Goal: Information Seeking & Learning: Learn about a topic

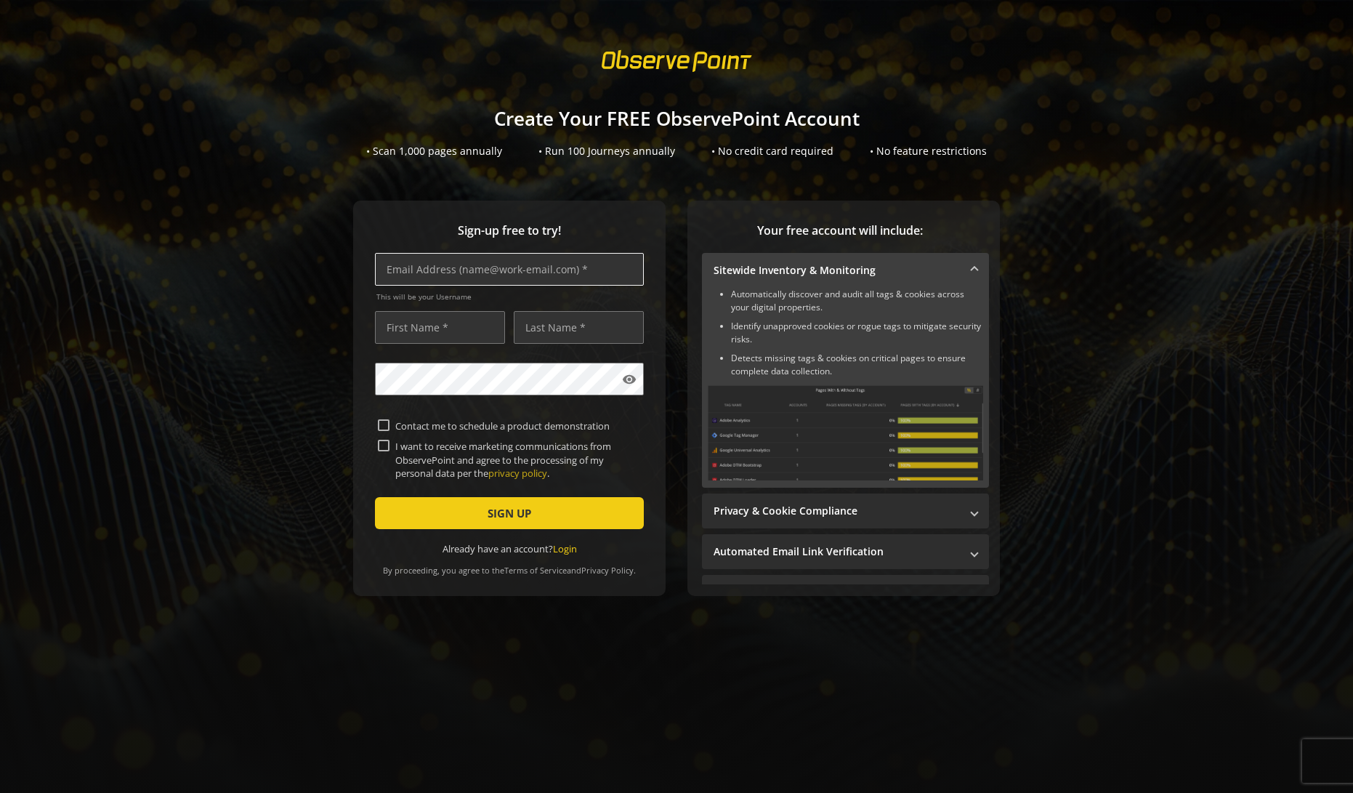
click at [509, 266] on input "text" at bounding box center [509, 269] width 269 height 33
type input "[EMAIL_ADDRESS][DOMAIN_NAME]"
type input "Shaft"
type input "Ltd"
click at [444, 329] on input "Shaft" at bounding box center [440, 327] width 130 height 33
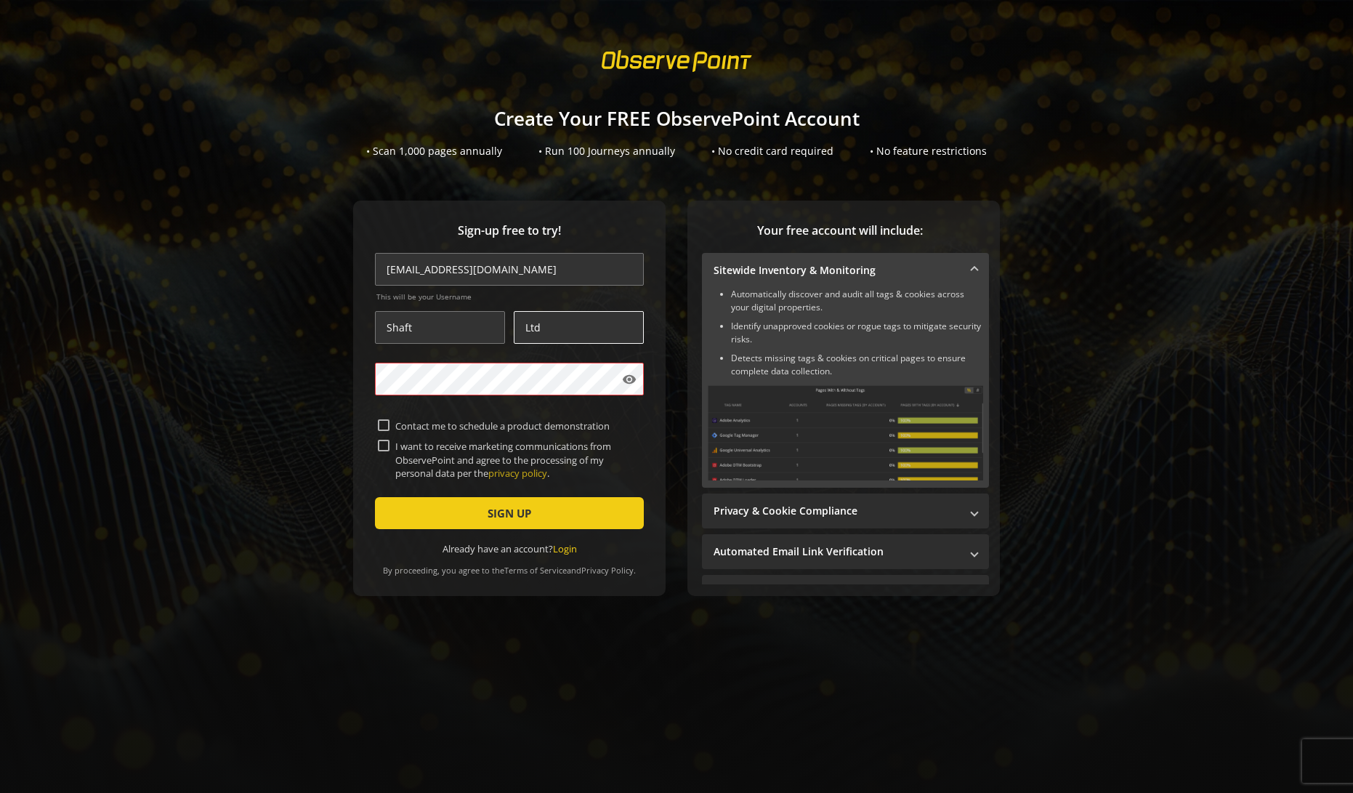
click at [522, 326] on input "Ltd" at bounding box center [579, 327] width 130 height 33
click at [368, 371] on div "Sign-up free to try! [EMAIL_ADDRESS][DOMAIN_NAME] This will be your Username Sh…" at bounding box center [509, 398] width 312 height 395
click at [375, 497] on button "SIGN UP" at bounding box center [509, 513] width 269 height 32
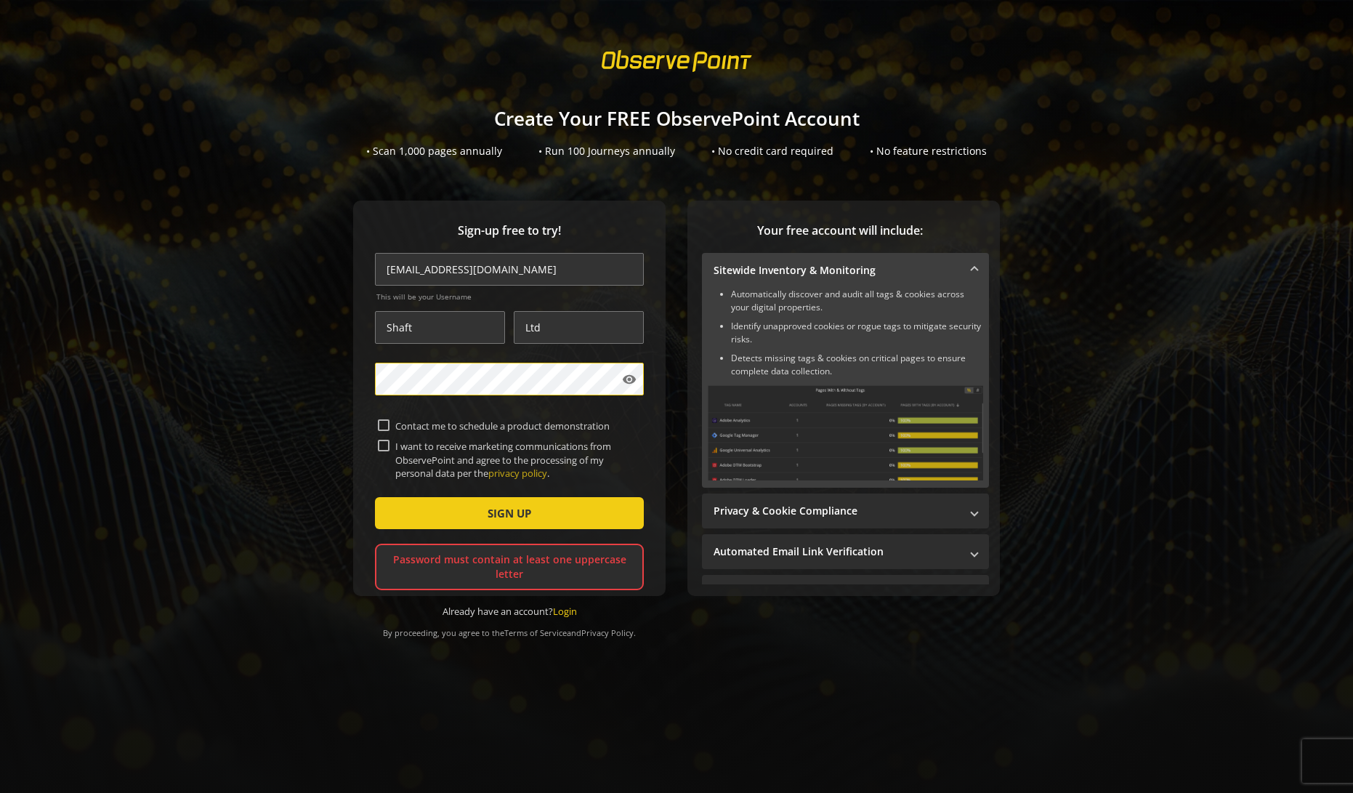
click at [345, 374] on div "Sign-up free to try! [EMAIL_ADDRESS][DOMAIN_NAME] This will be your Username Sh…" at bounding box center [676, 427] width 1318 height 453
click at [375, 497] on button "SIGN UP" at bounding box center [509, 513] width 269 height 32
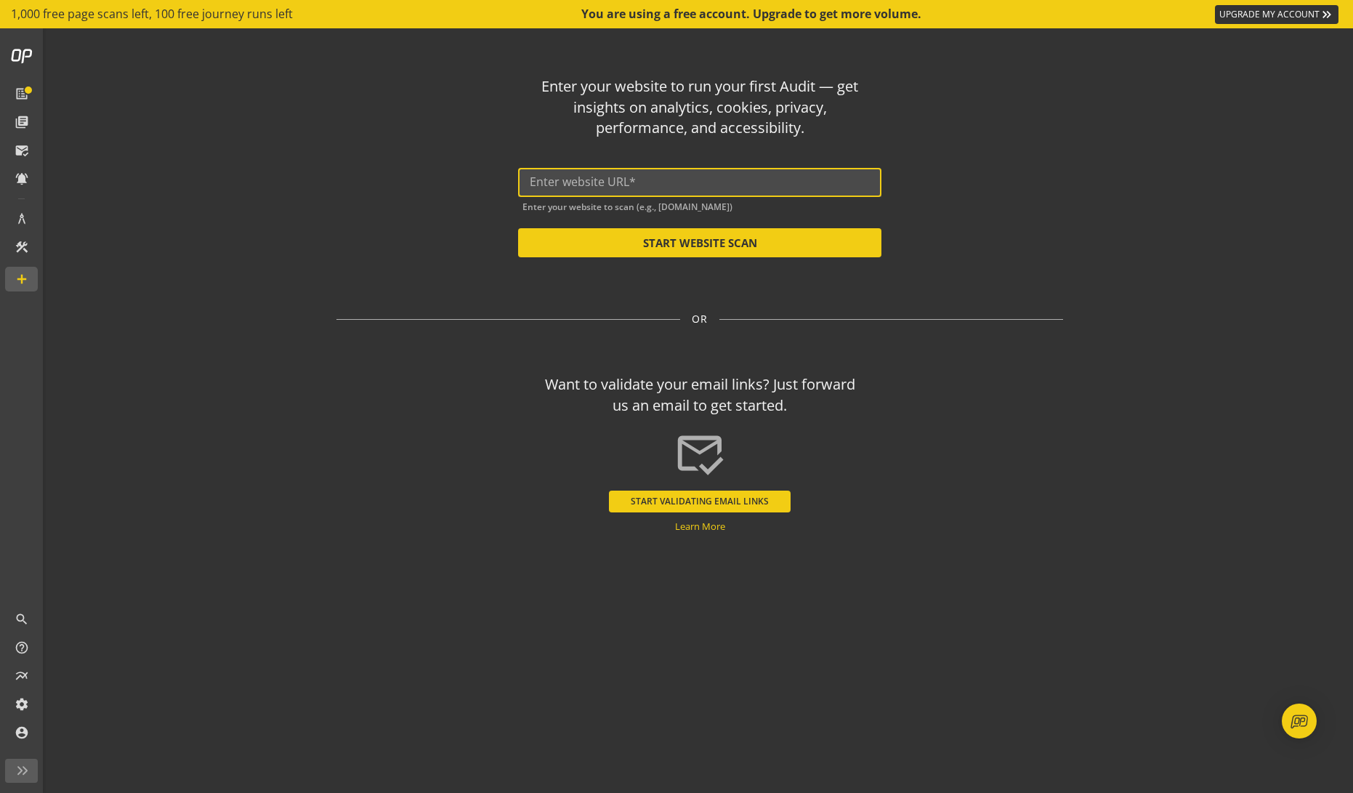
click at [620, 186] on input "text" at bounding box center [700, 182] width 340 height 14
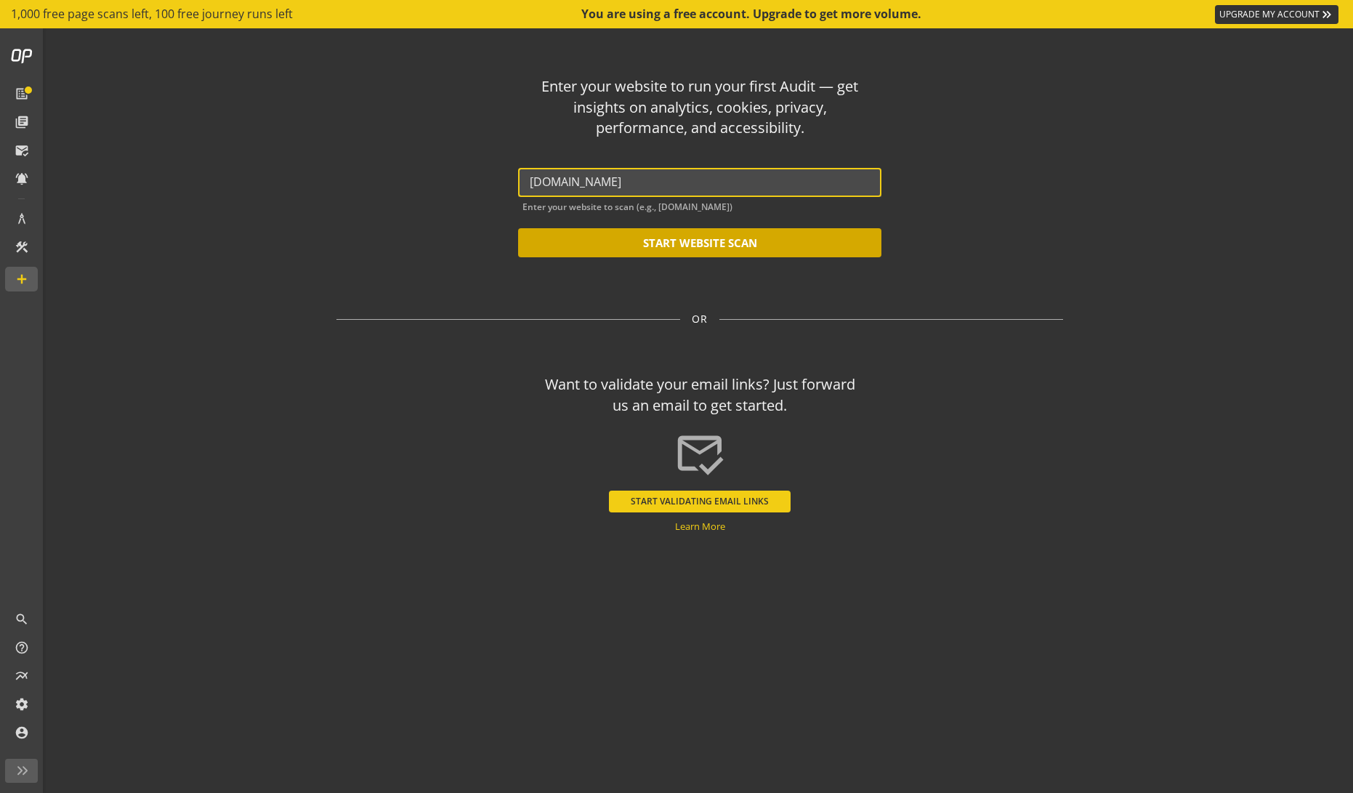
click at [687, 239] on button "START WEBSITE SCAN" at bounding box center [699, 242] width 363 height 29
type input "[URL][DOMAIN_NAME]"
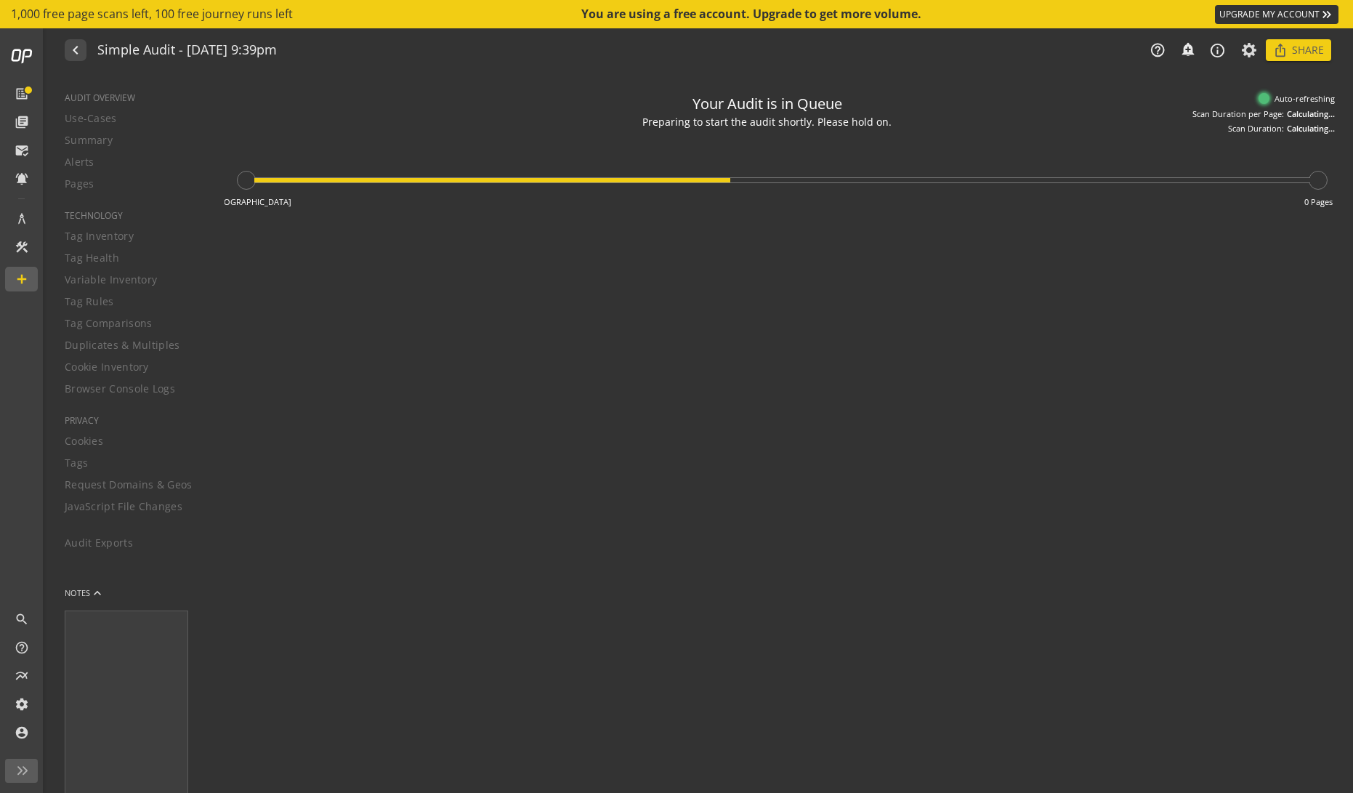
type textarea "Notes can include: -a description of what this audit is validating -changes in …"
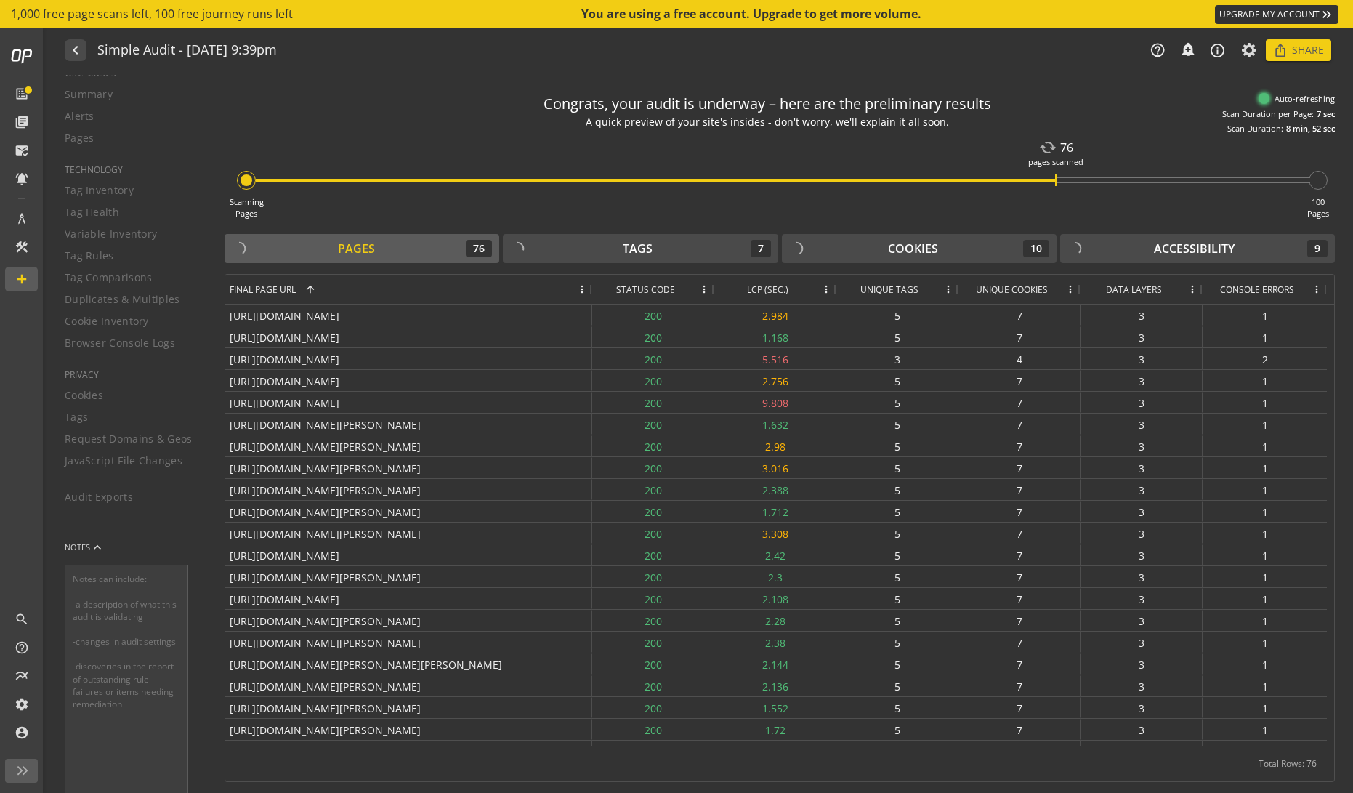
scroll to position [47, 0]
click at [166, 324] on div "AUDIT OVERVIEW Use-Cases Summary Alerts Pages TECHNOLOGY Tag Inventory Tag Heal…" at bounding box center [126, 434] width 160 height 718
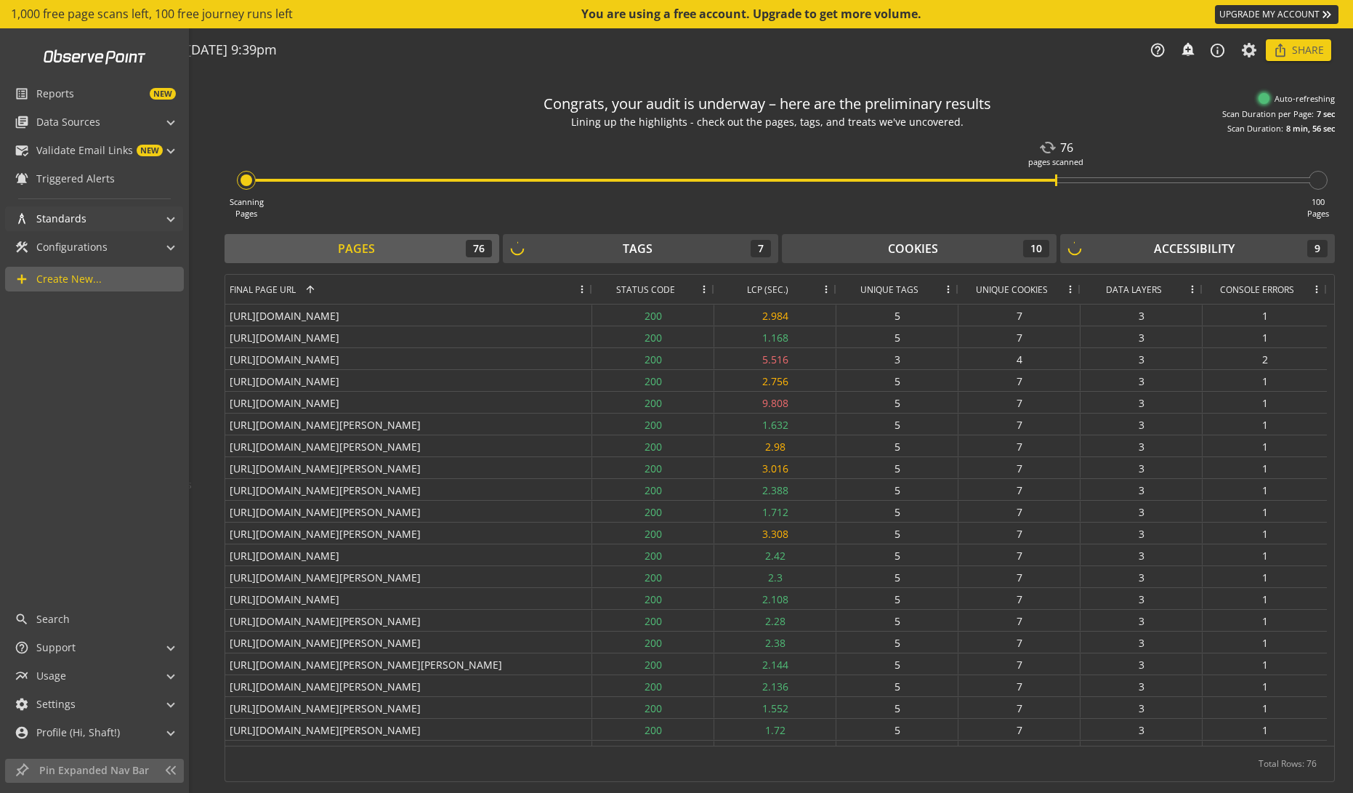
click at [98, 227] on mat-panel-title "architecture Standards" at bounding box center [86, 218] width 142 height 25
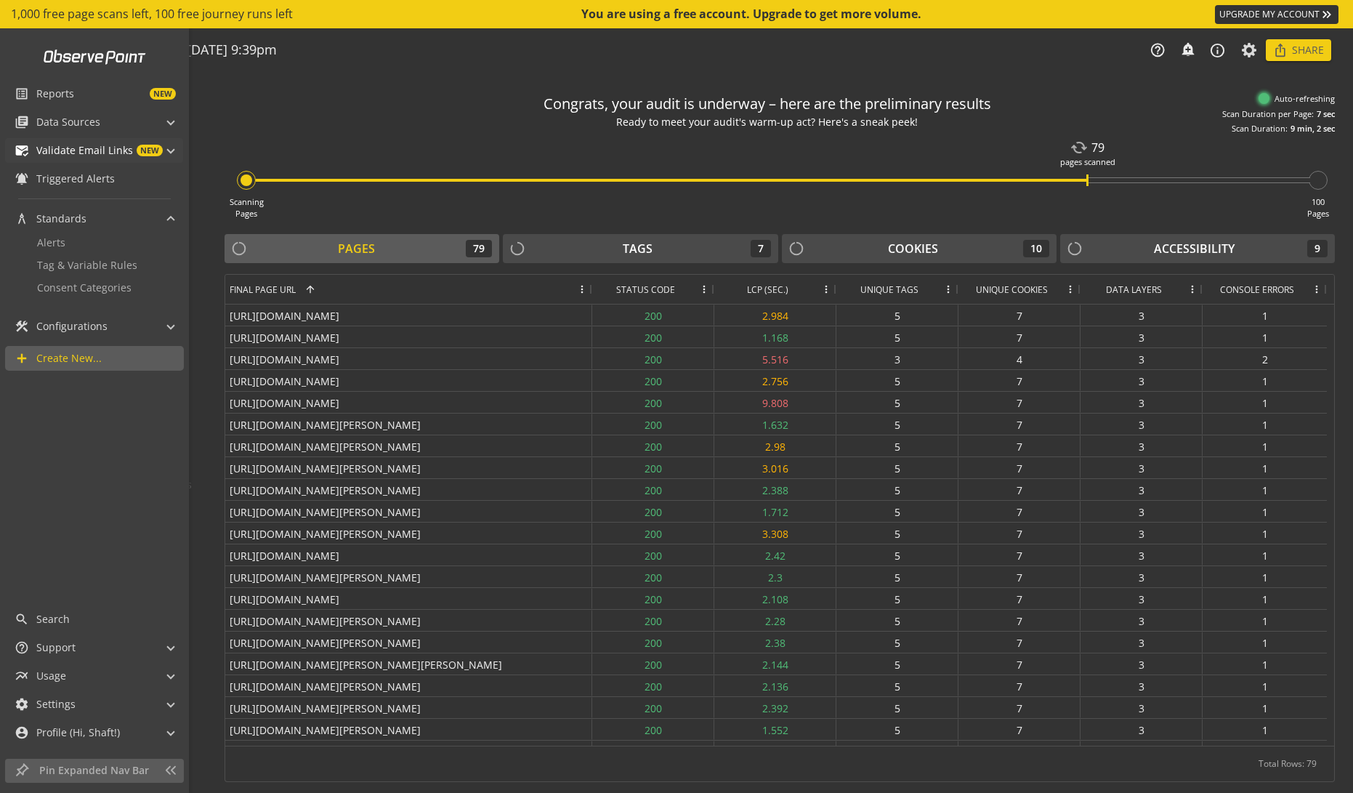
click at [172, 146] on span at bounding box center [171, 148] width 6 height 15
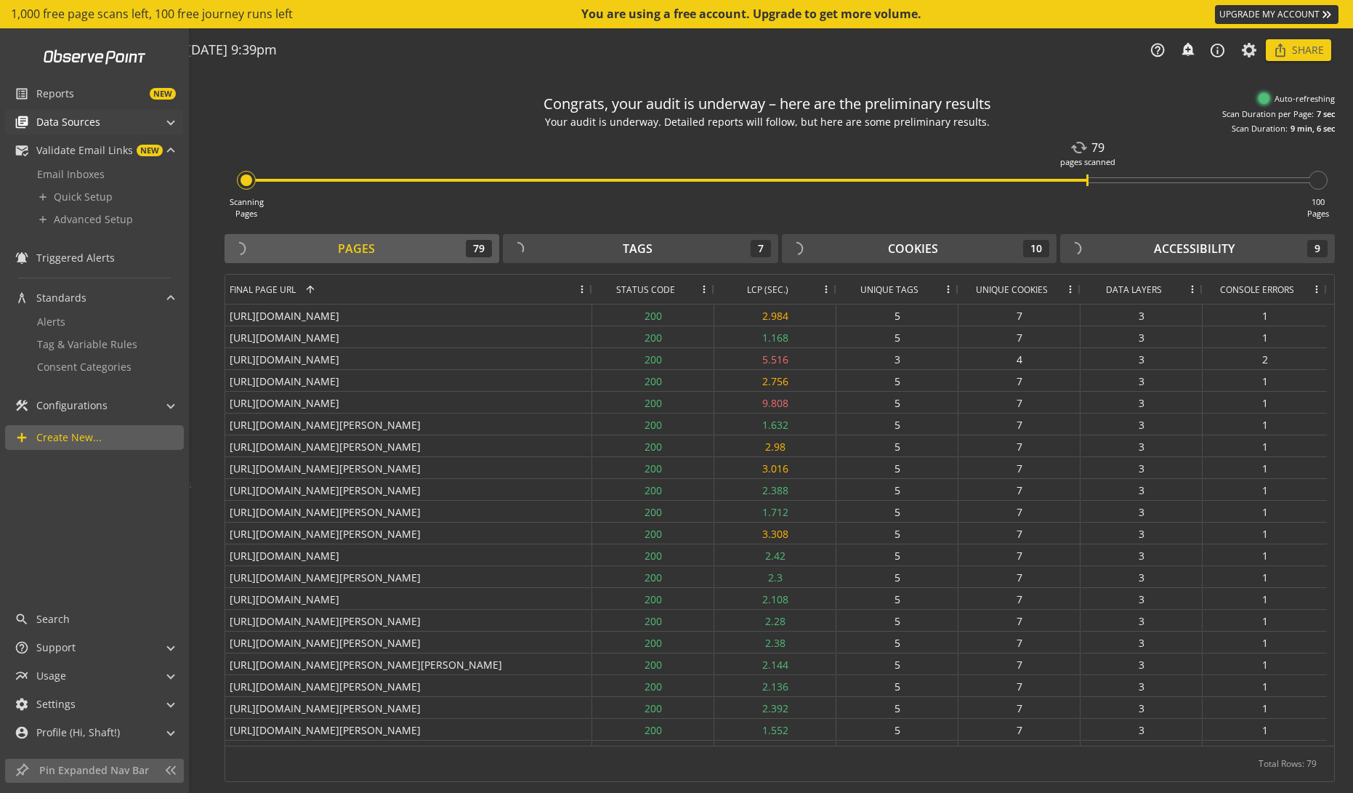
click at [167, 119] on span "library_books Data Sources" at bounding box center [91, 122] width 153 height 25
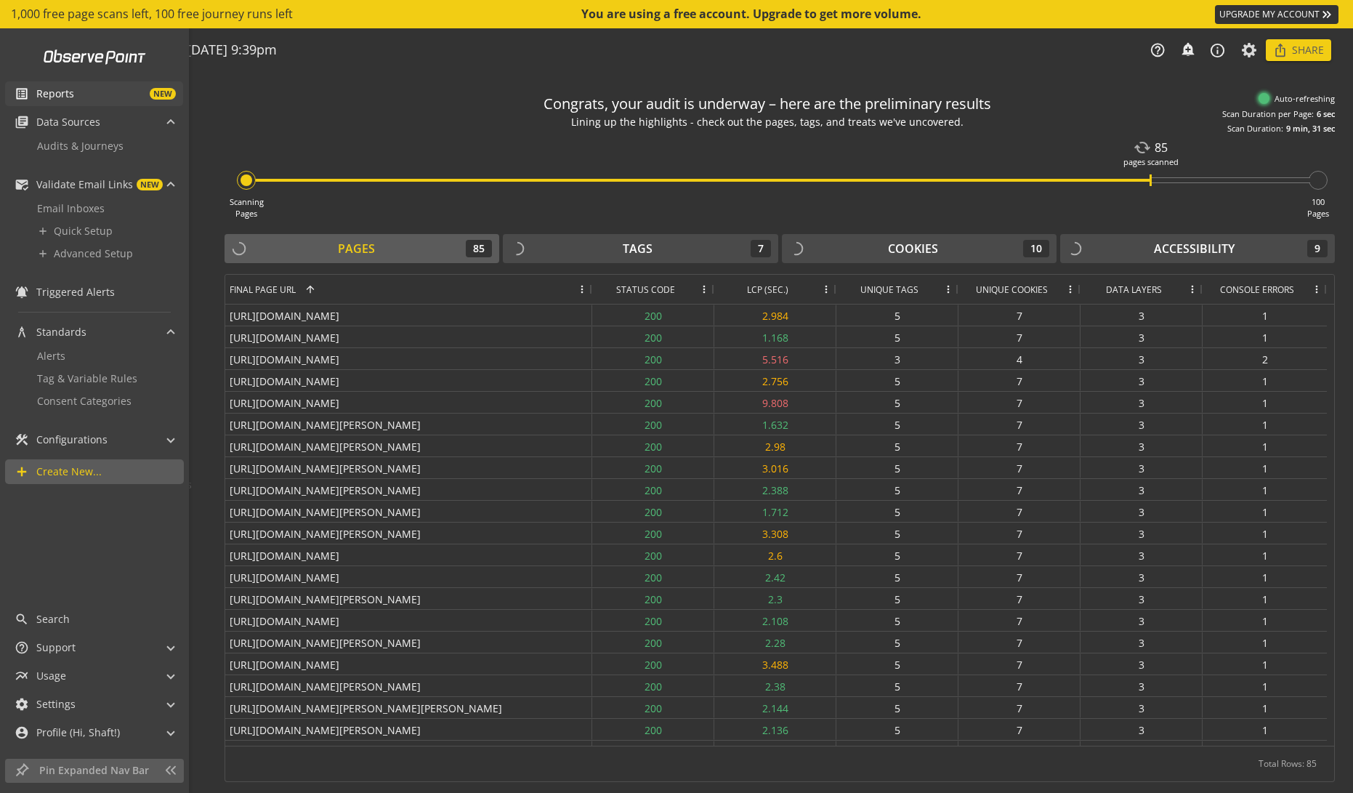
click at [132, 93] on span "NEW" at bounding box center [125, 94] width 102 height 12
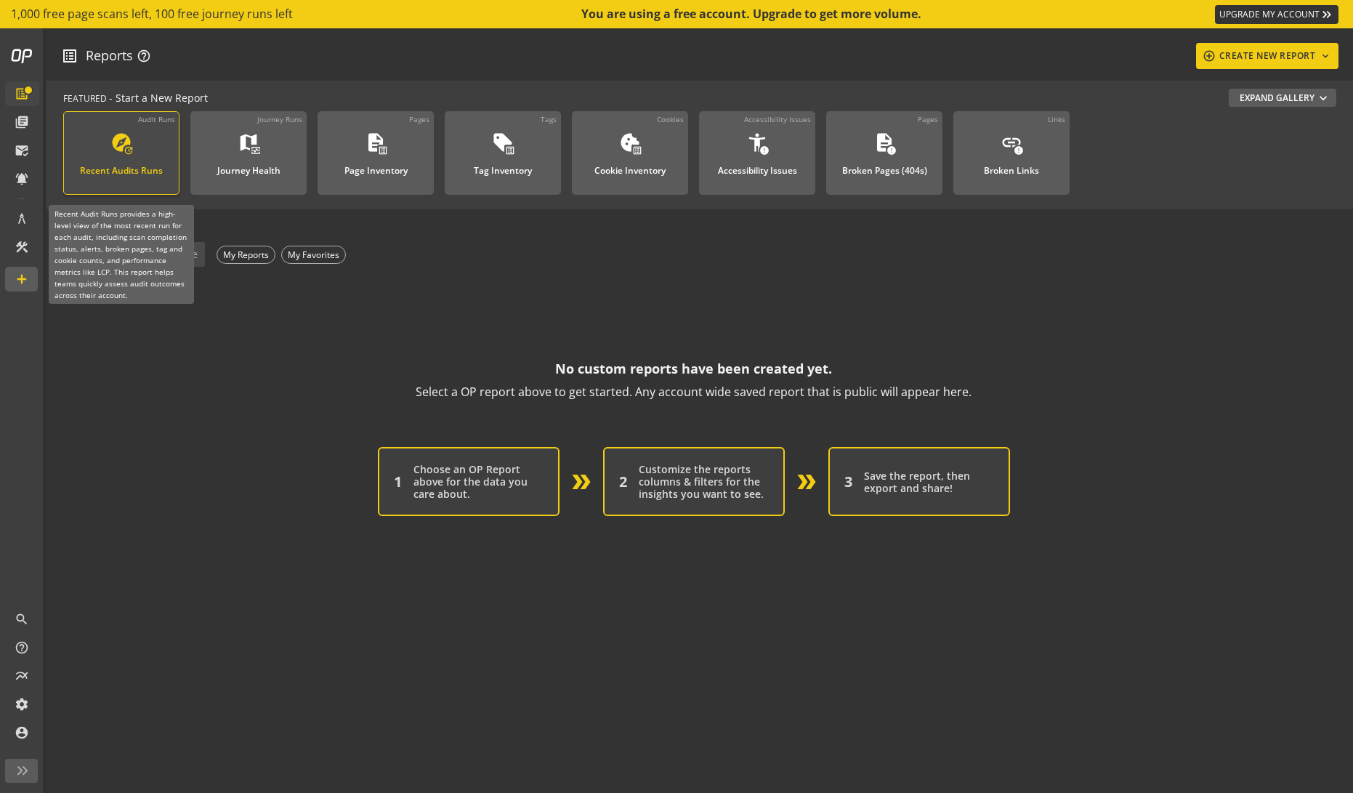
click at [166, 187] on link "Audit Runs explore update Recent Audits Runs" at bounding box center [121, 153] width 116 height 84
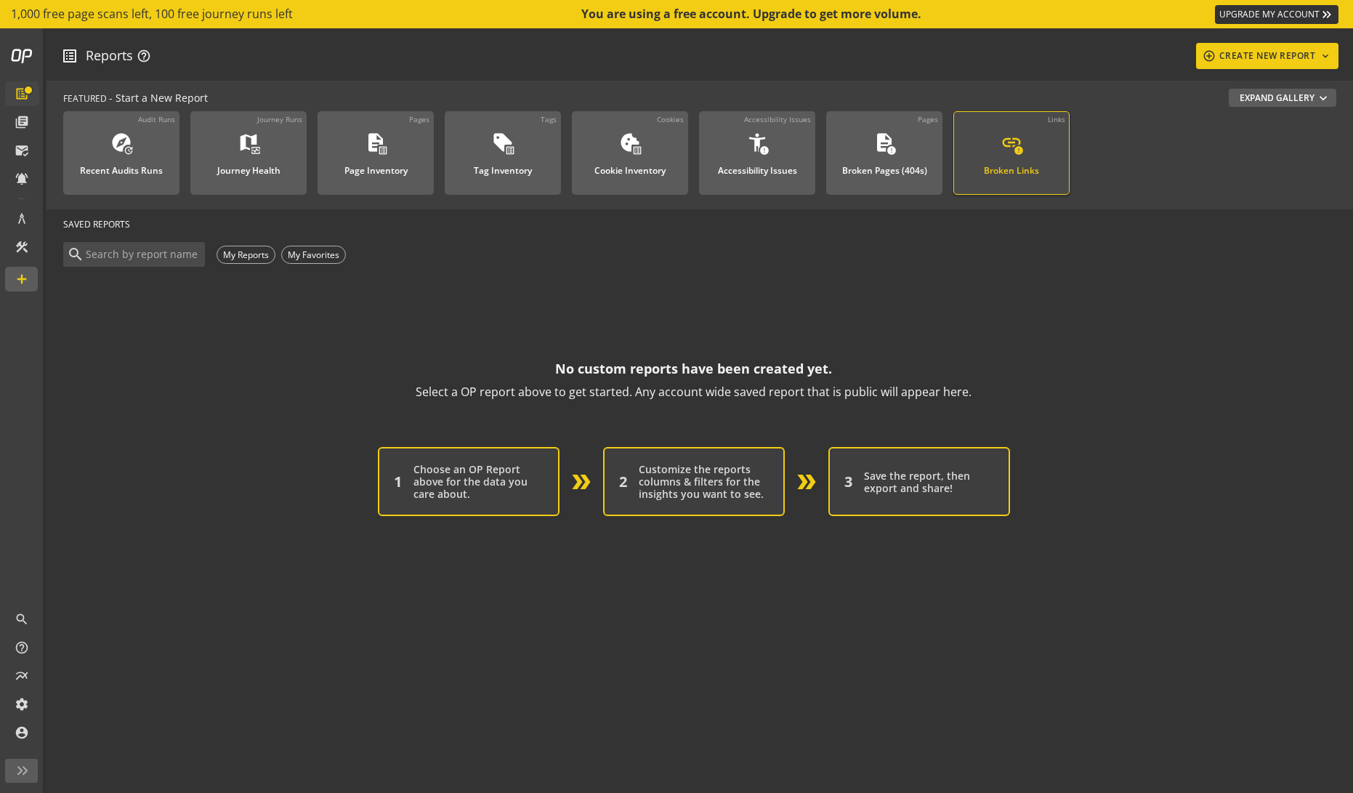
click at [996, 174] on div "Broken Links" at bounding box center [1011, 166] width 55 height 19
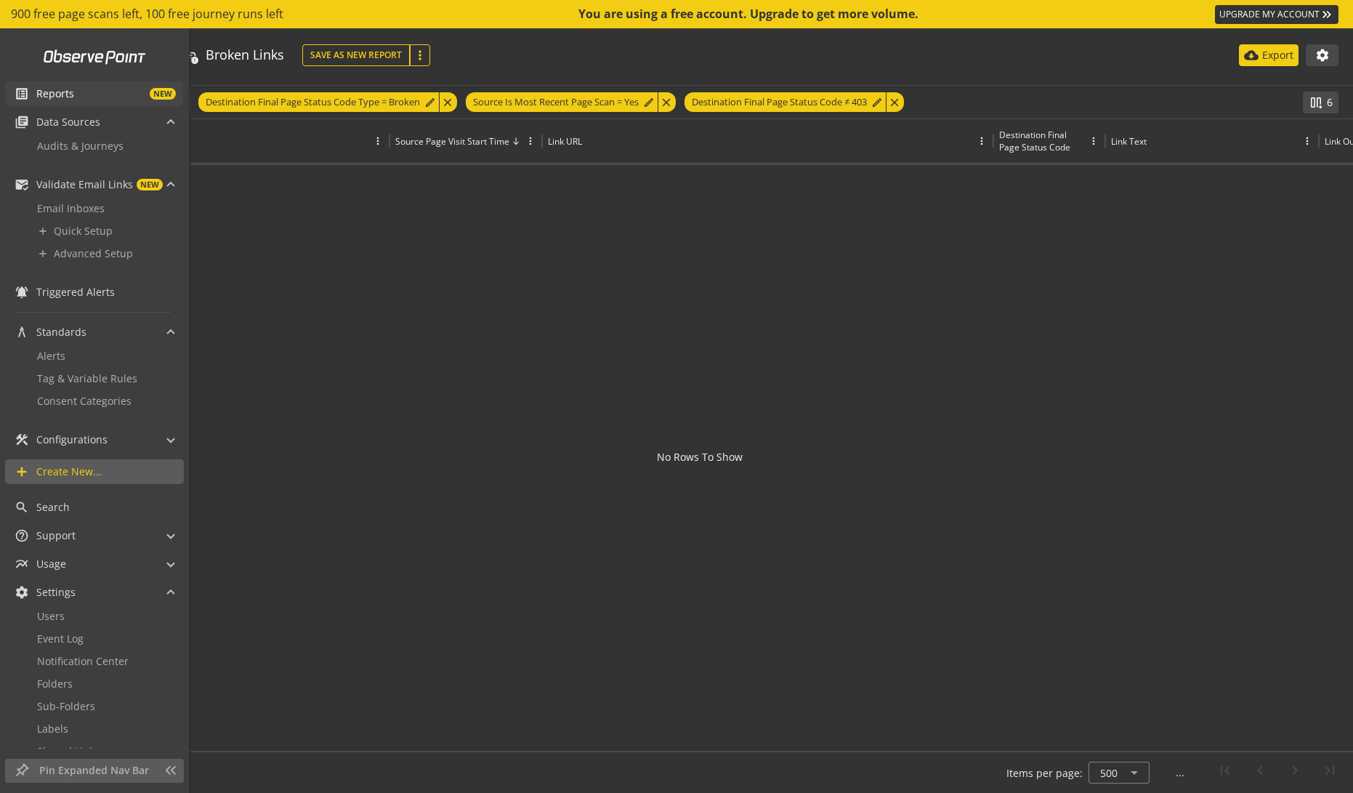
click at [100, 94] on span "NEW" at bounding box center [125, 94] width 102 height 12
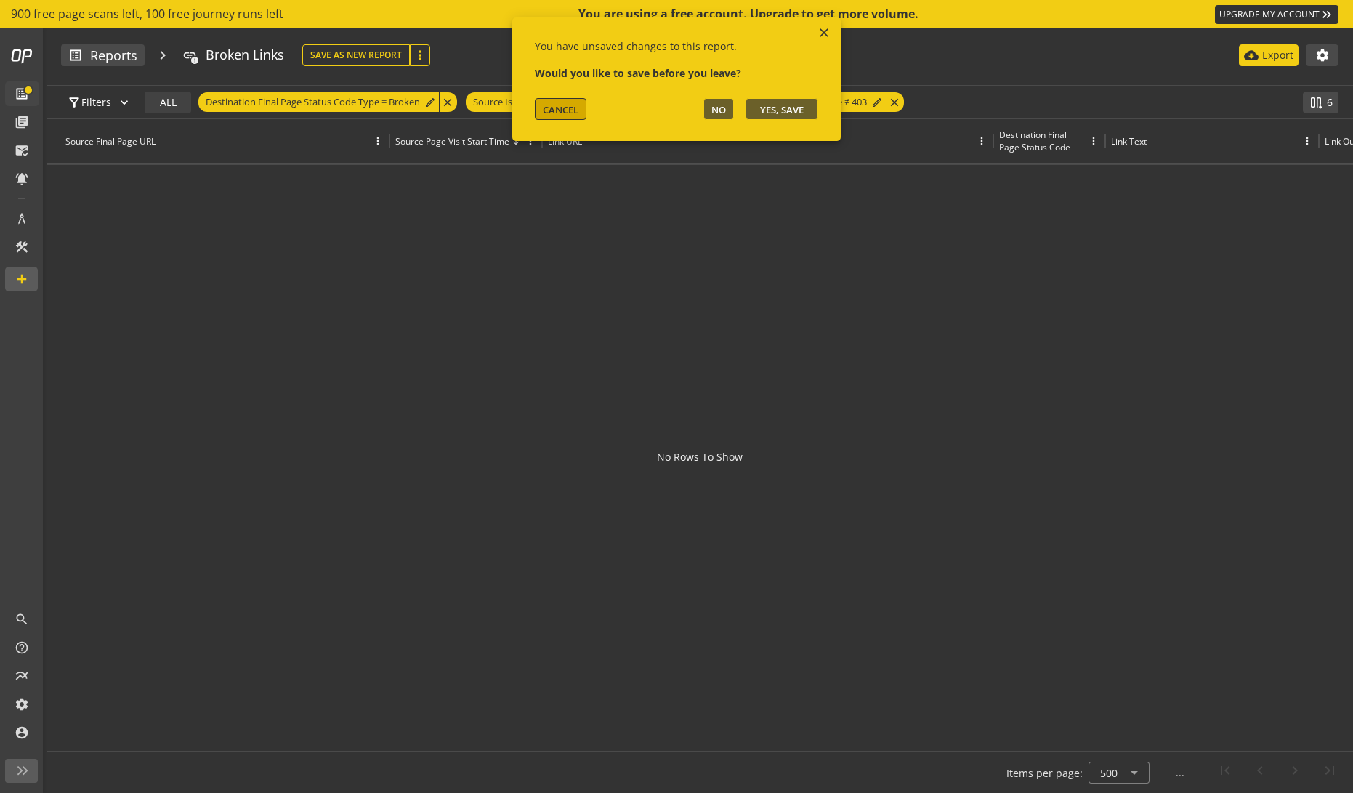
click at [536, 113] on button "CANCEL" at bounding box center [561, 109] width 52 height 22
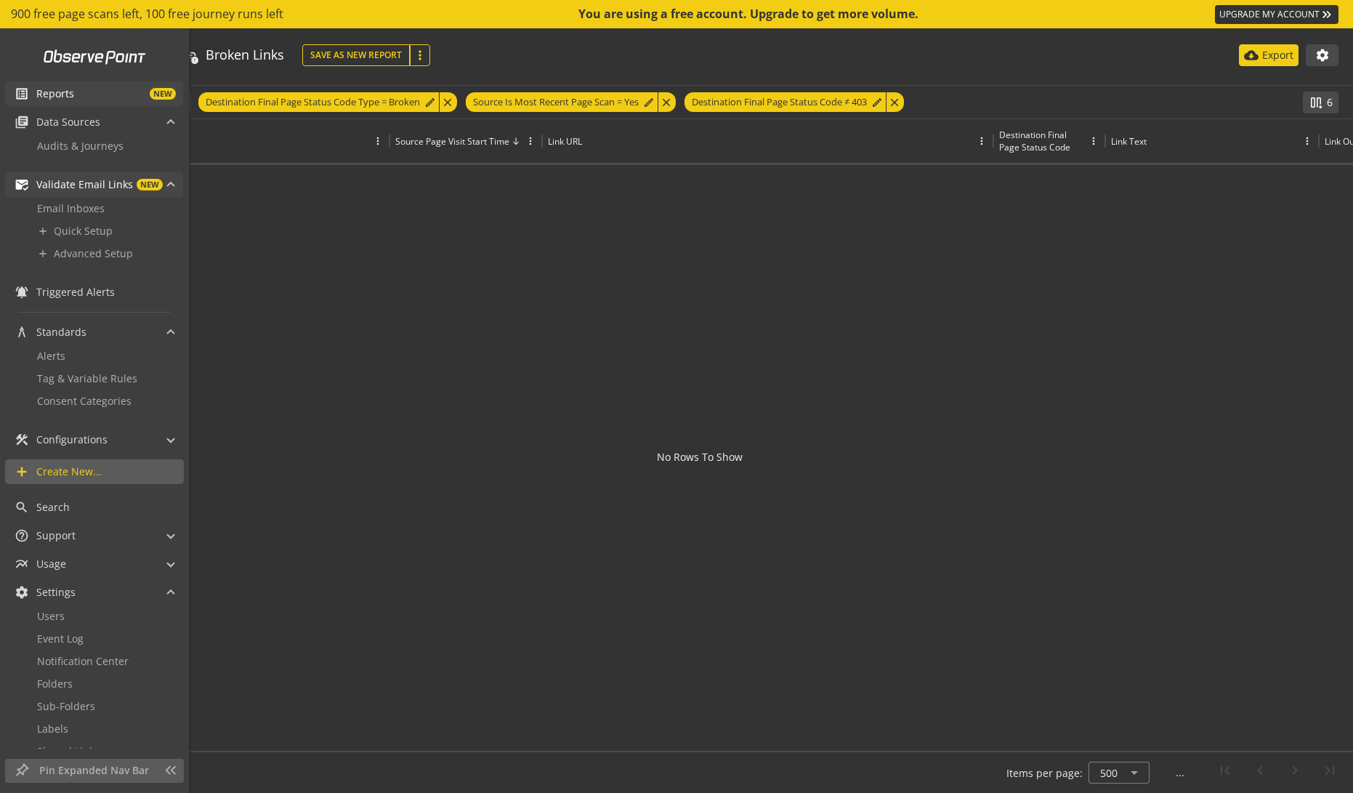
click at [83, 185] on span "Validate Email Links" at bounding box center [84, 184] width 97 height 15
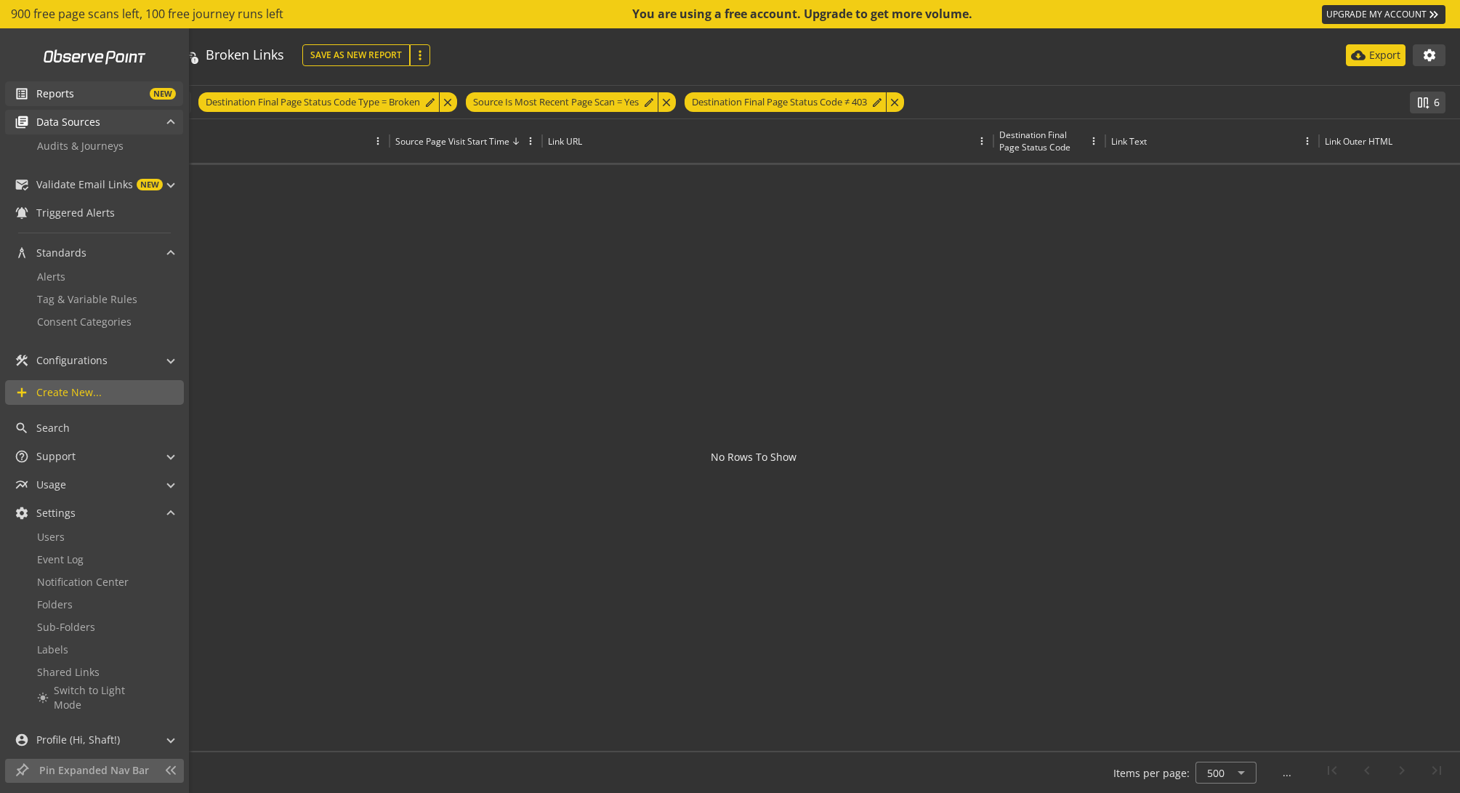
click at [72, 123] on span "Data Sources" at bounding box center [68, 122] width 64 height 15
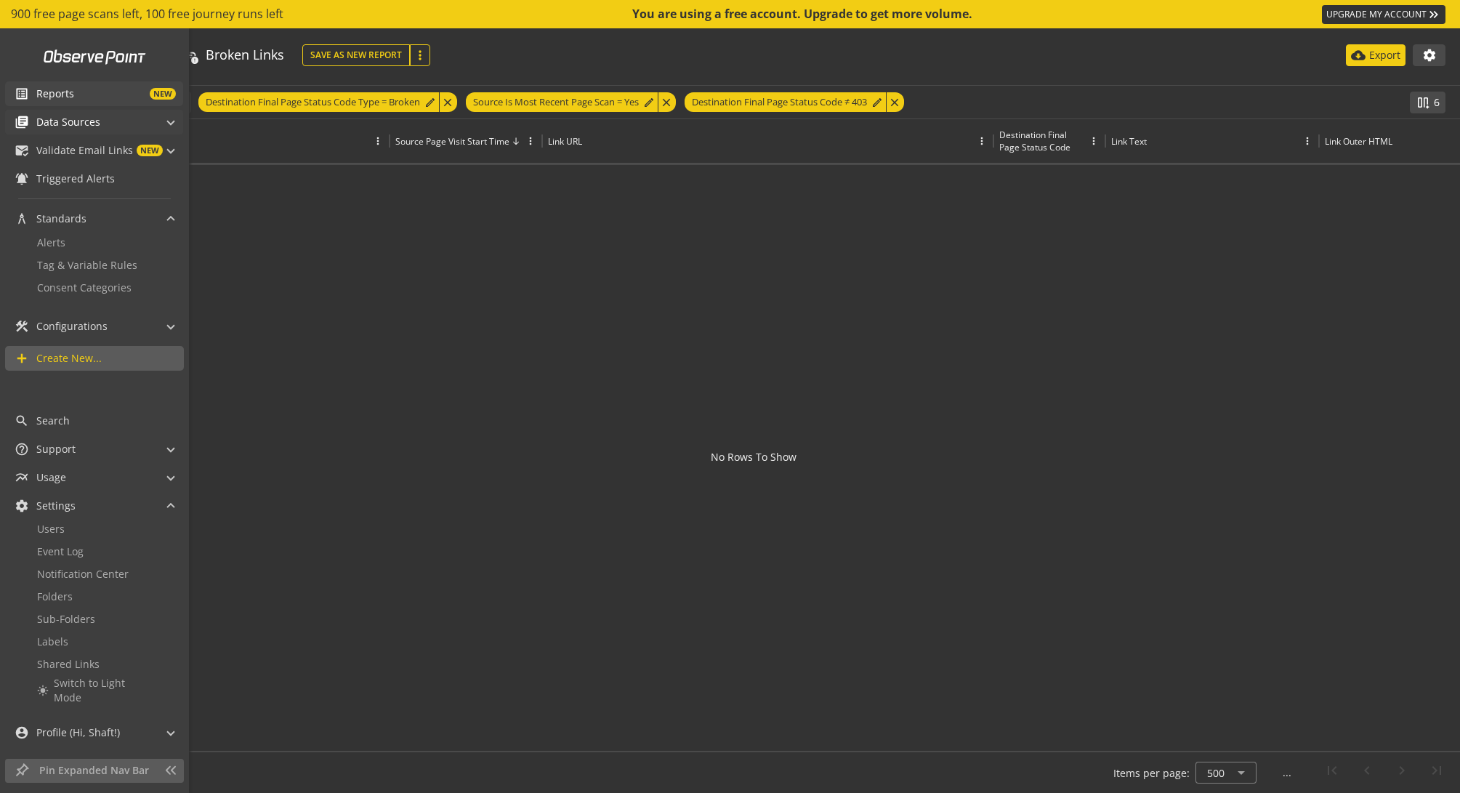
click at [72, 123] on span "Data Sources" at bounding box center [68, 122] width 64 height 15
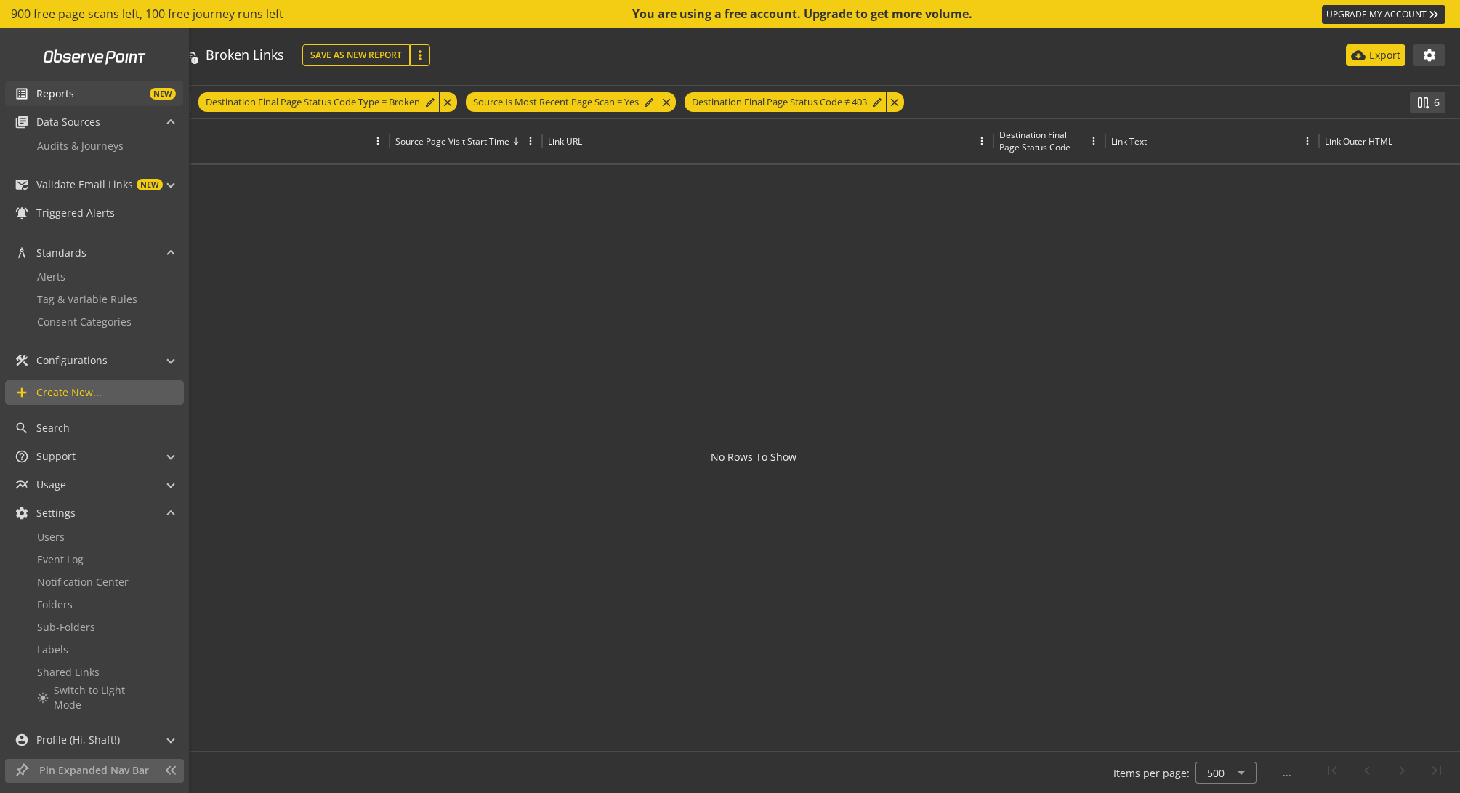
scroll to position [7, 0]
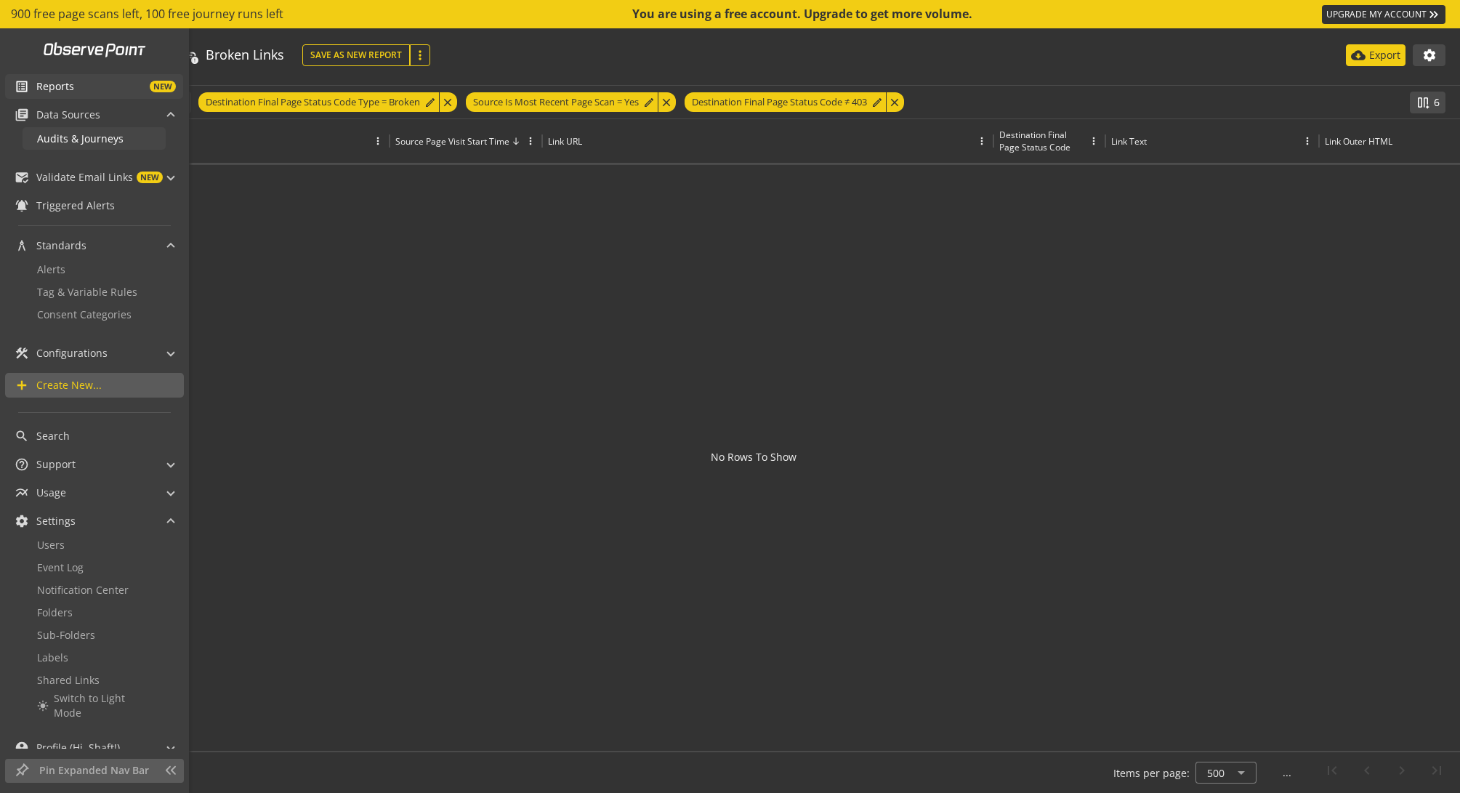
click at [82, 139] on span "Audits & Journeys" at bounding box center [80, 139] width 86 height 14
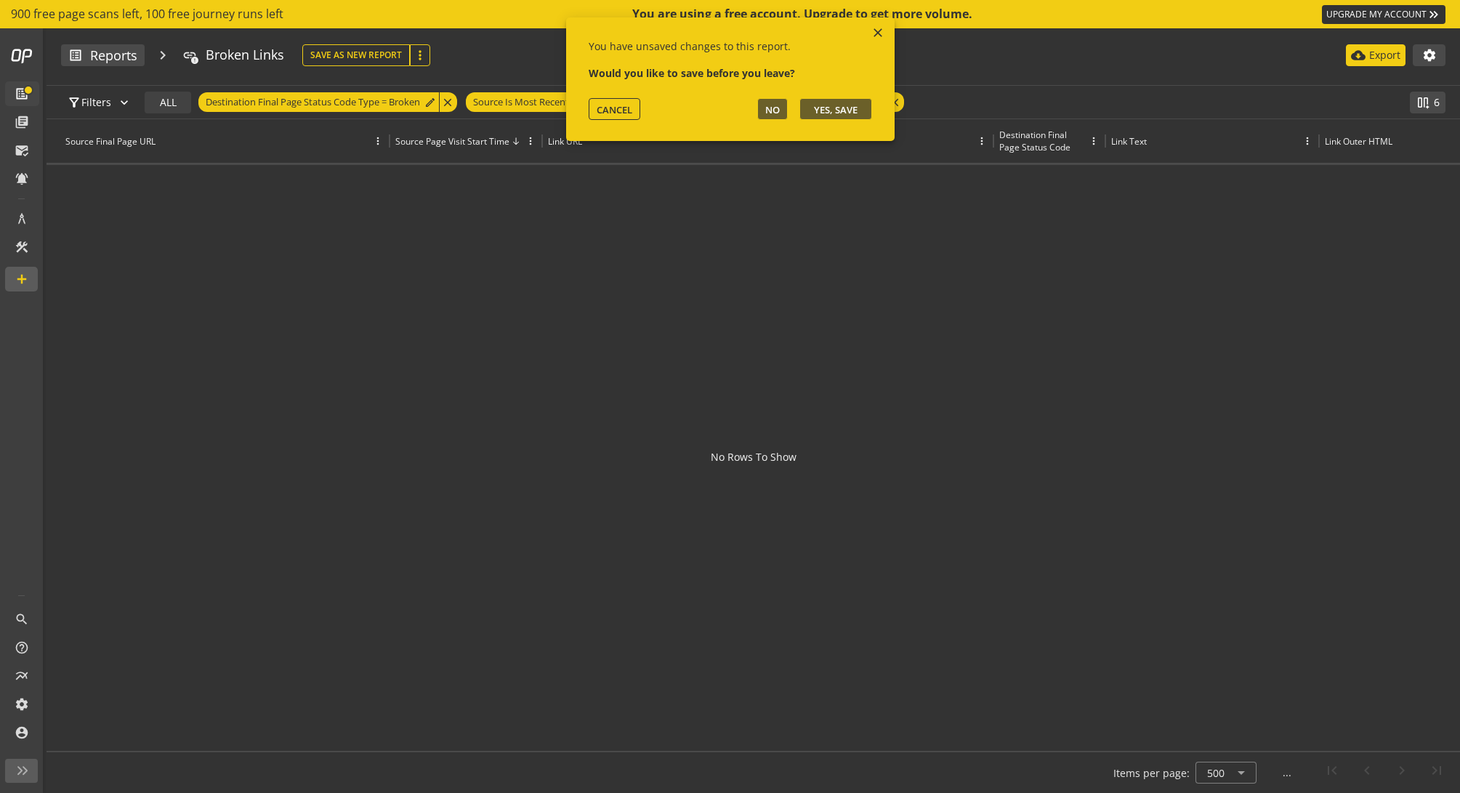
scroll to position [0, 0]
click at [769, 111] on span "NO" at bounding box center [772, 109] width 15 height 13
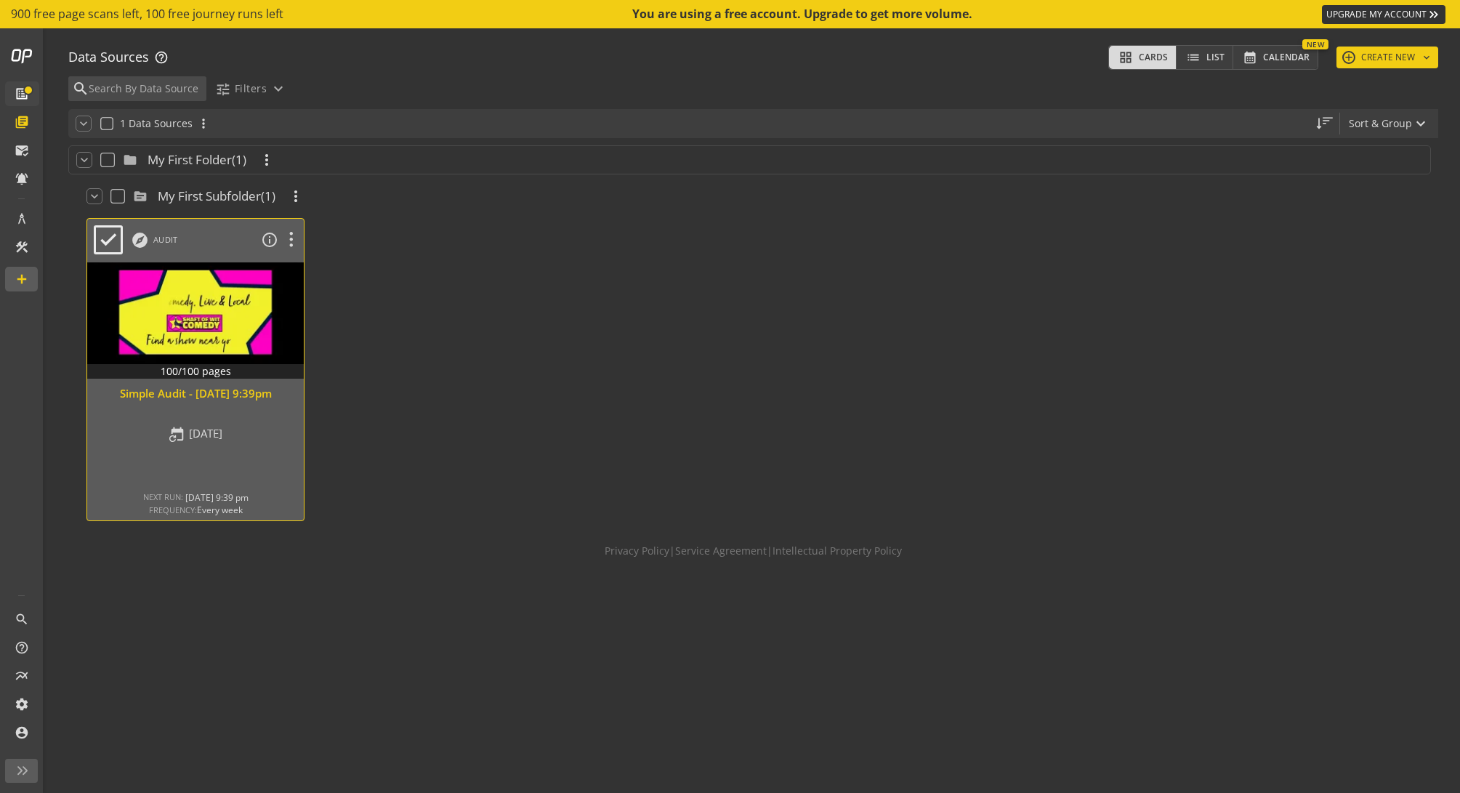
click at [206, 393] on div "Simple Audit - [DATE] 9:39pm" at bounding box center [195, 393] width 202 height 15
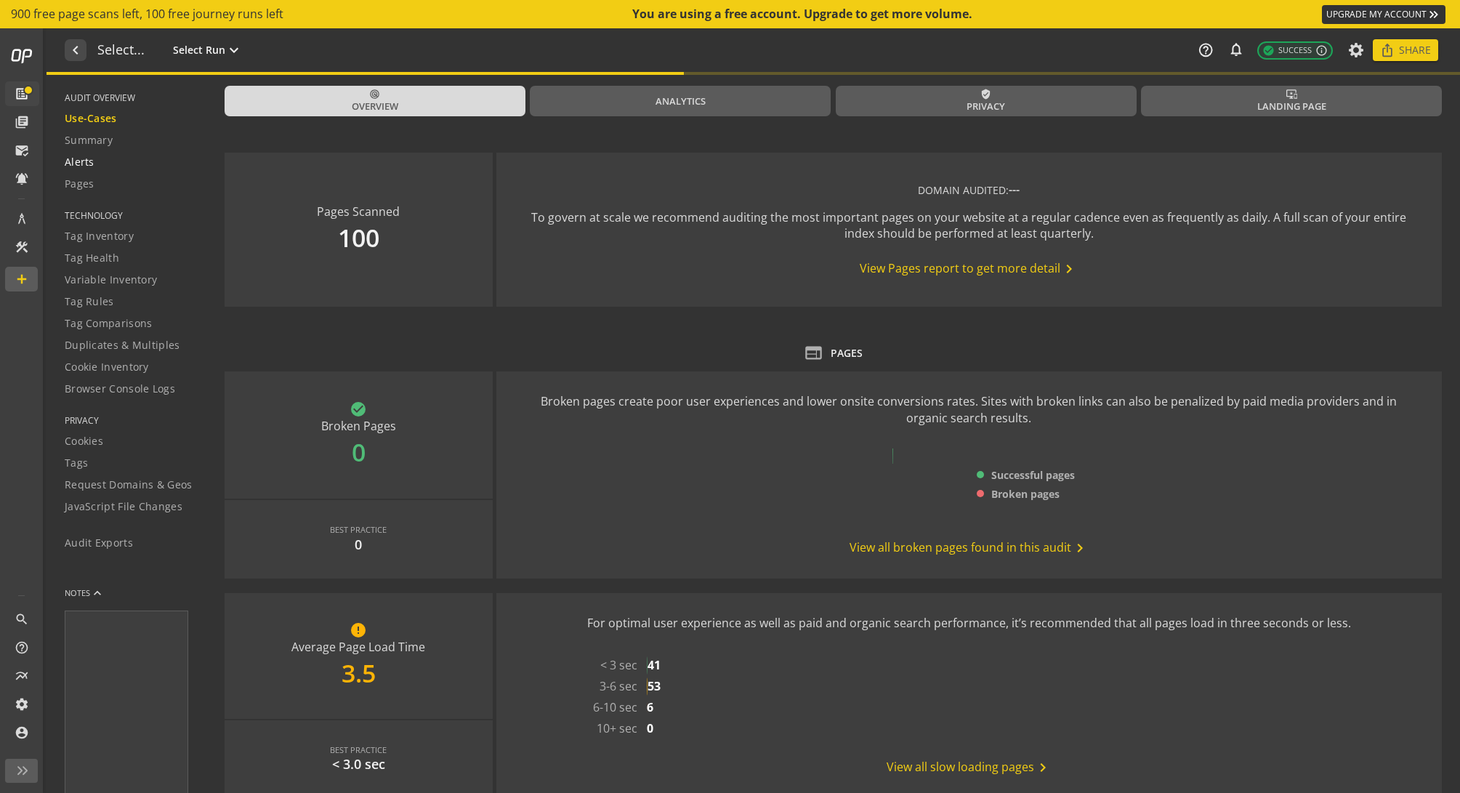
type textarea "Notes can include: -a description of what this audit is validating -changes in …"
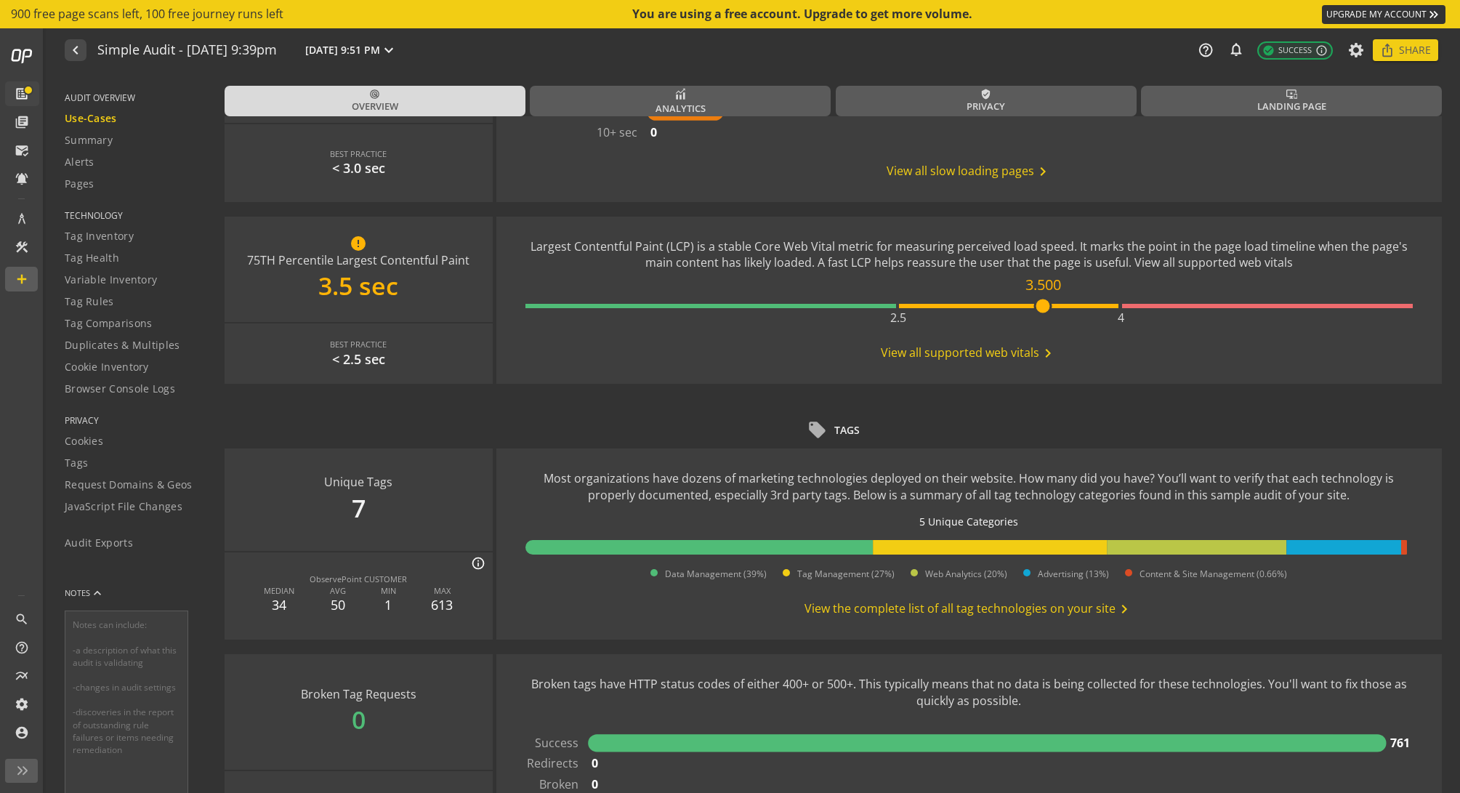
scroll to position [654, 0]
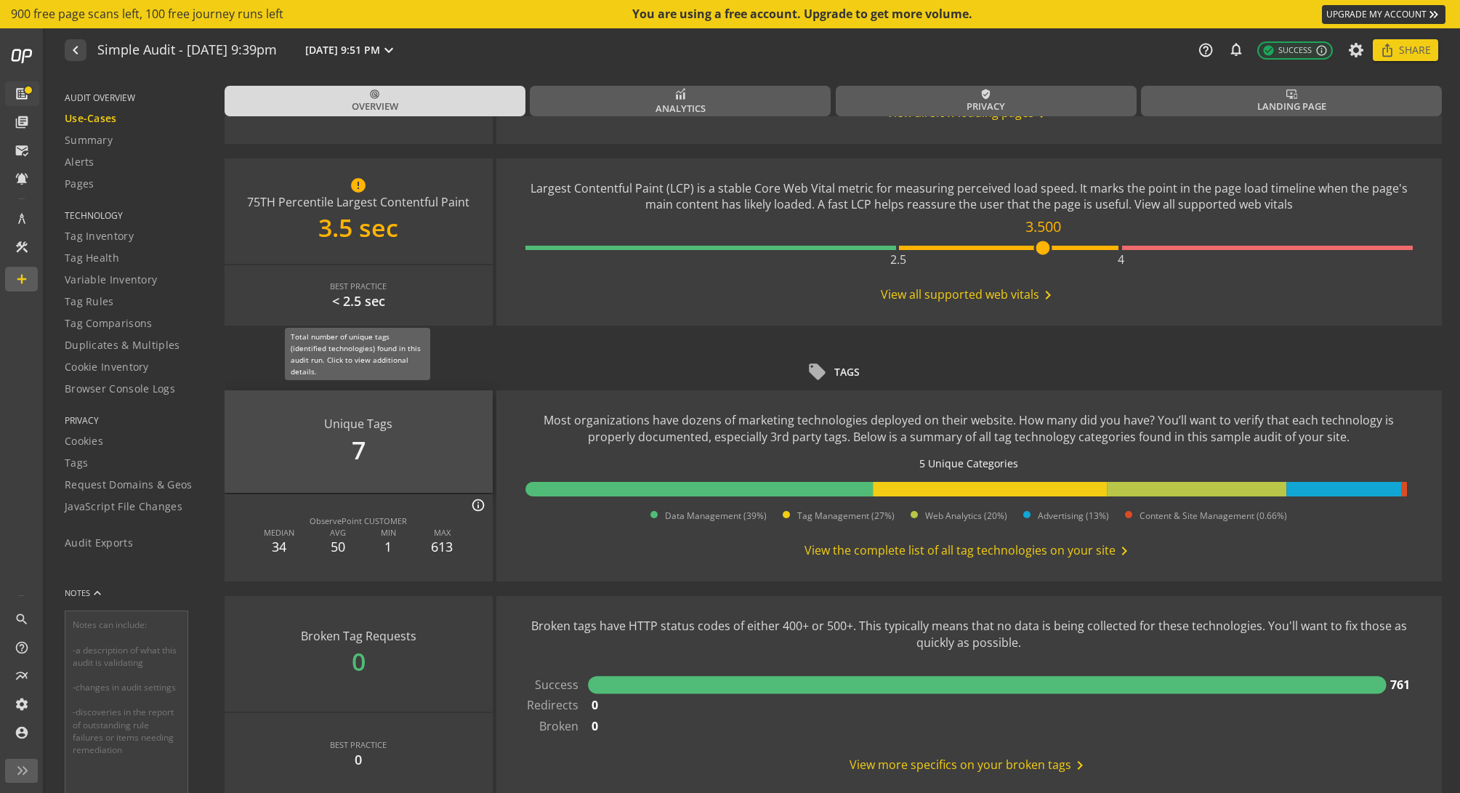
click at [400, 450] on div "Unique Tags 7" at bounding box center [359, 441] width 268 height 102
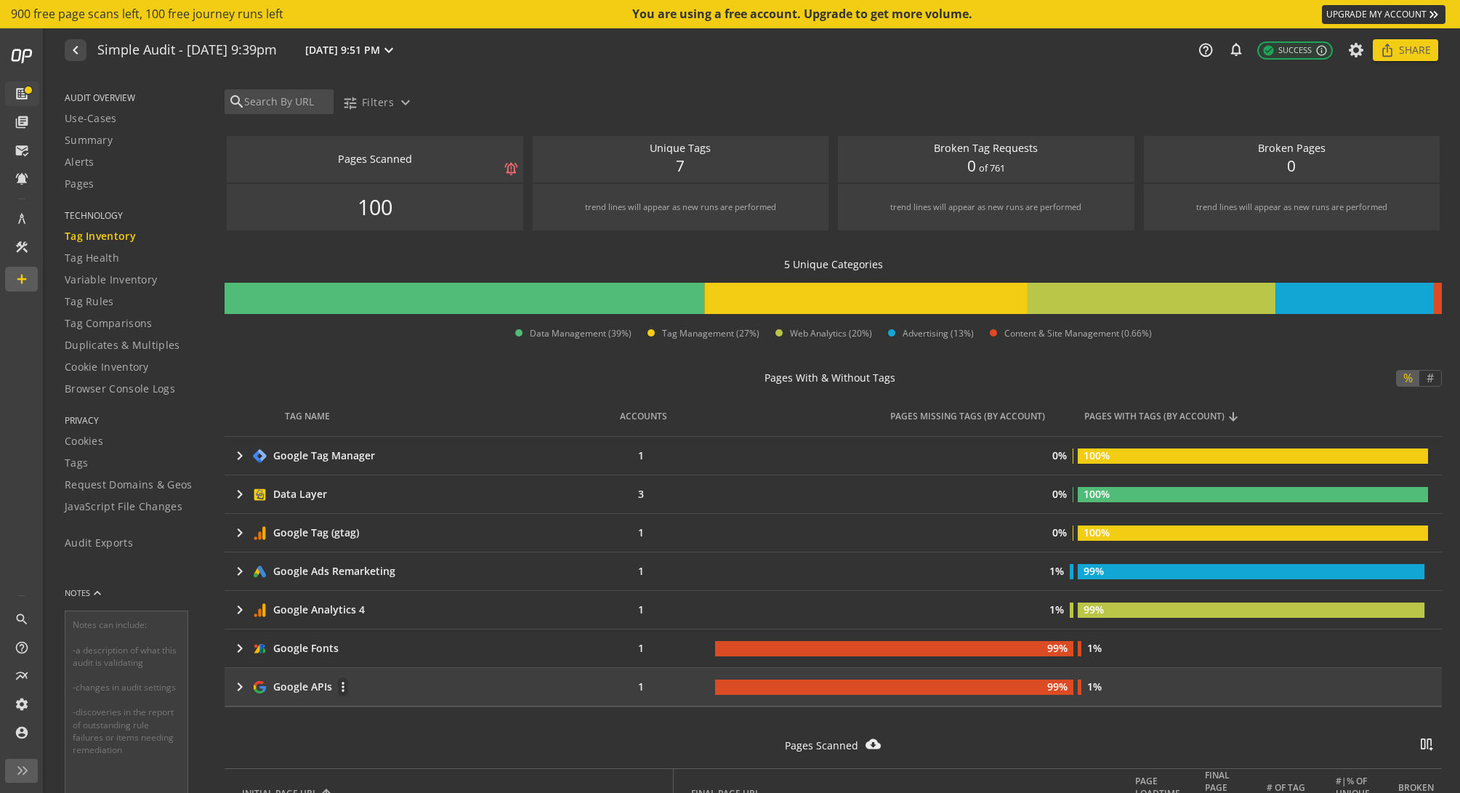
click at [236, 687] on mat-icon "keyboard_arrow_right" at bounding box center [239, 686] width 17 height 17
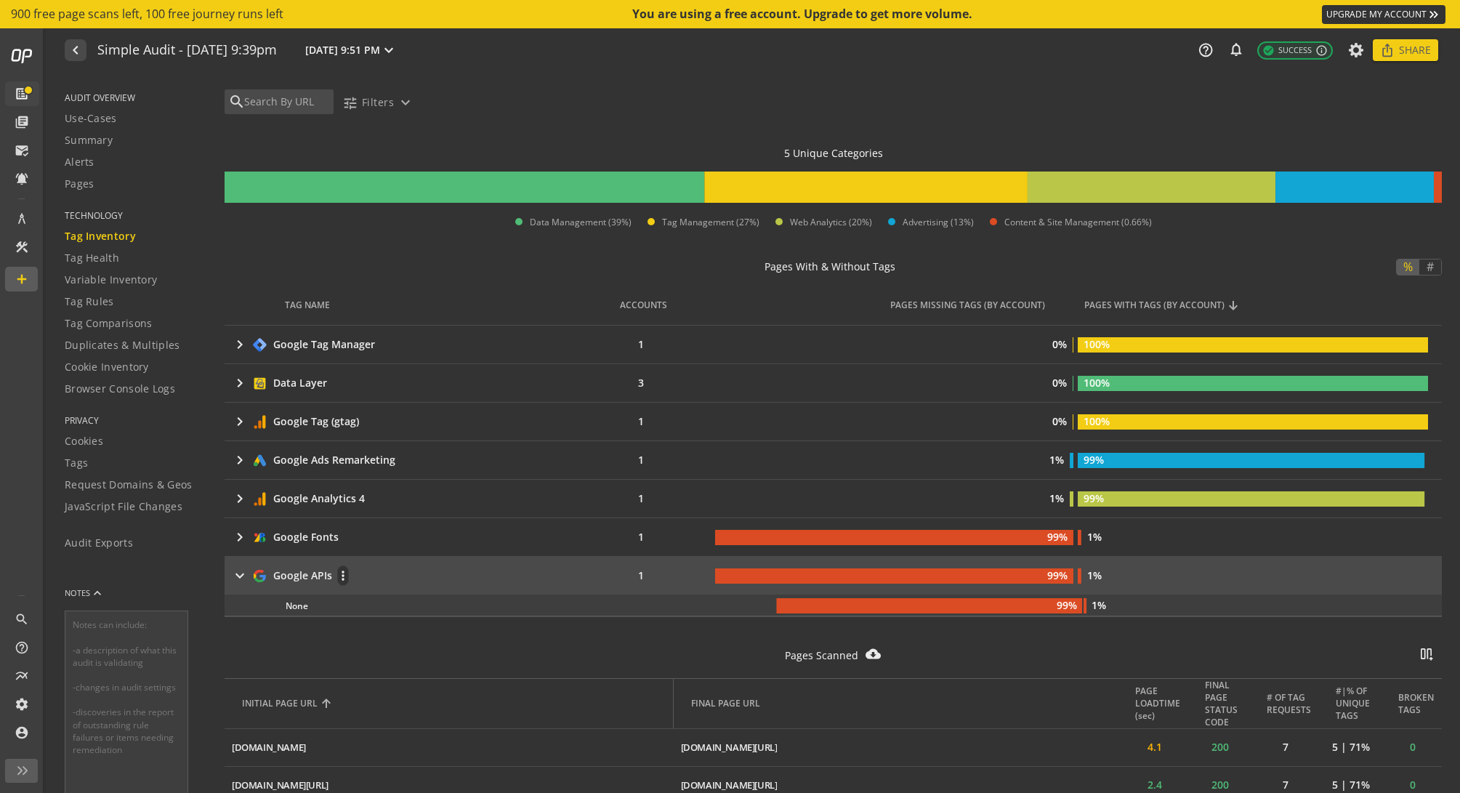
scroll to position [145, 0]
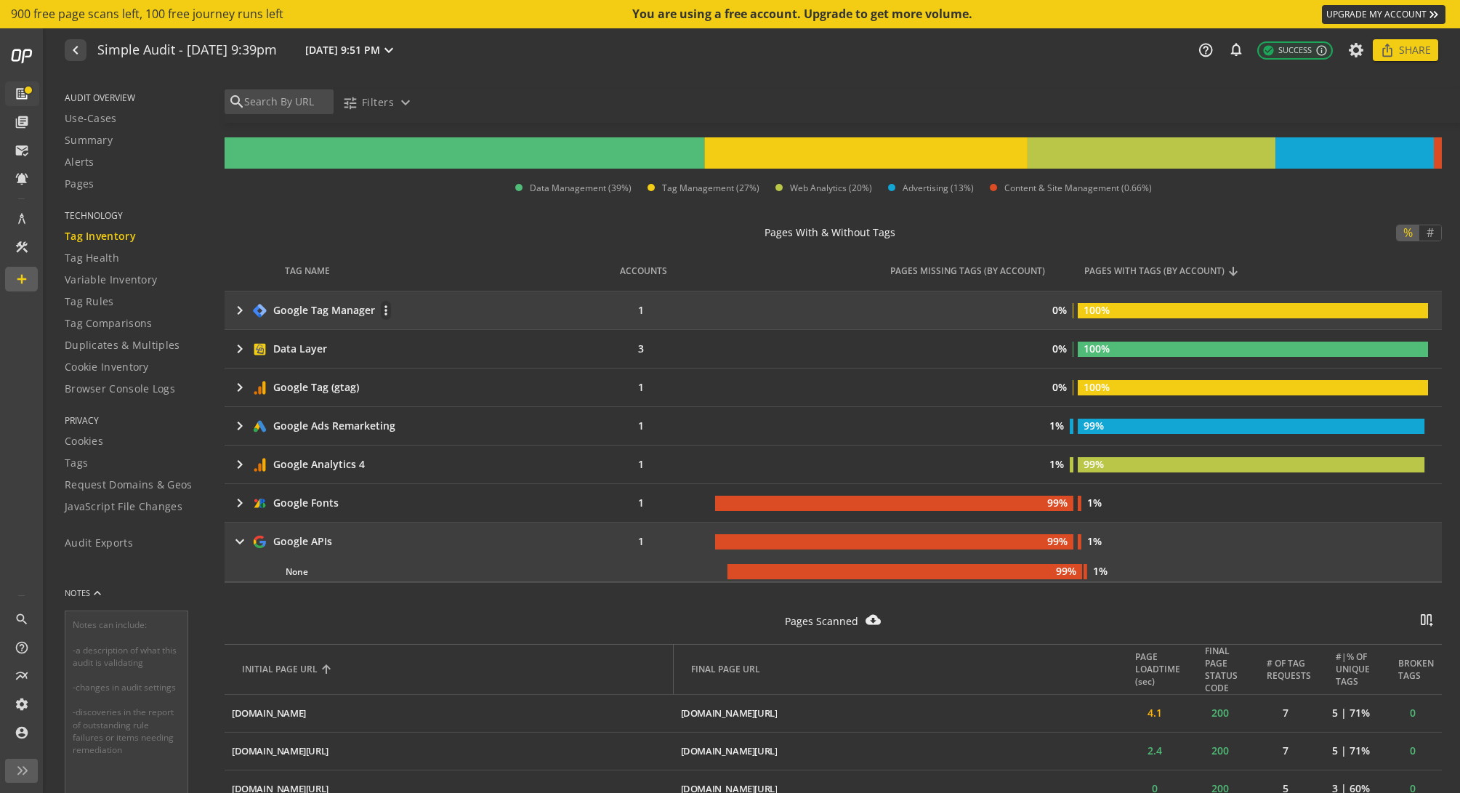
click at [238, 312] on mat-icon "keyboard_arrow_right" at bounding box center [239, 310] width 17 height 17
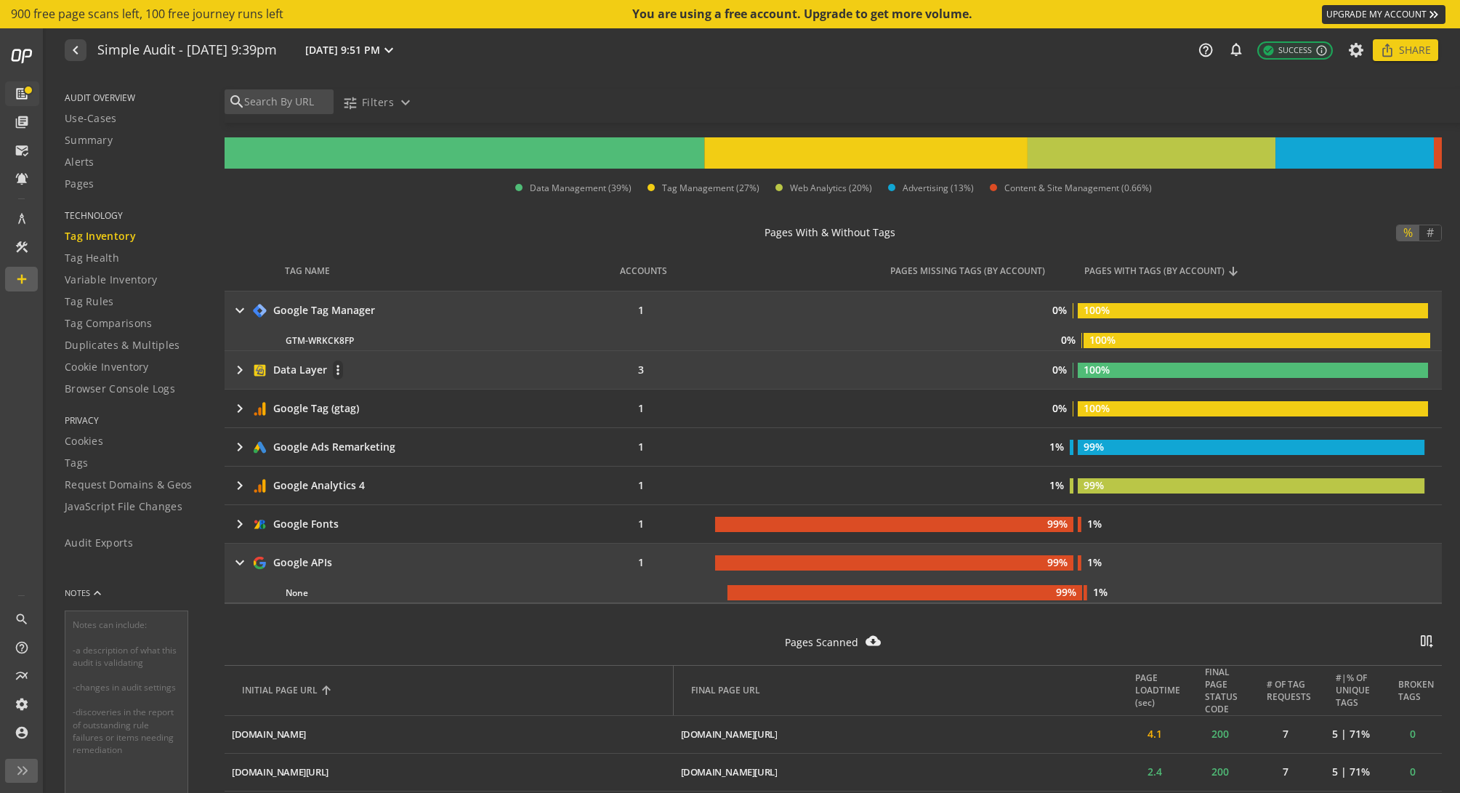
click at [240, 365] on mat-icon "keyboard_arrow_right" at bounding box center [239, 369] width 17 height 17
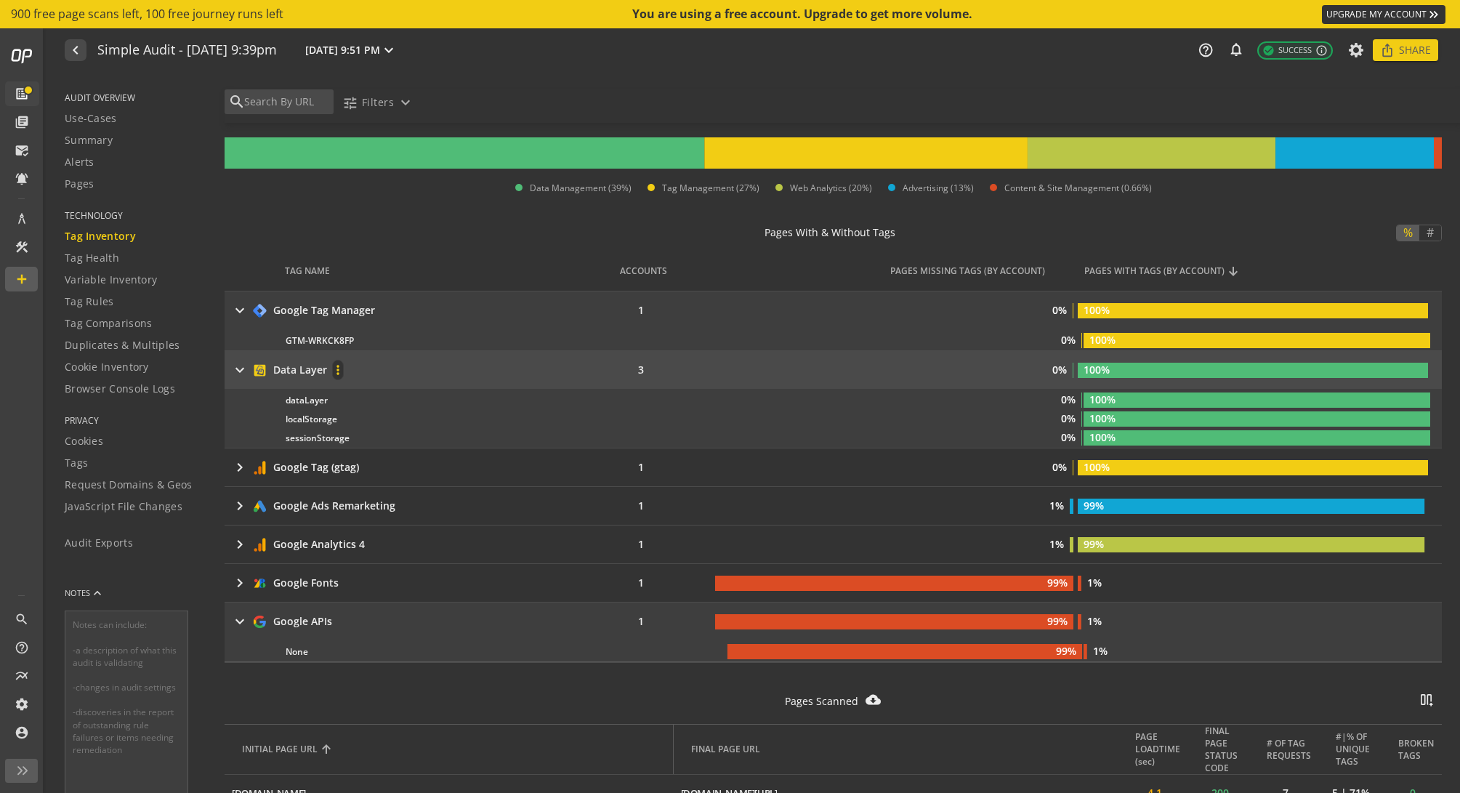
click at [336, 368] on mat-icon "more_vert" at bounding box center [338, 370] width 10 height 15
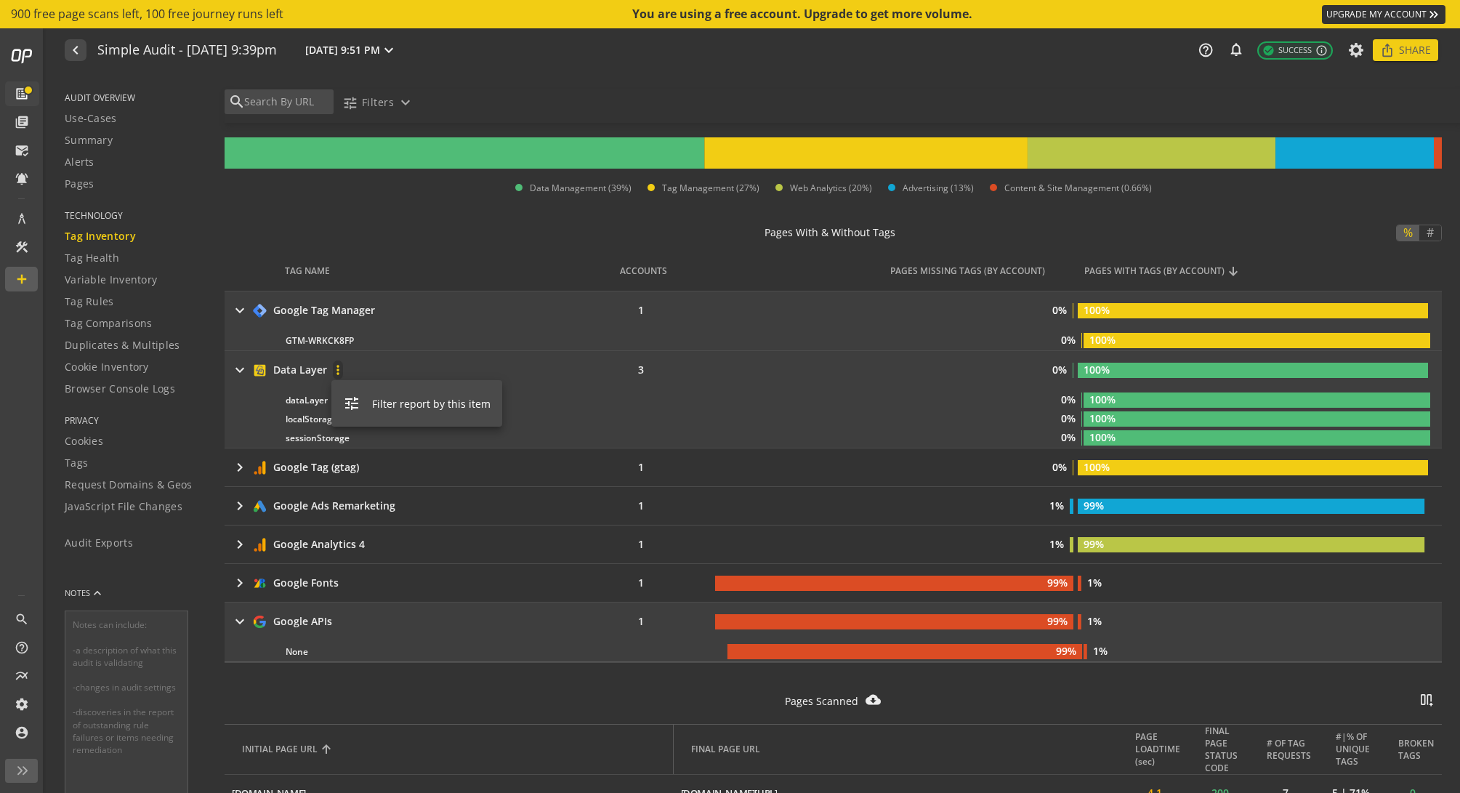
click at [289, 371] on div at bounding box center [730, 396] width 1460 height 793
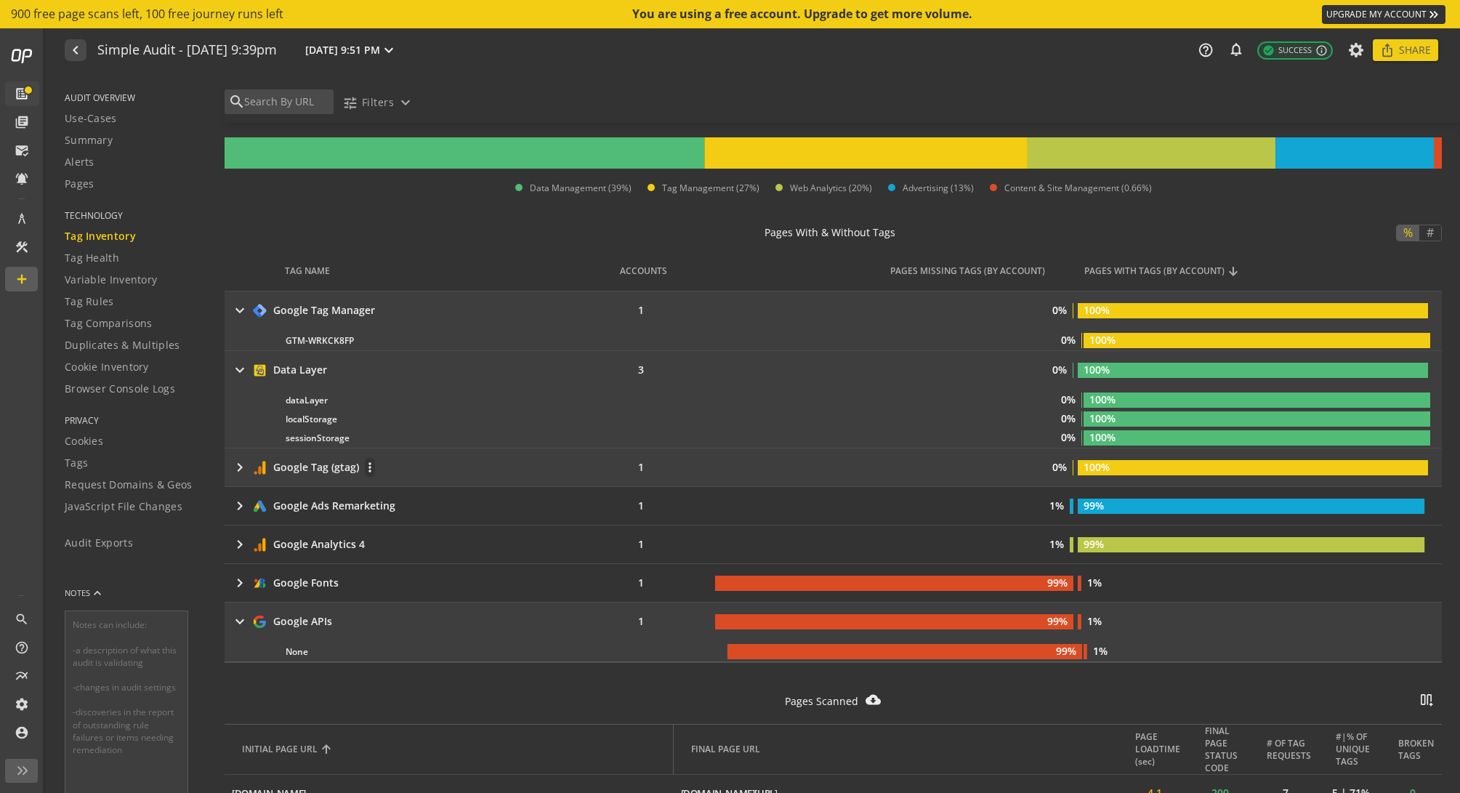
click at [240, 464] on mat-icon "keyboard_arrow_right" at bounding box center [239, 466] width 17 height 17
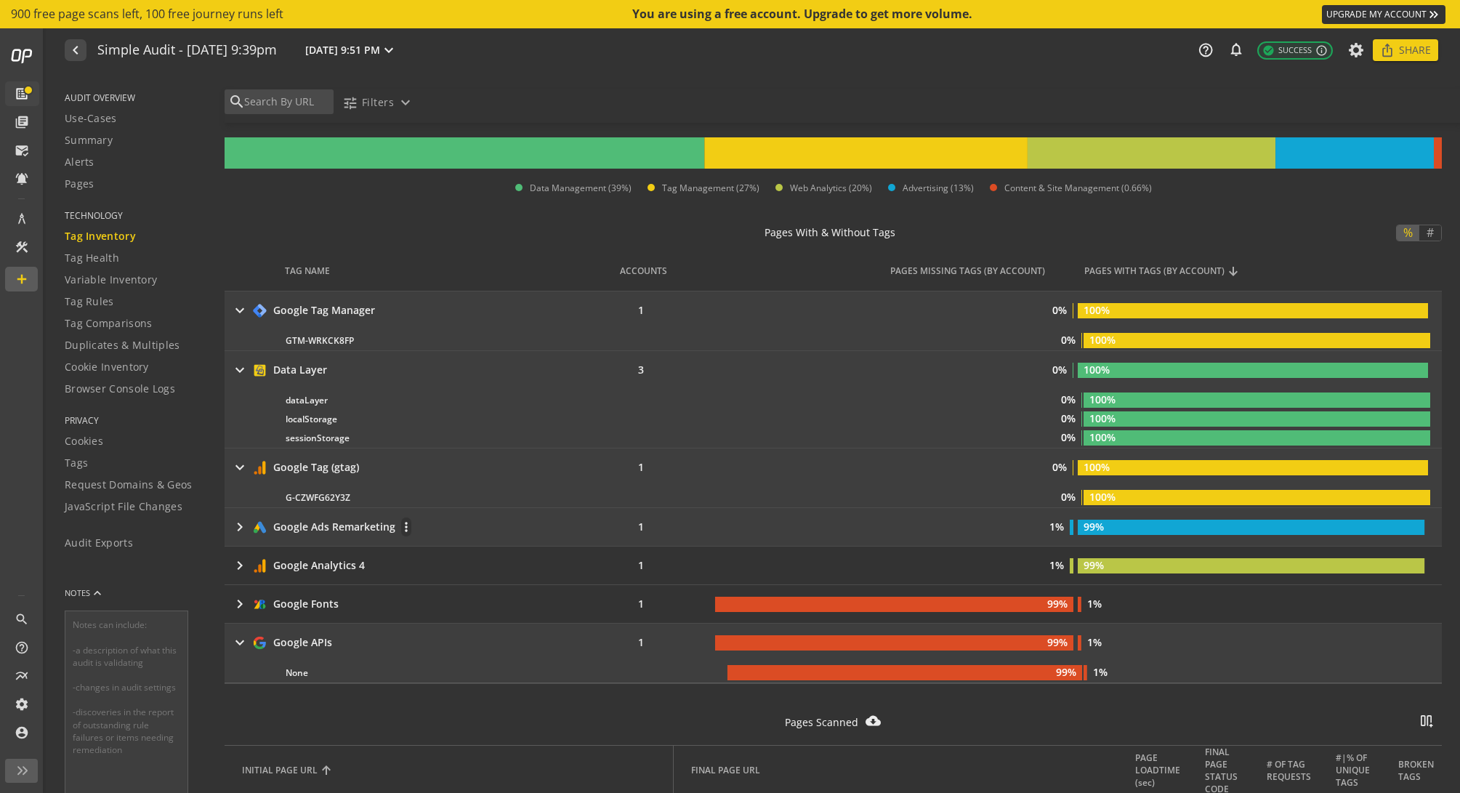
click at [239, 527] on mat-icon "keyboard_arrow_right" at bounding box center [239, 526] width 17 height 17
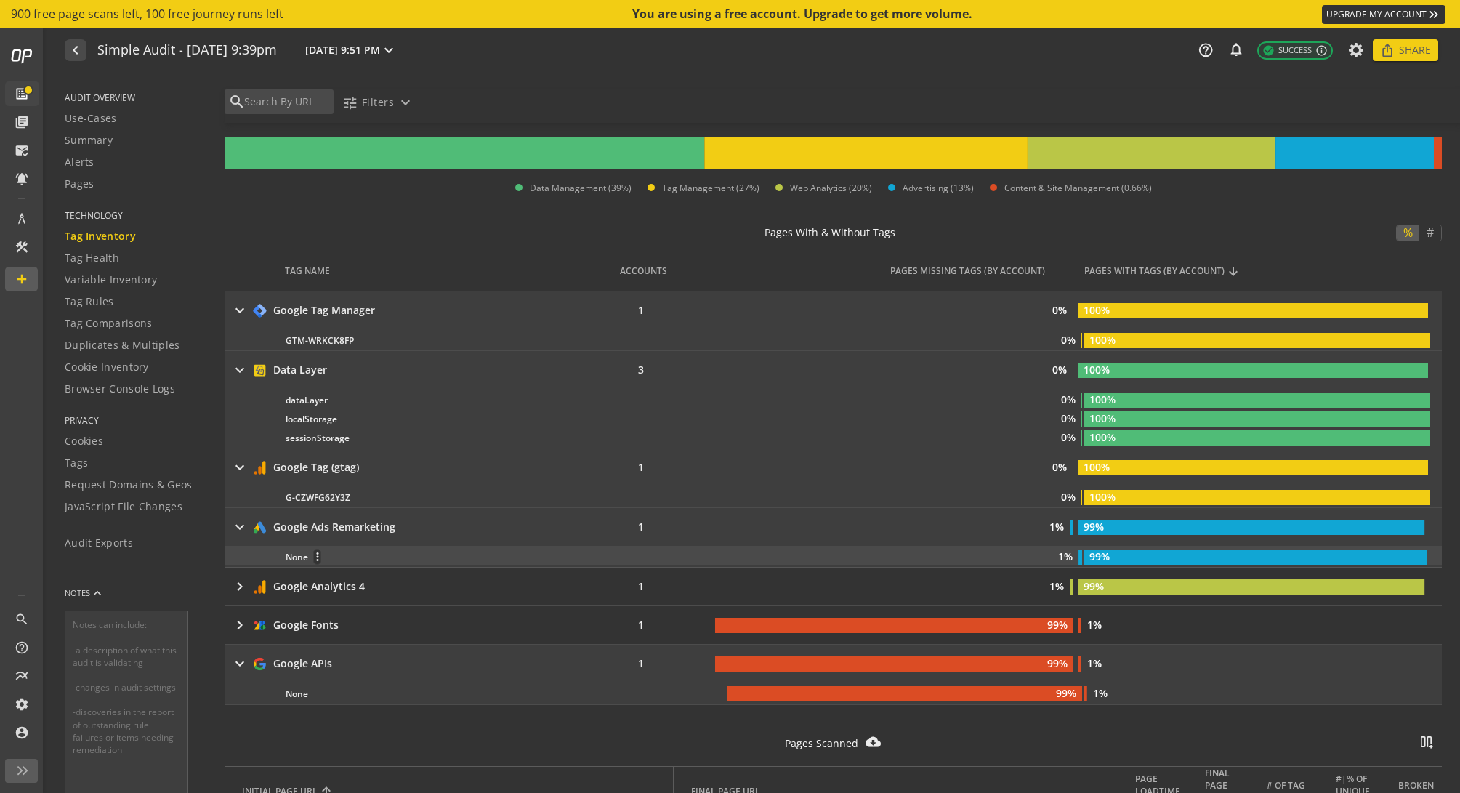
drag, startPoint x: 1064, startPoint y: 558, endPoint x: 700, endPoint y: 548, distance: 364.1
click at [764, 548] on div "None more_vert 1% 99%" at bounding box center [831, 555] width 1234 height 19
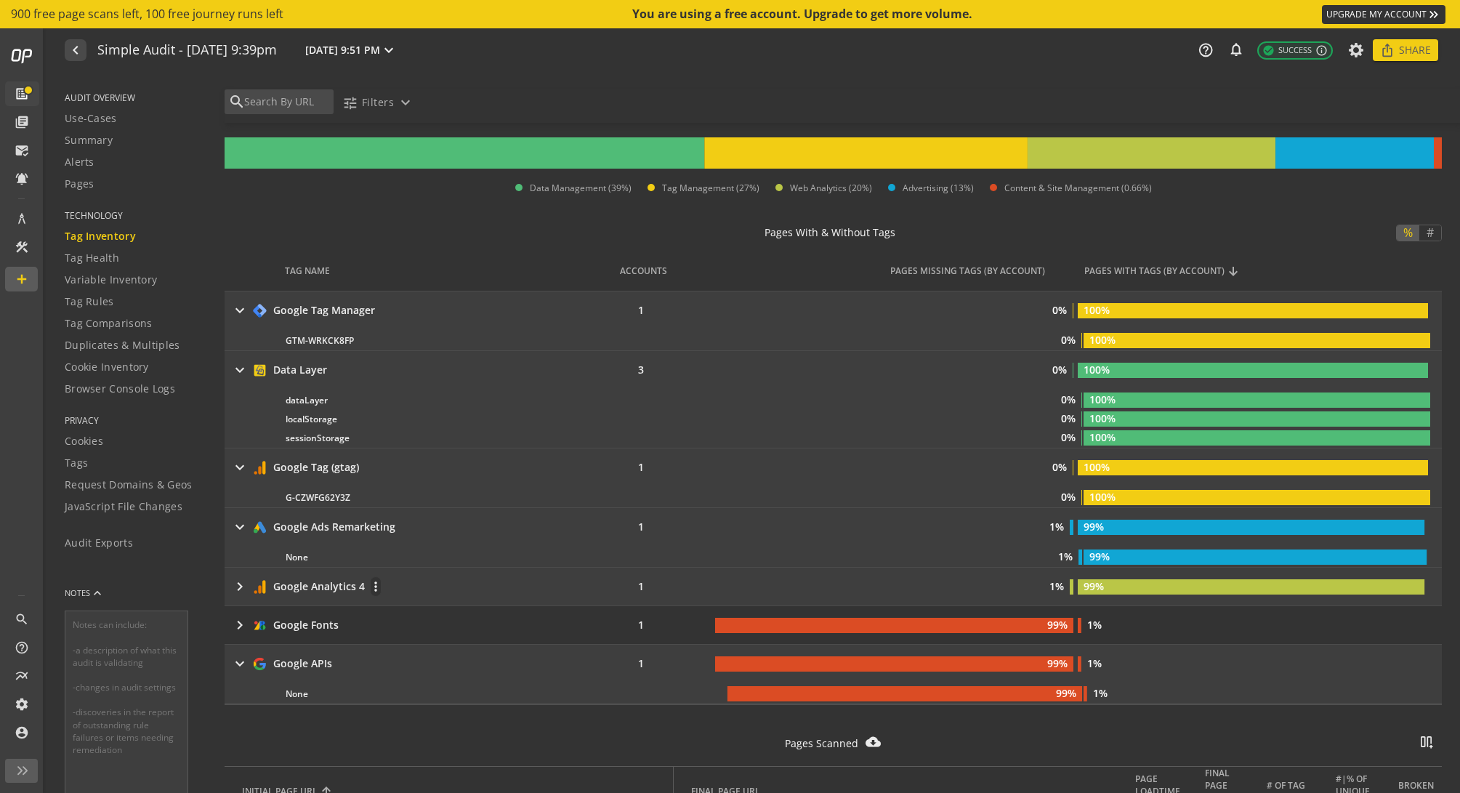
click at [239, 585] on mat-icon "keyboard_arrow_right" at bounding box center [239, 586] width 17 height 17
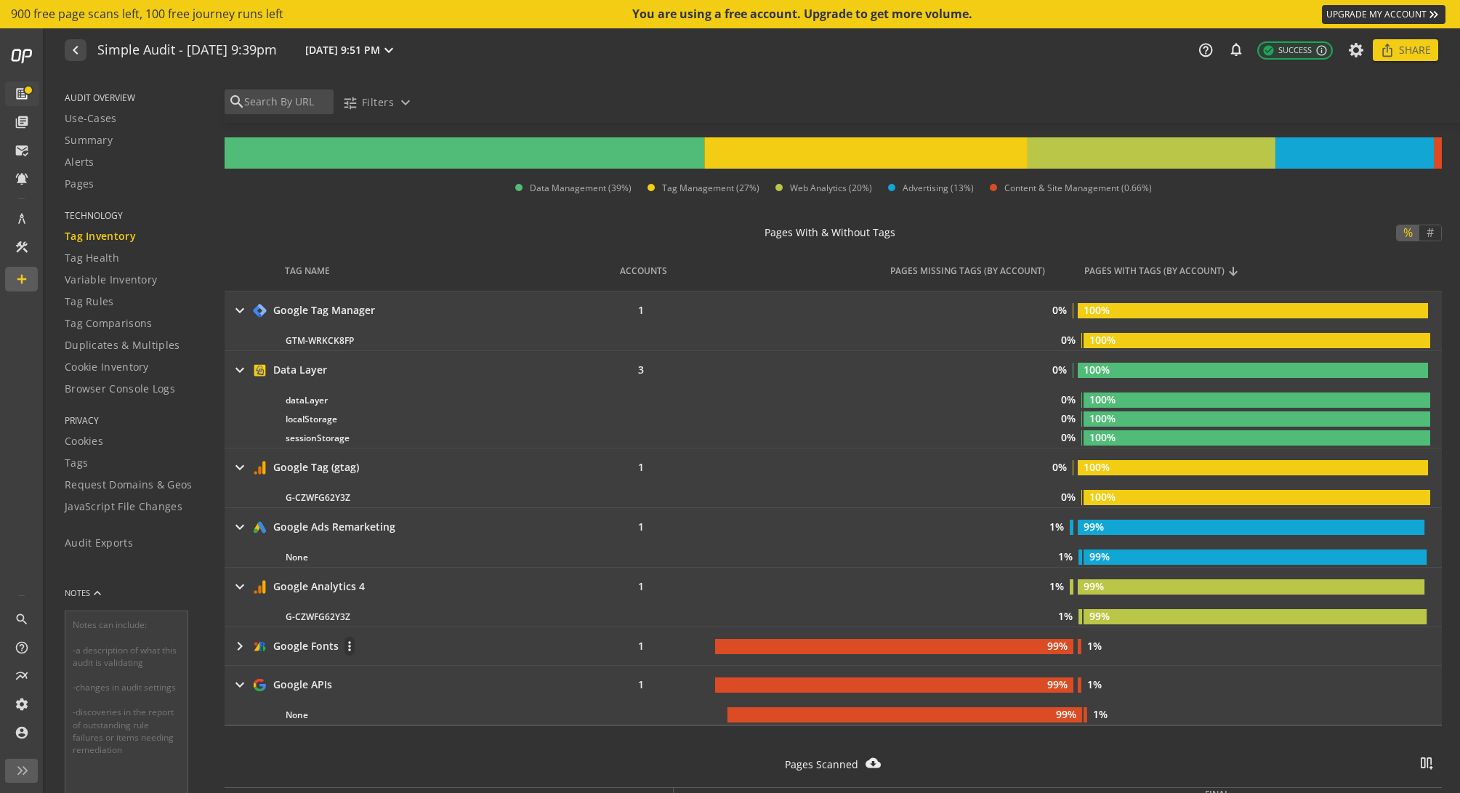
click at [240, 642] on mat-icon "keyboard_arrow_right" at bounding box center [239, 645] width 17 height 17
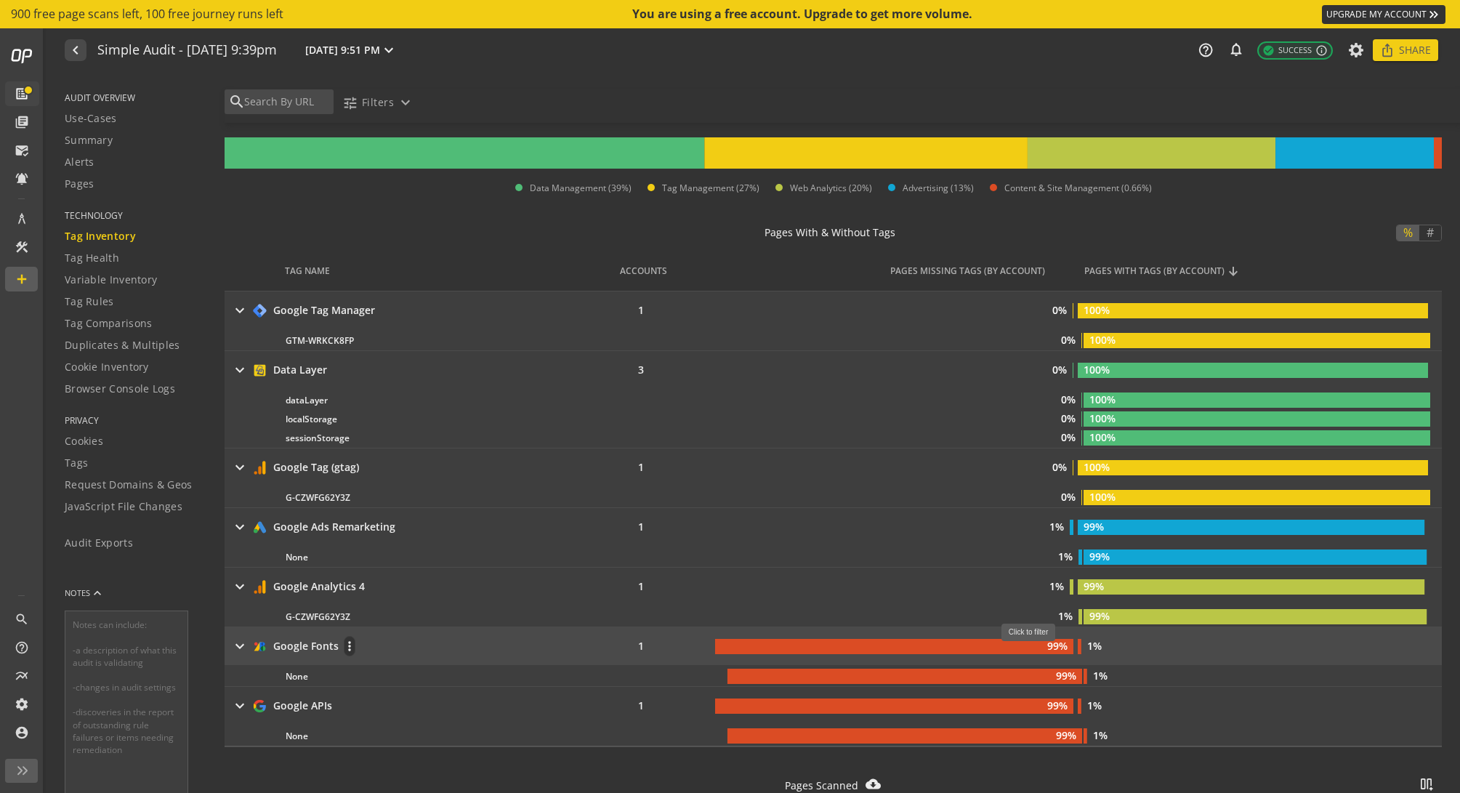
click at [1035, 649] on rect at bounding box center [894, 646] width 358 height 15
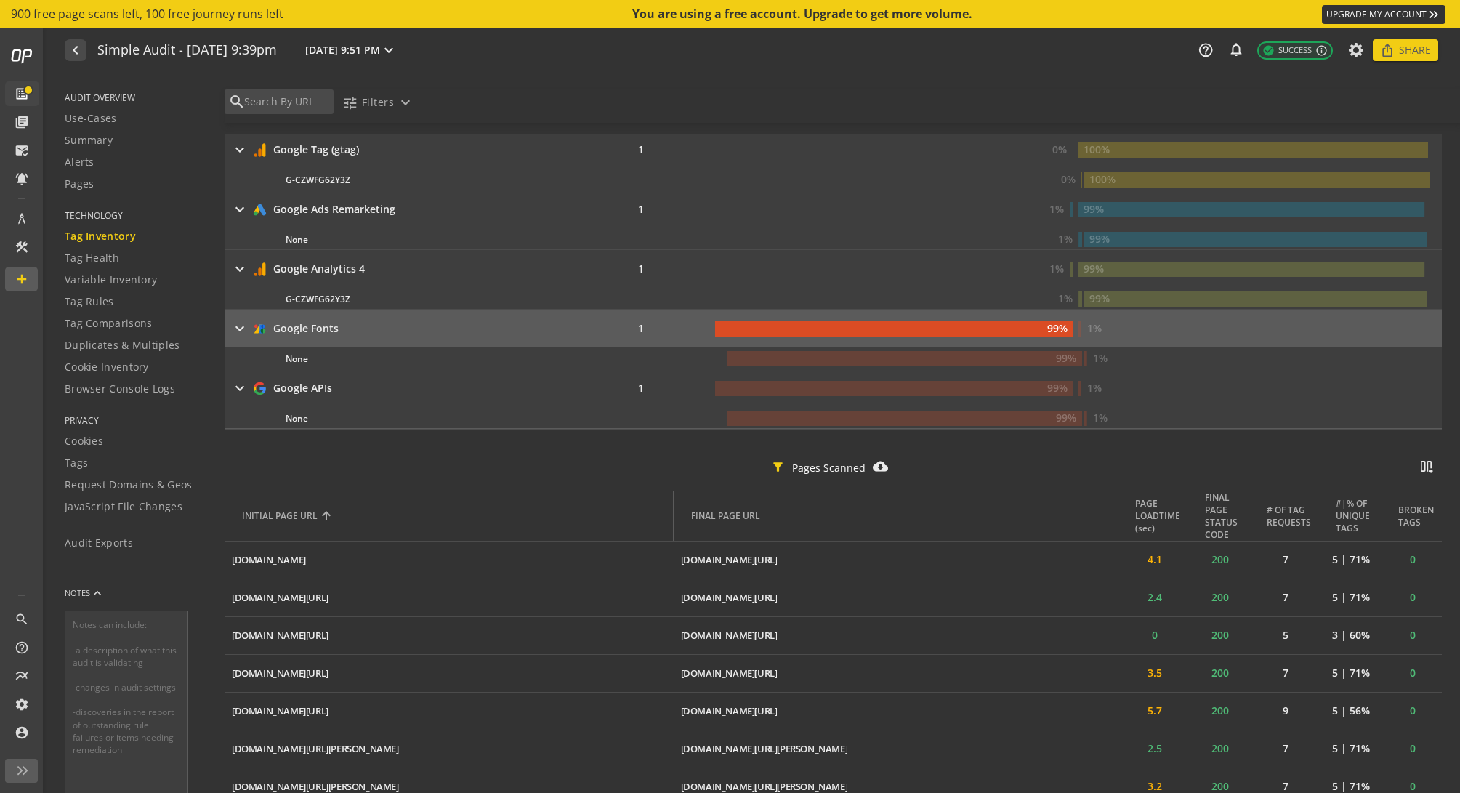
scroll to position [432, 0]
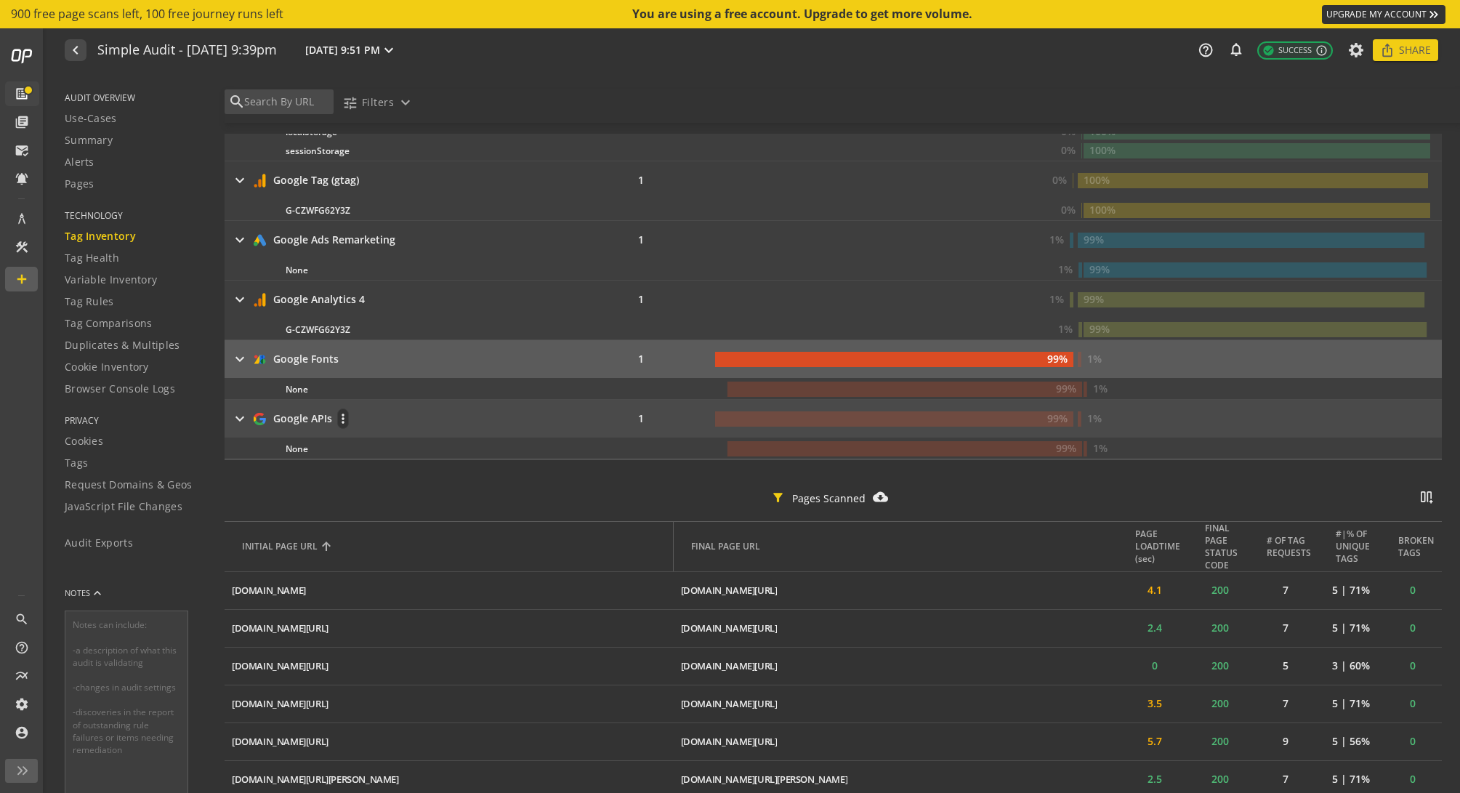
click at [472, 436] on td "keyboard_arrow_right Google APIs more_vert" at bounding box center [403, 419] width 357 height 38
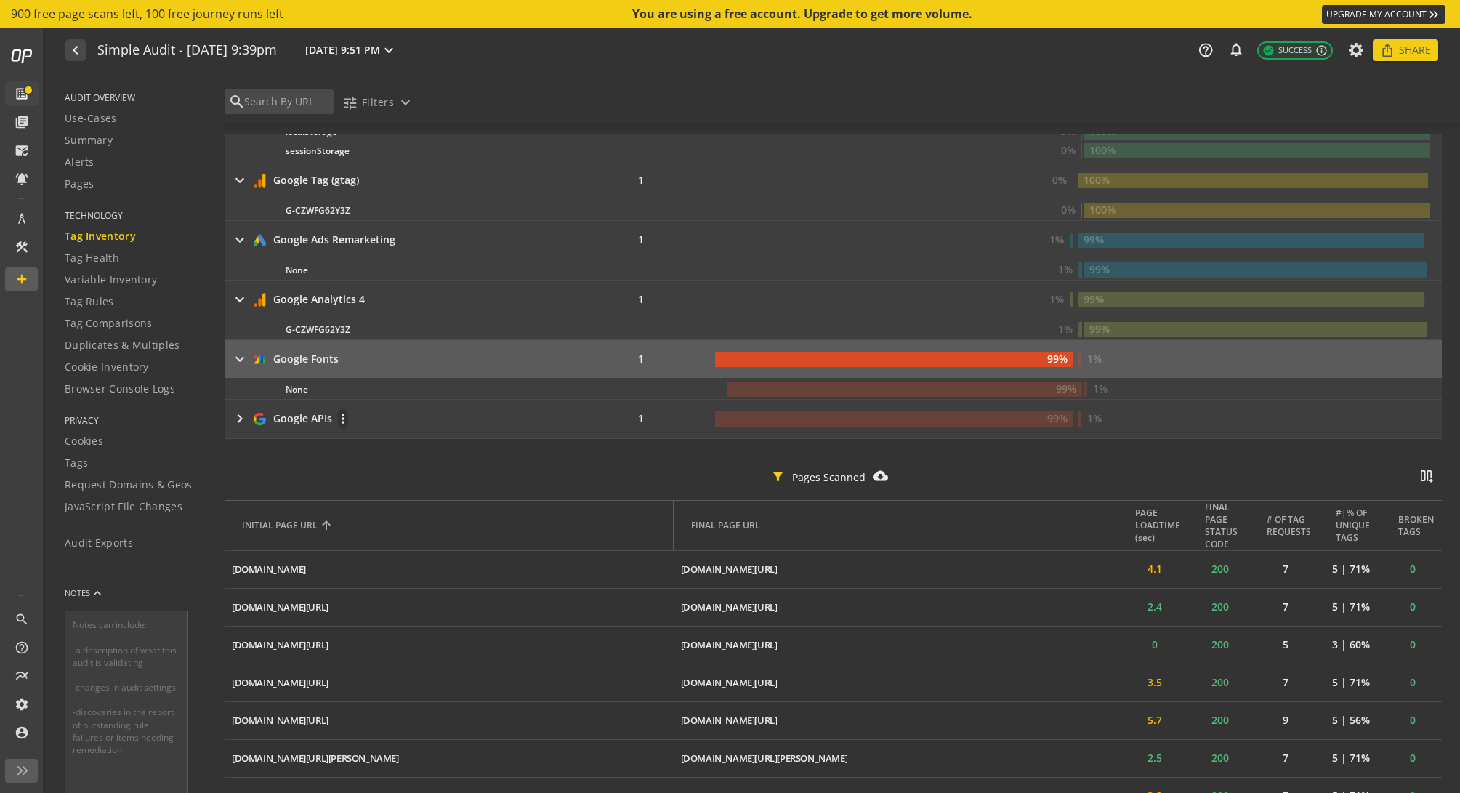
click at [266, 420] on img at bounding box center [259, 418] width 15 height 15
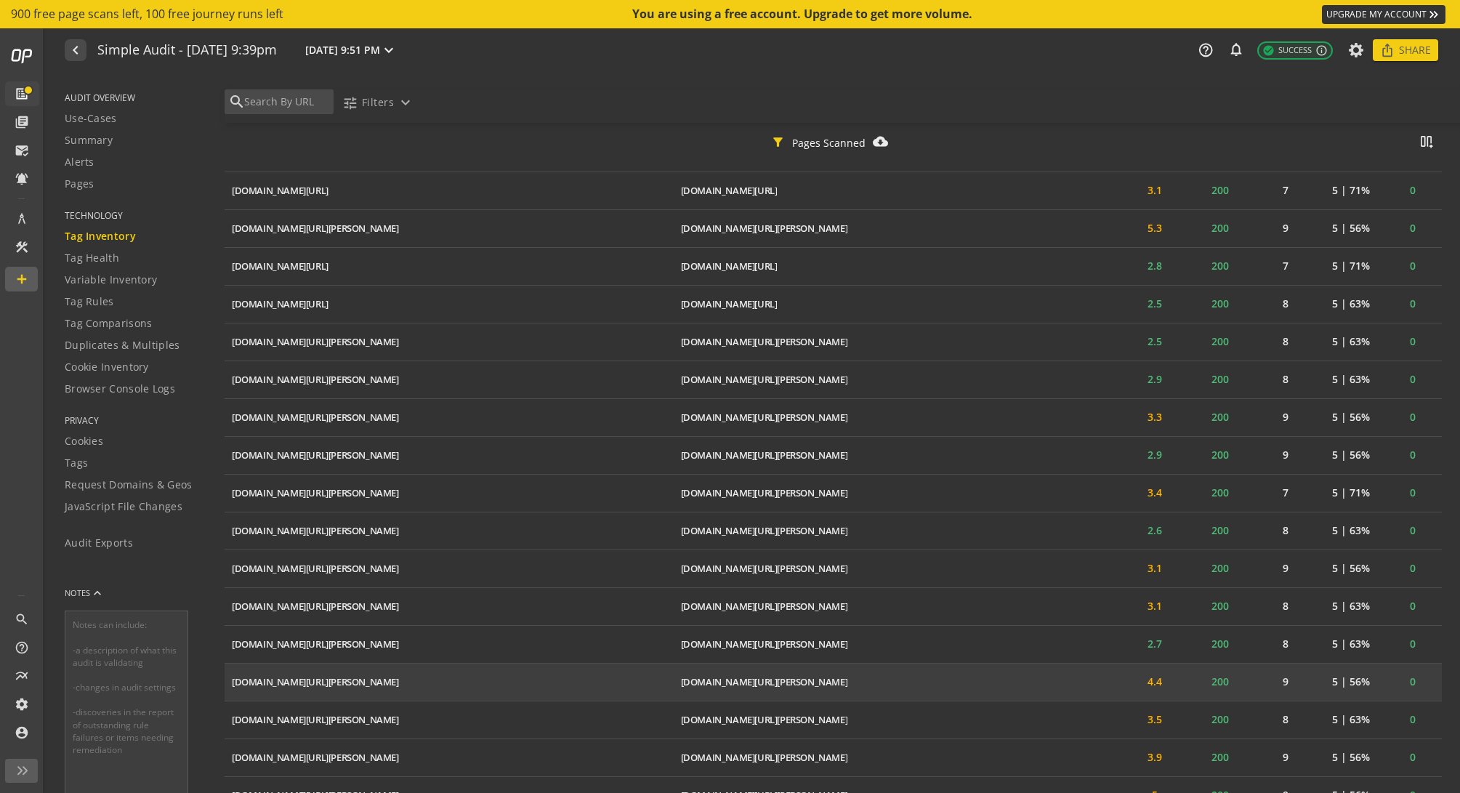
scroll to position [2180, 0]
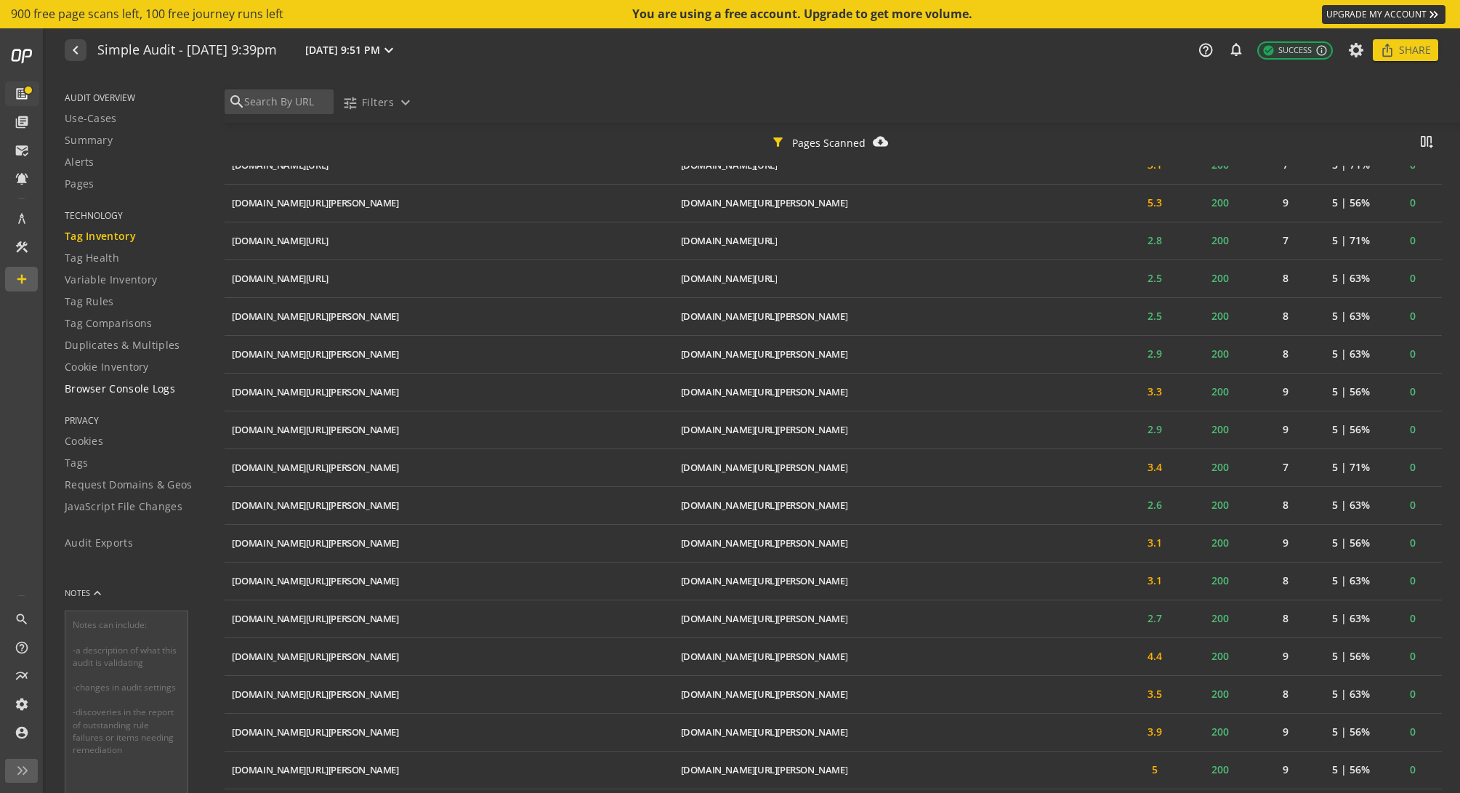
click at [158, 392] on span "Browser Console Logs" at bounding box center [120, 388] width 110 height 15
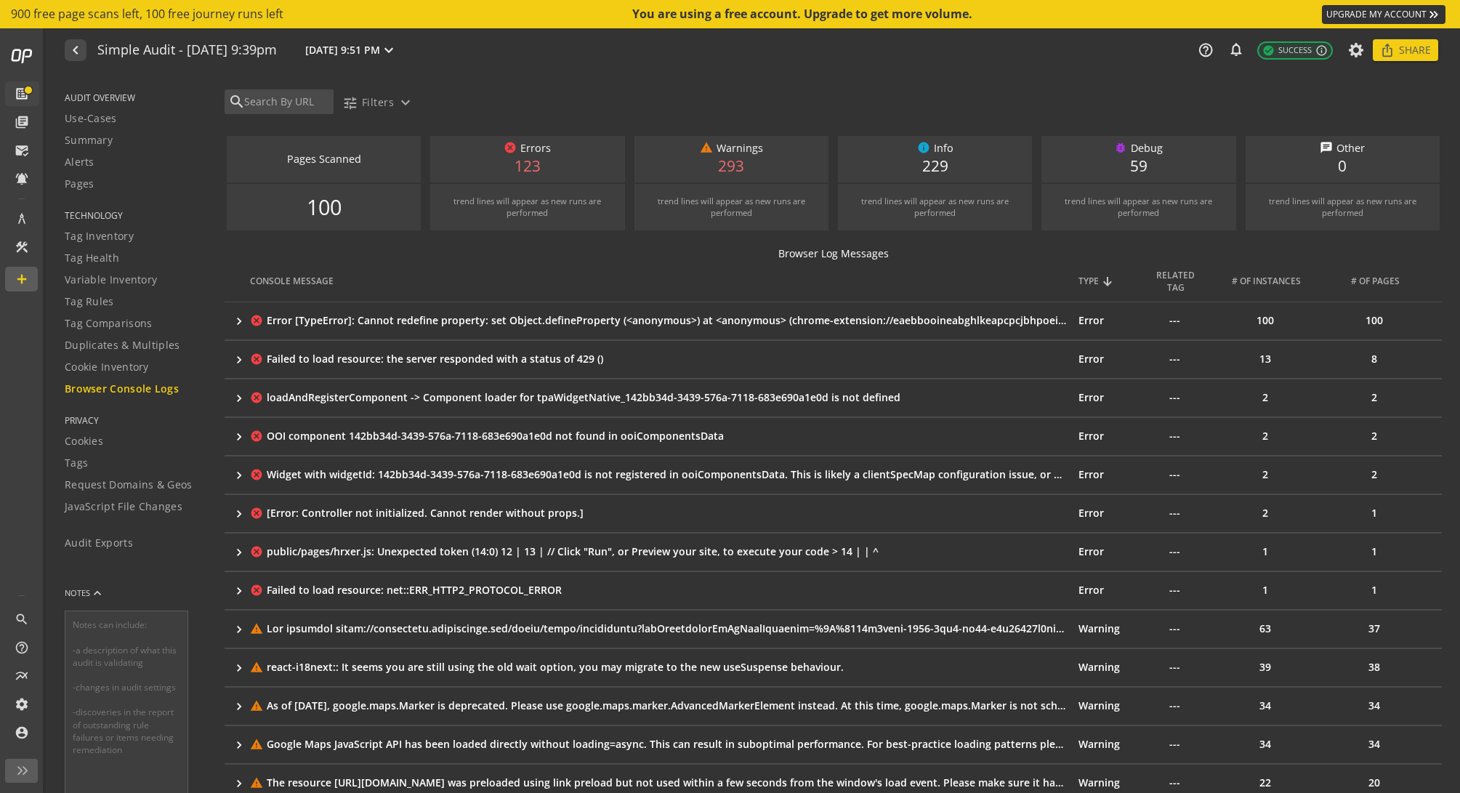
click at [149, 392] on span "Browser Console Logs" at bounding box center [122, 388] width 114 height 15
click at [512, 152] on mat-icon "cancel" at bounding box center [509, 147] width 13 height 13
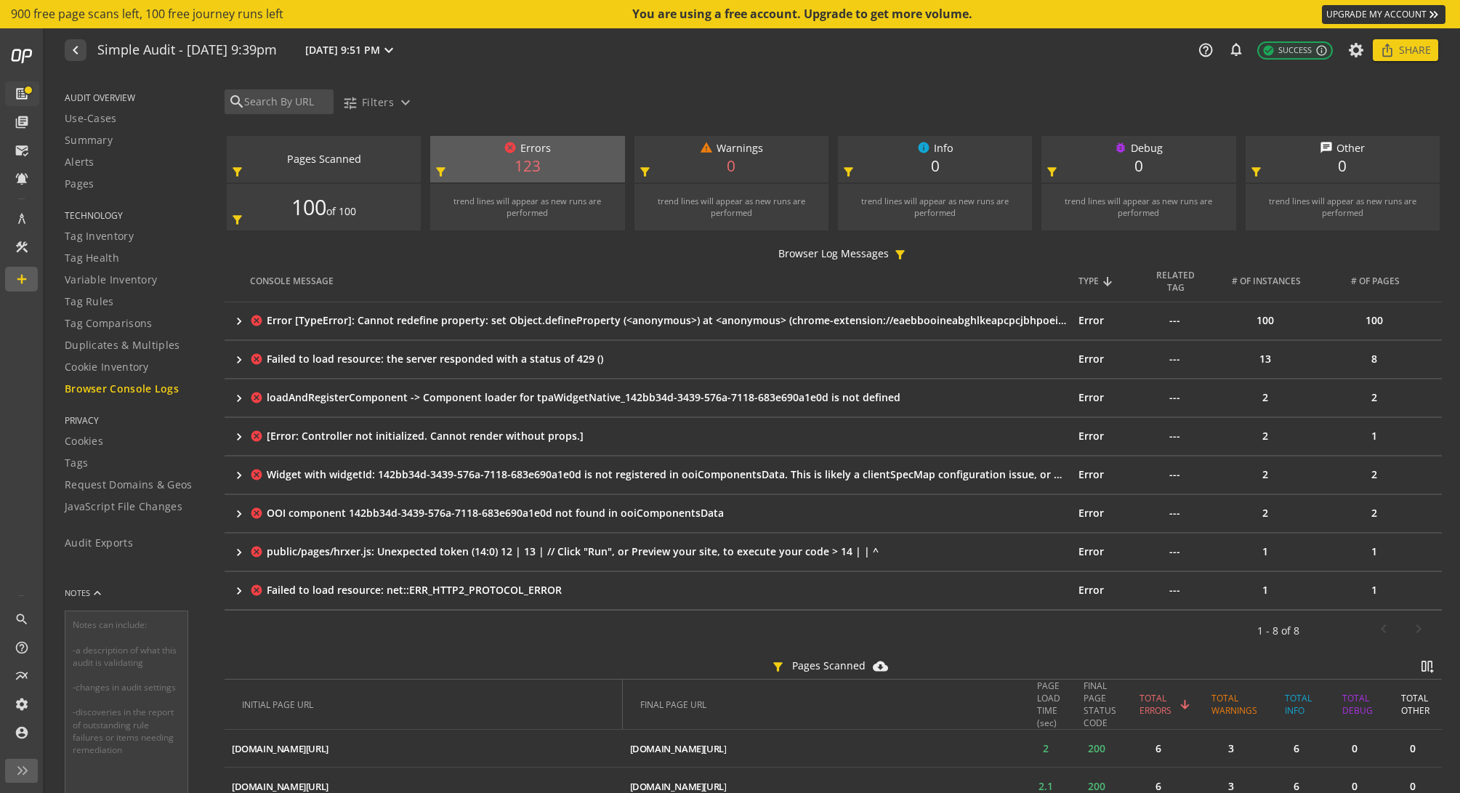
click at [499, 591] on div "Failed to load resource: net::ERR_HTTP2_PROTOCOL_ERROR" at bounding box center [667, 590] width 800 height 15
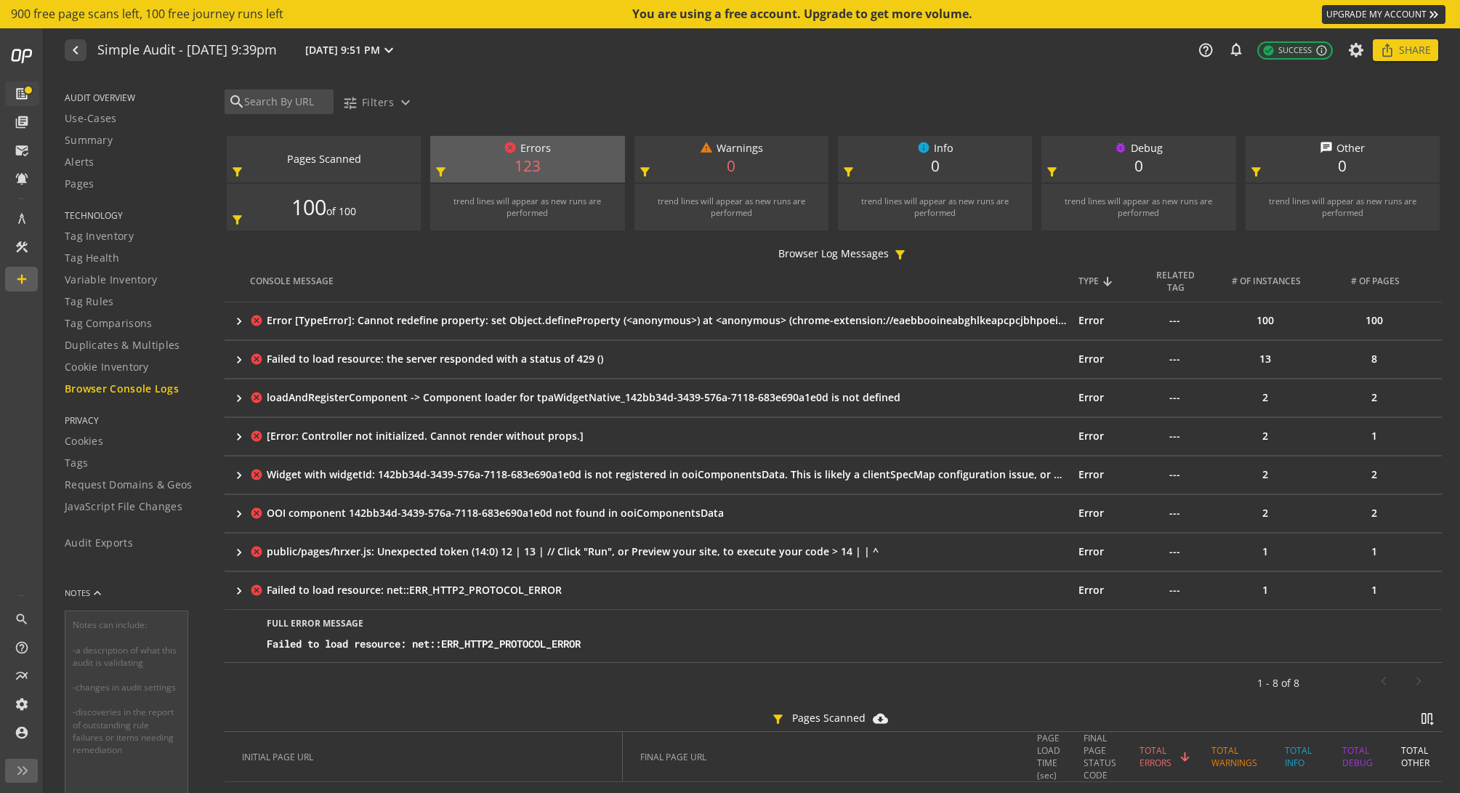
click at [239, 589] on mat-icon "keyboard_arrow_right" at bounding box center [239, 590] width 15 height 15
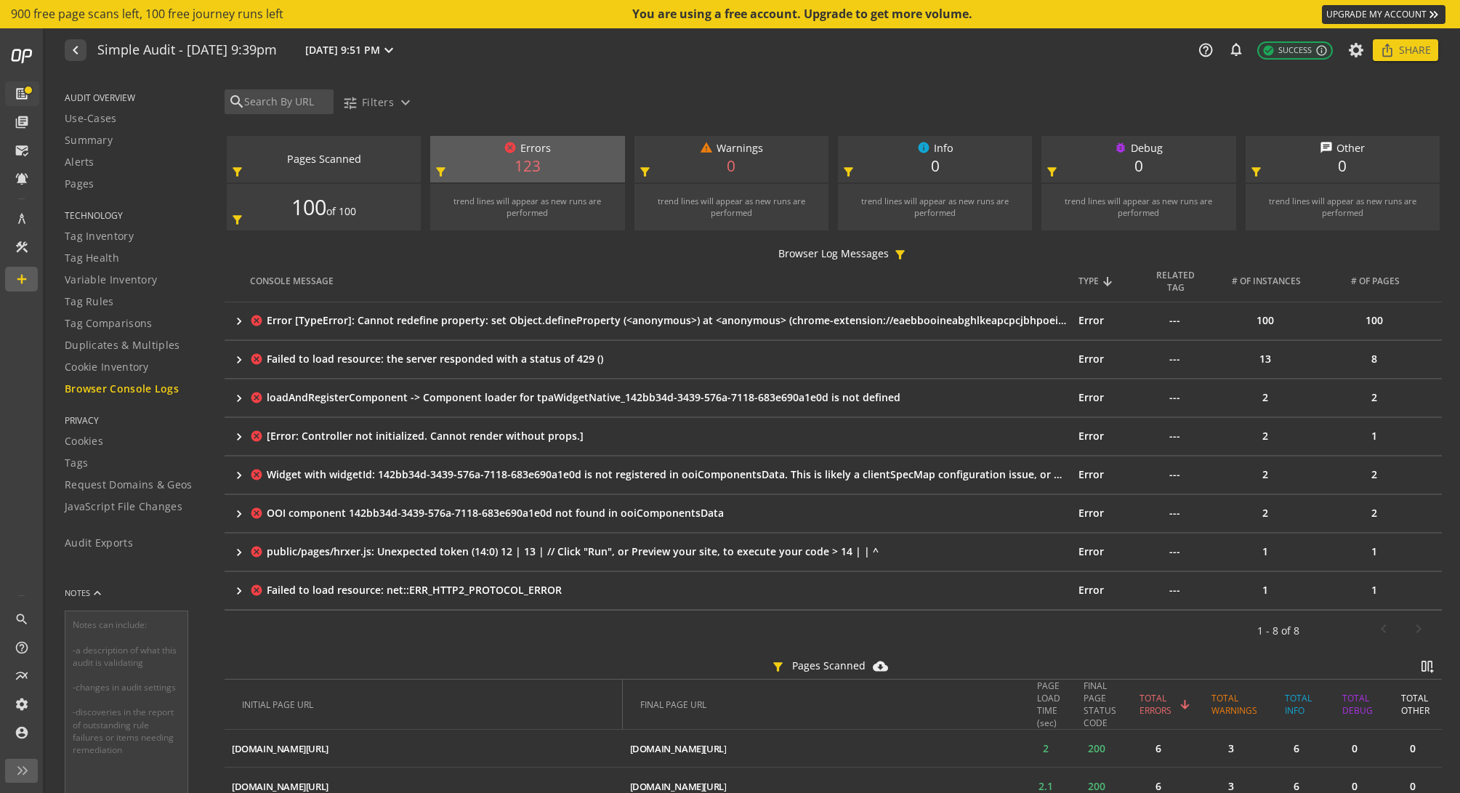
click at [242, 552] on mat-icon "keyboard_arrow_right" at bounding box center [239, 552] width 15 height 15
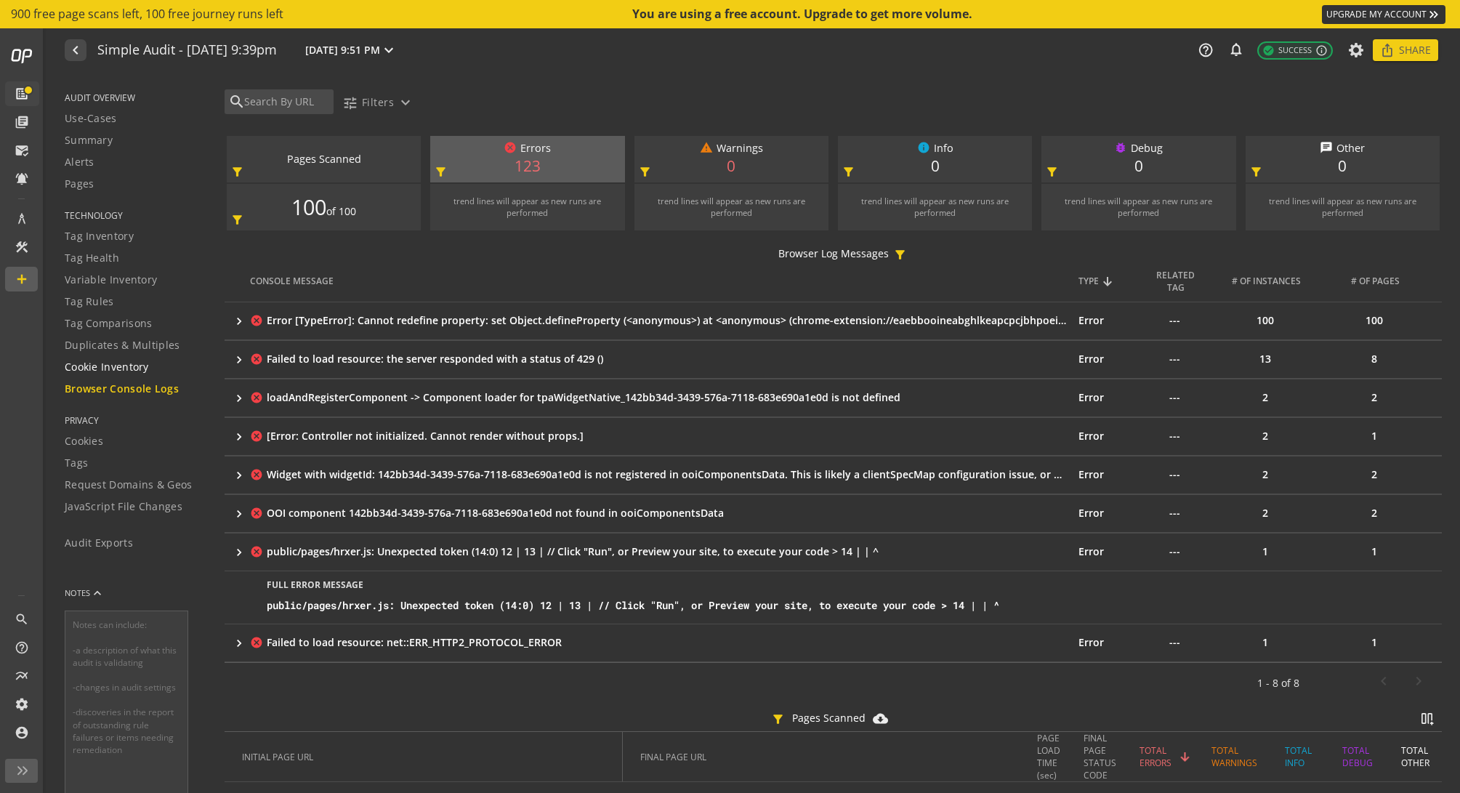
click at [126, 365] on span "Cookie Inventory" at bounding box center [107, 367] width 84 height 15
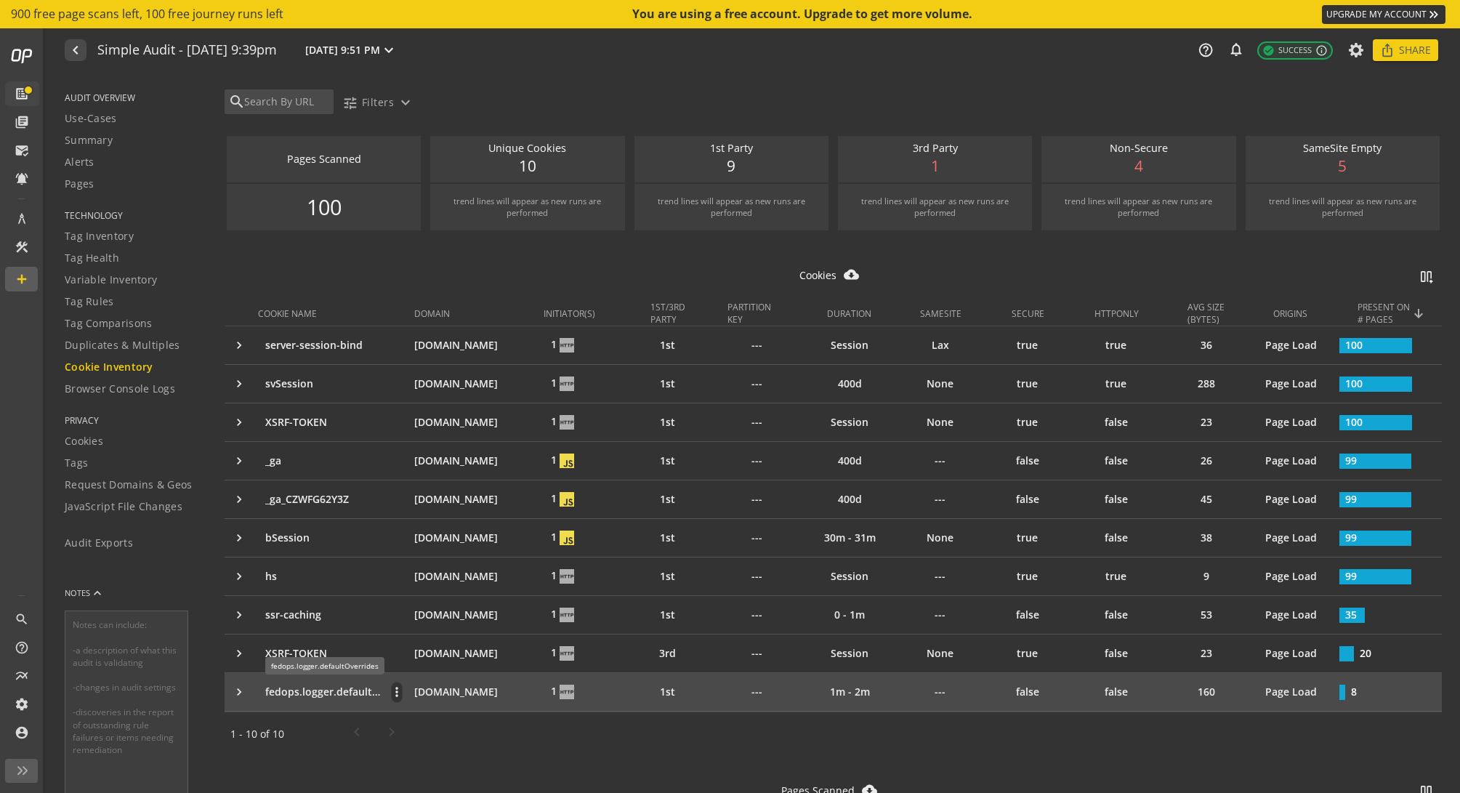
click at [318, 698] on p "fedops.logger.defaultOverrides" at bounding box center [325, 691] width 120 height 15
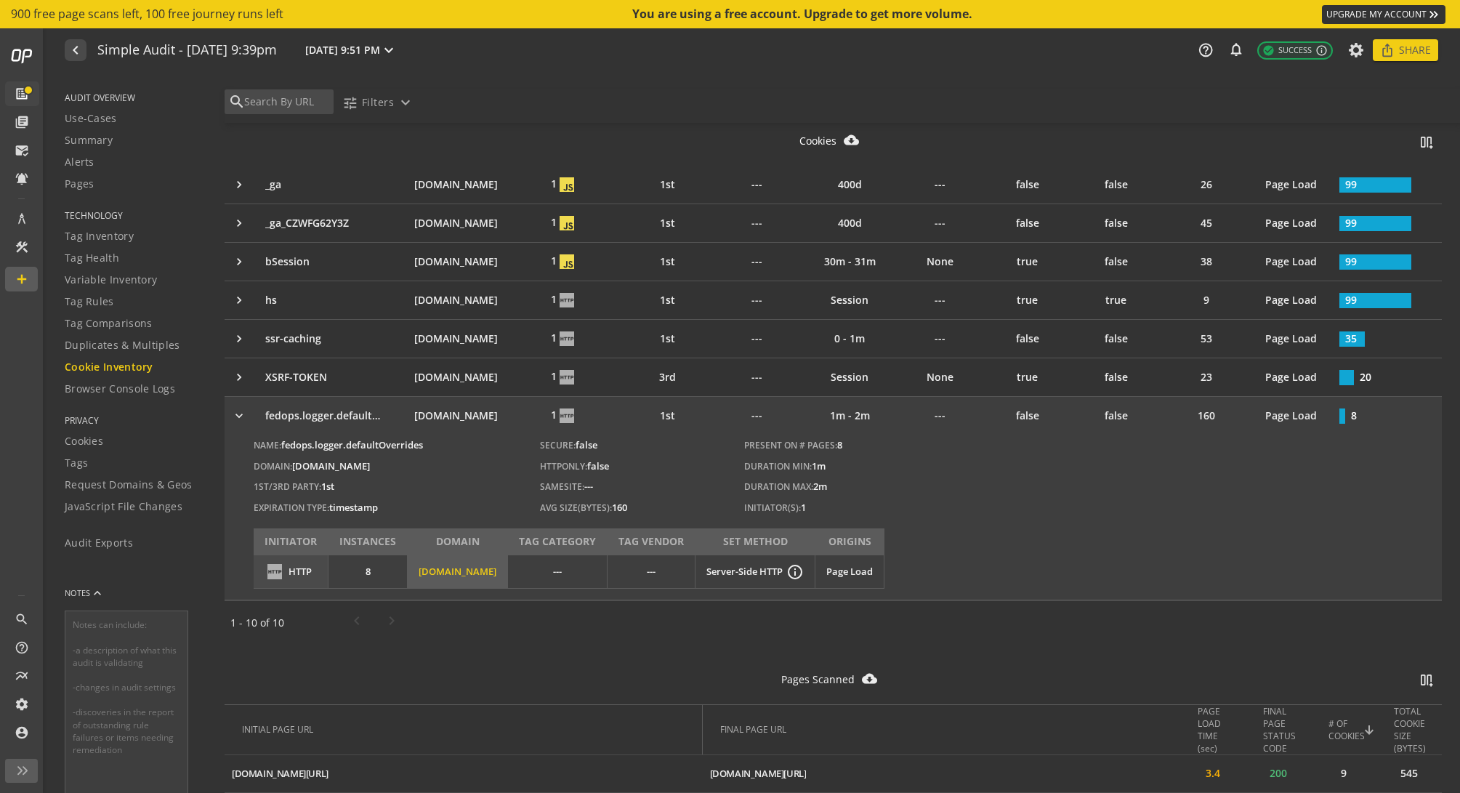
scroll to position [291, 0]
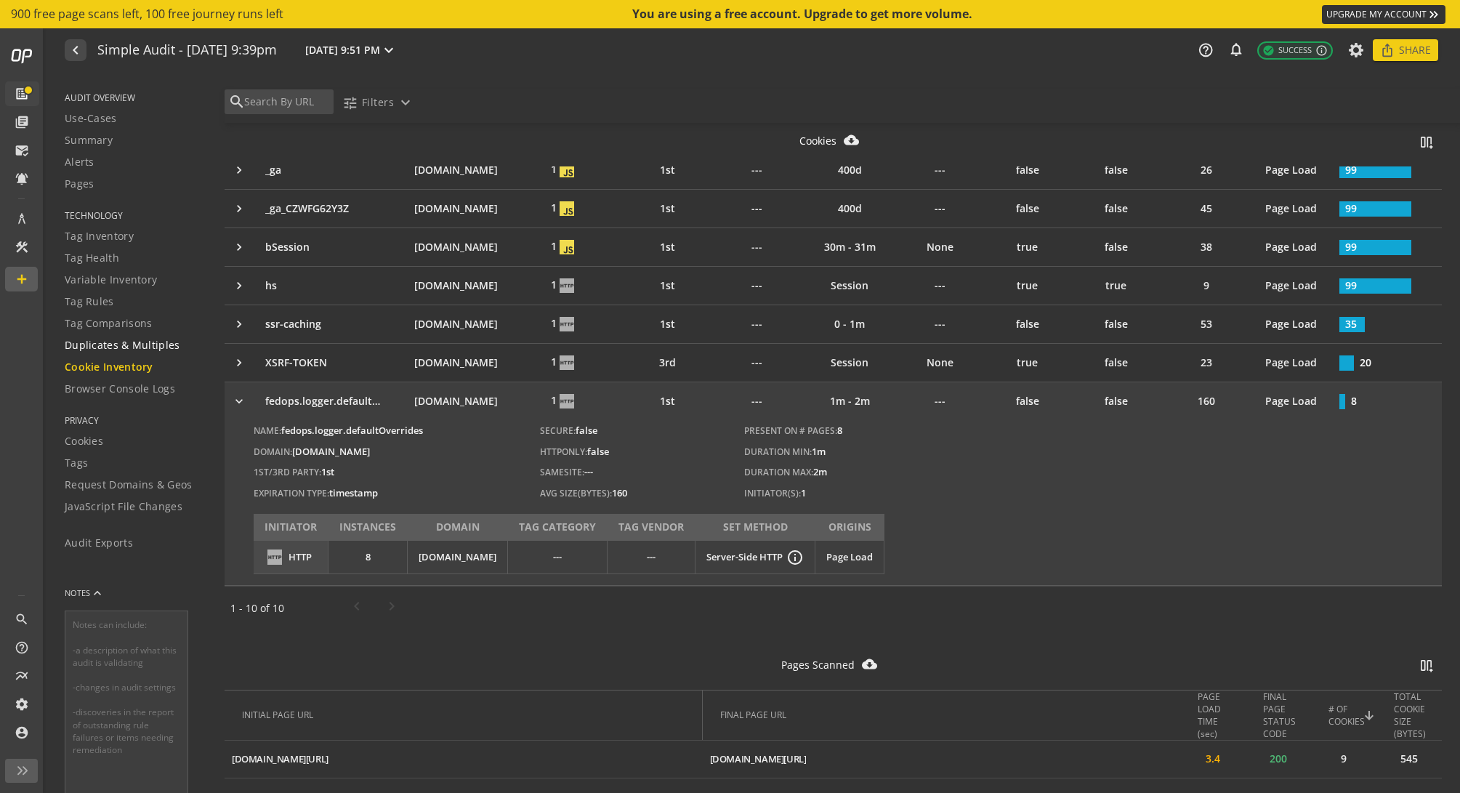
click at [113, 345] on span "Duplicates & Multiples" at bounding box center [123, 345] width 116 height 15
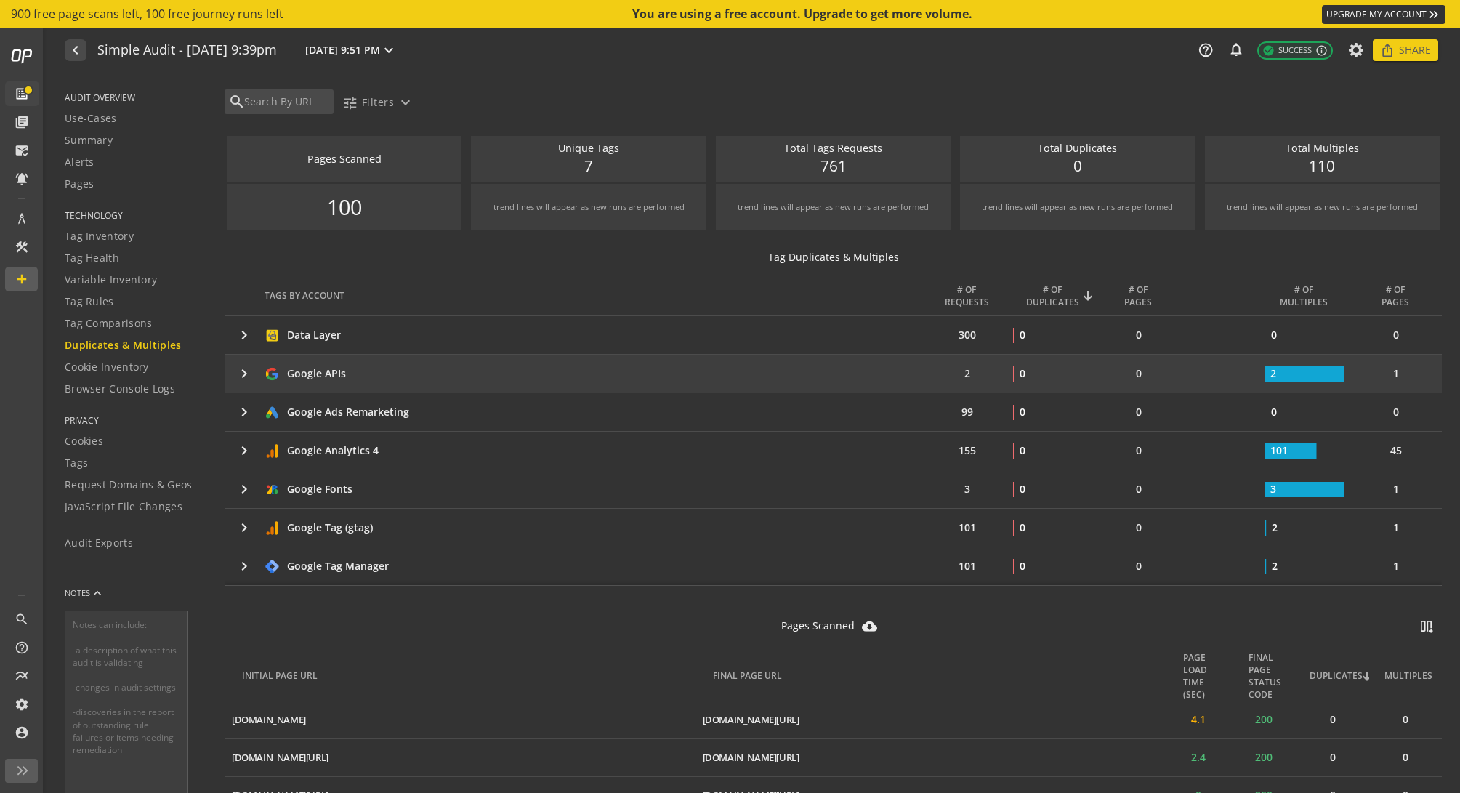
click at [240, 372] on mat-icon "keyboard_arrow_right" at bounding box center [243, 373] width 17 height 17
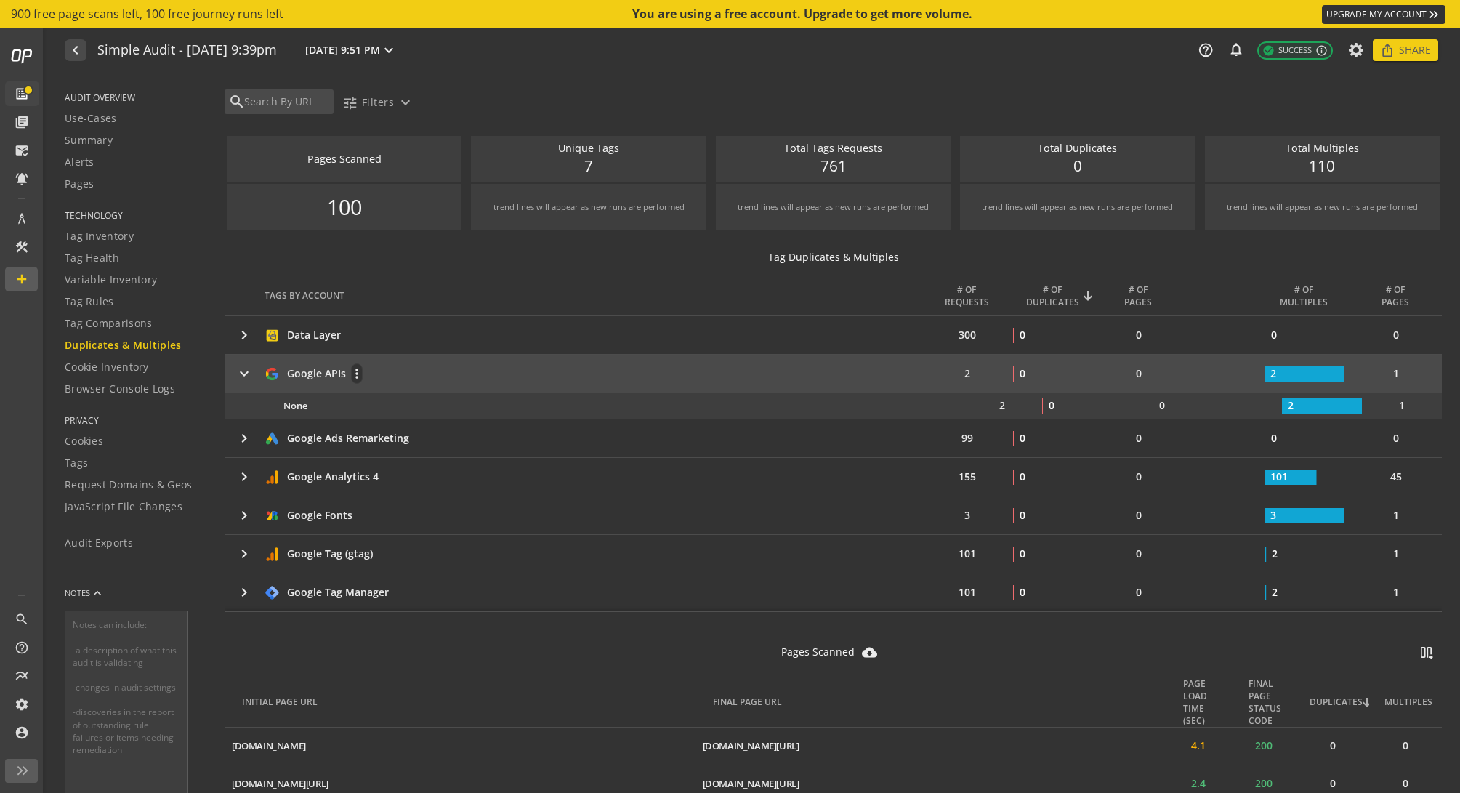
click at [418, 376] on div "Google APIs more_vert" at bounding box center [595, 373] width 663 height 20
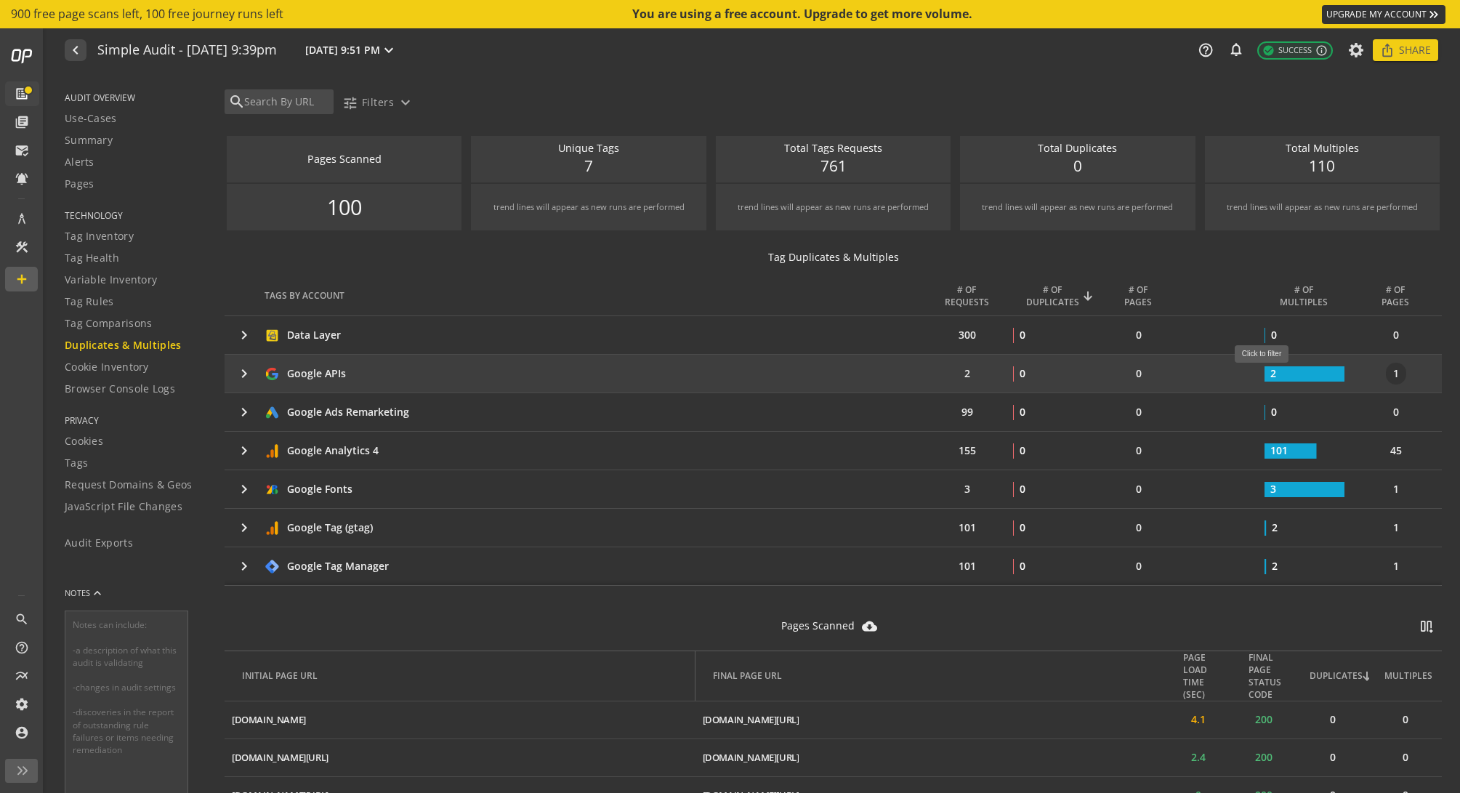
click at [1274, 369] on rect at bounding box center [1304, 373] width 80 height 15
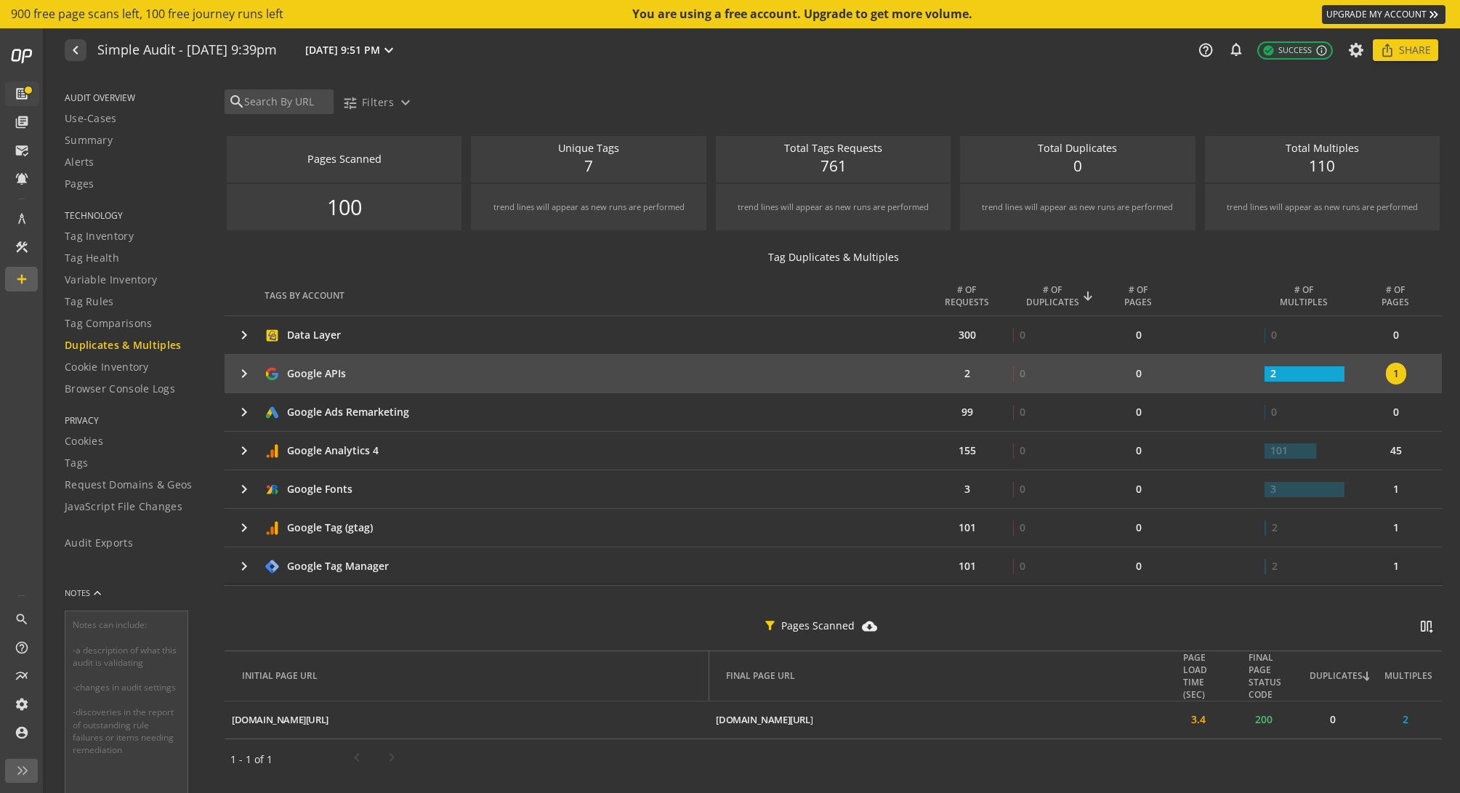
click at [1352, 379] on div "1" at bounding box center [1396, 374] width 20 height 22
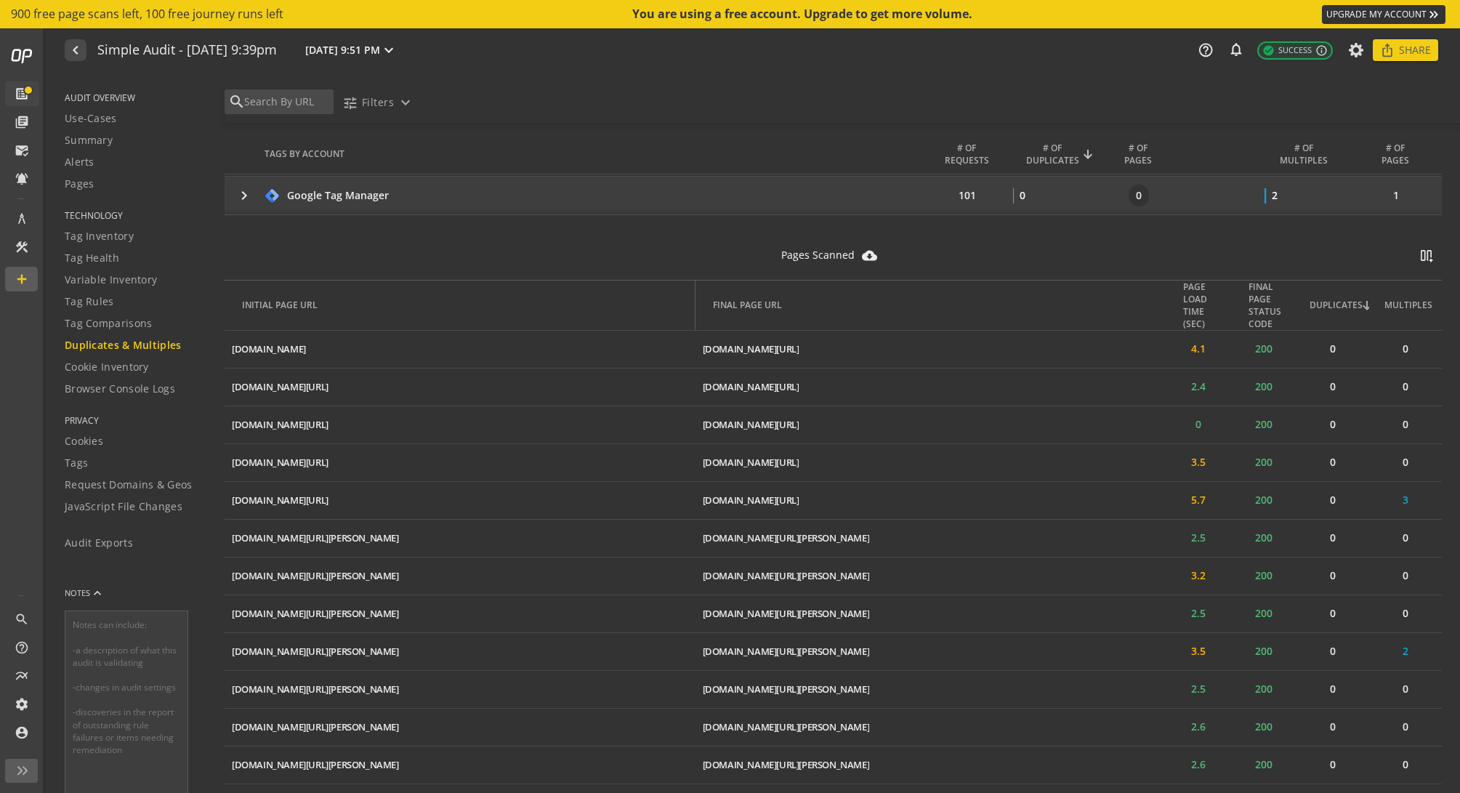
scroll to position [436, 0]
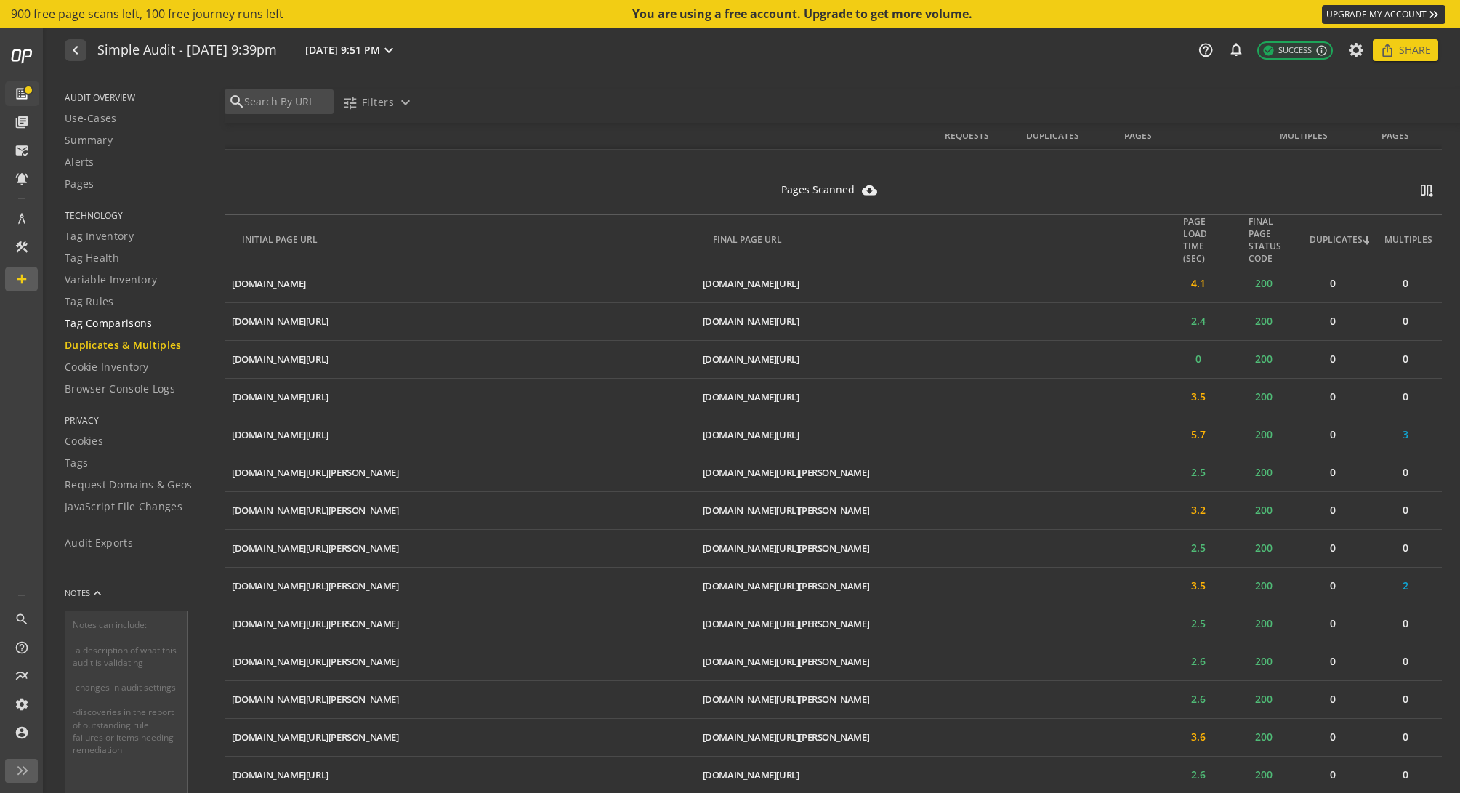
click at [132, 325] on span "Tag Comparisons" at bounding box center [109, 323] width 88 height 15
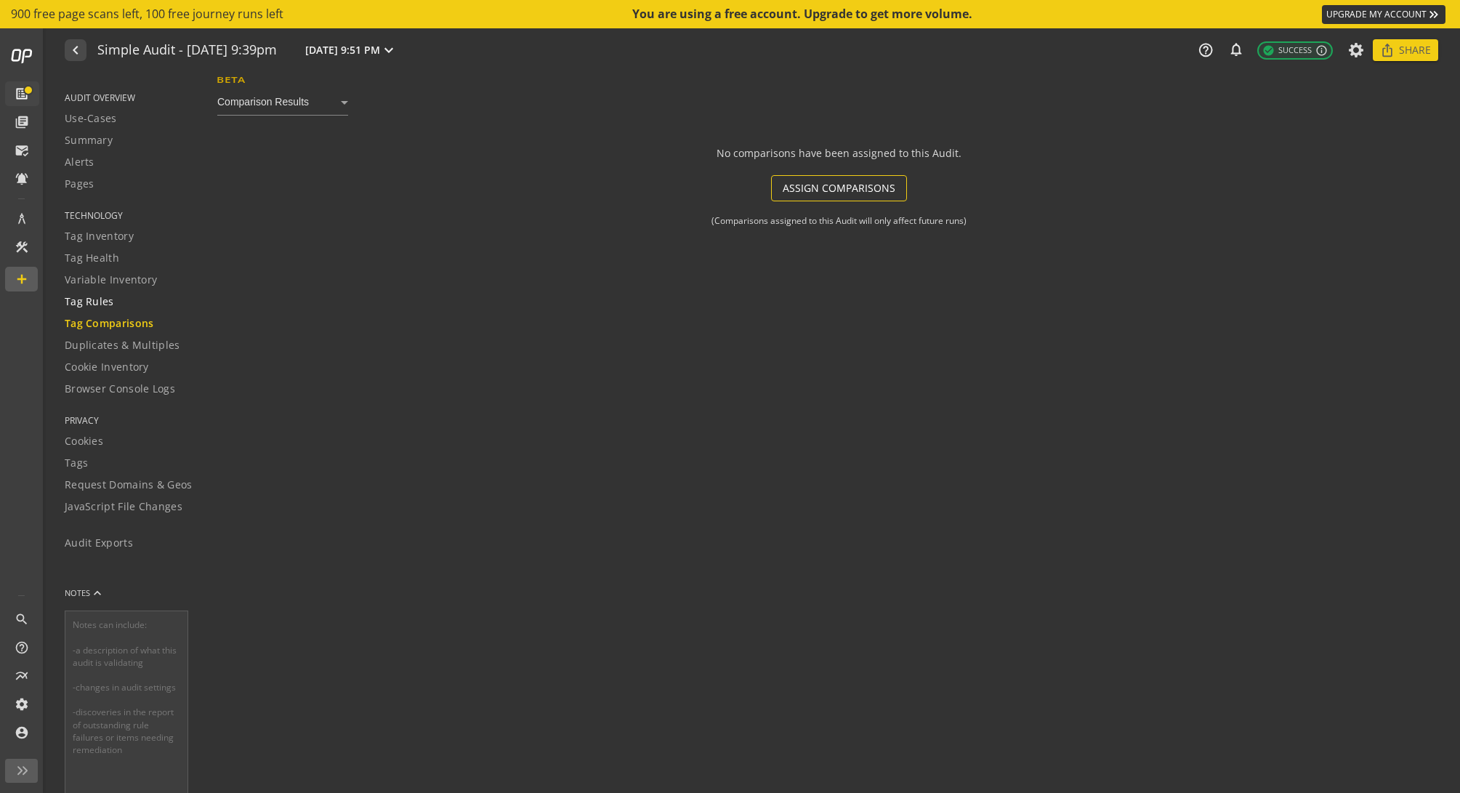
click at [98, 296] on span "Tag Rules" at bounding box center [89, 301] width 49 height 15
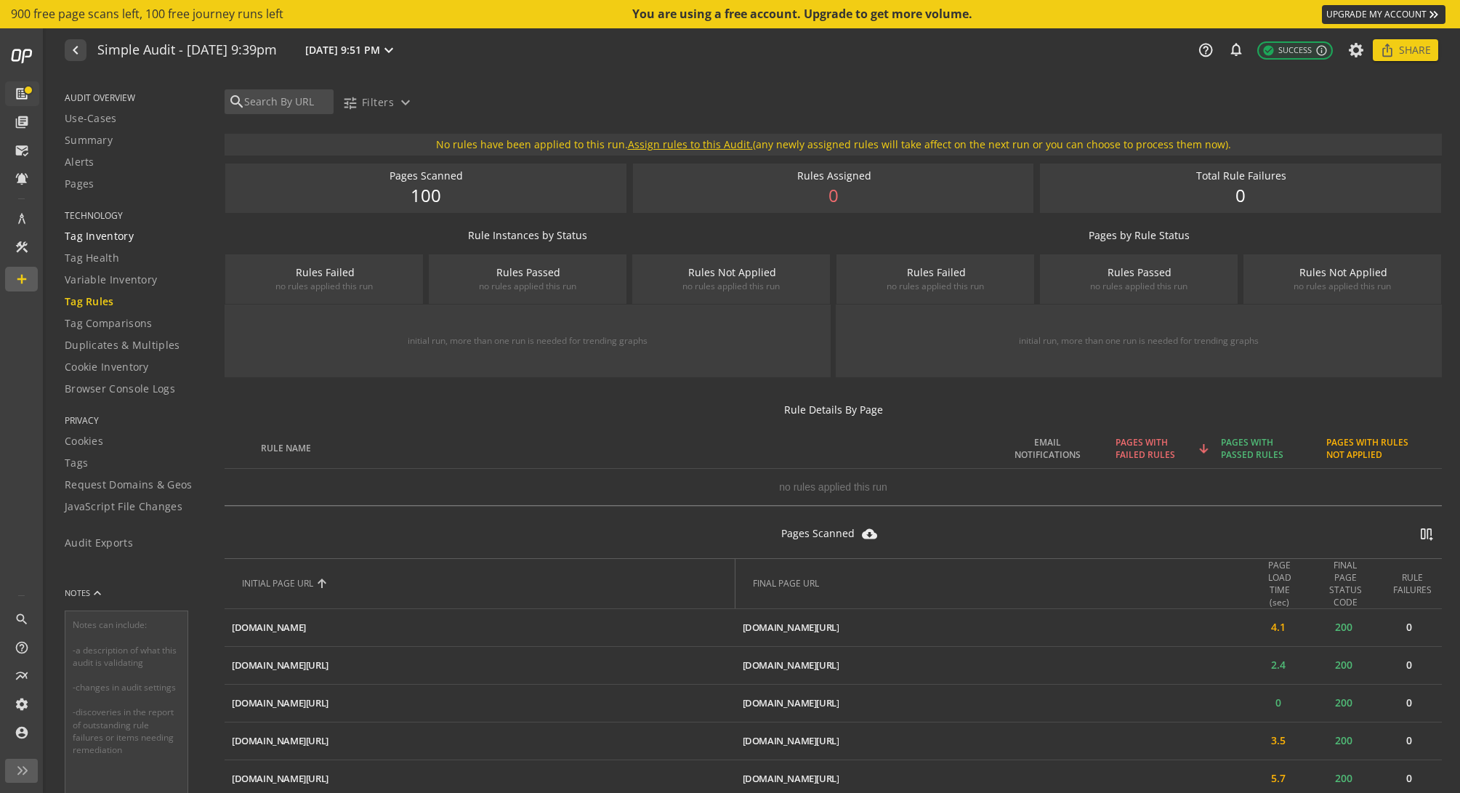
click at [109, 238] on span "Tag Inventory" at bounding box center [99, 236] width 69 height 15
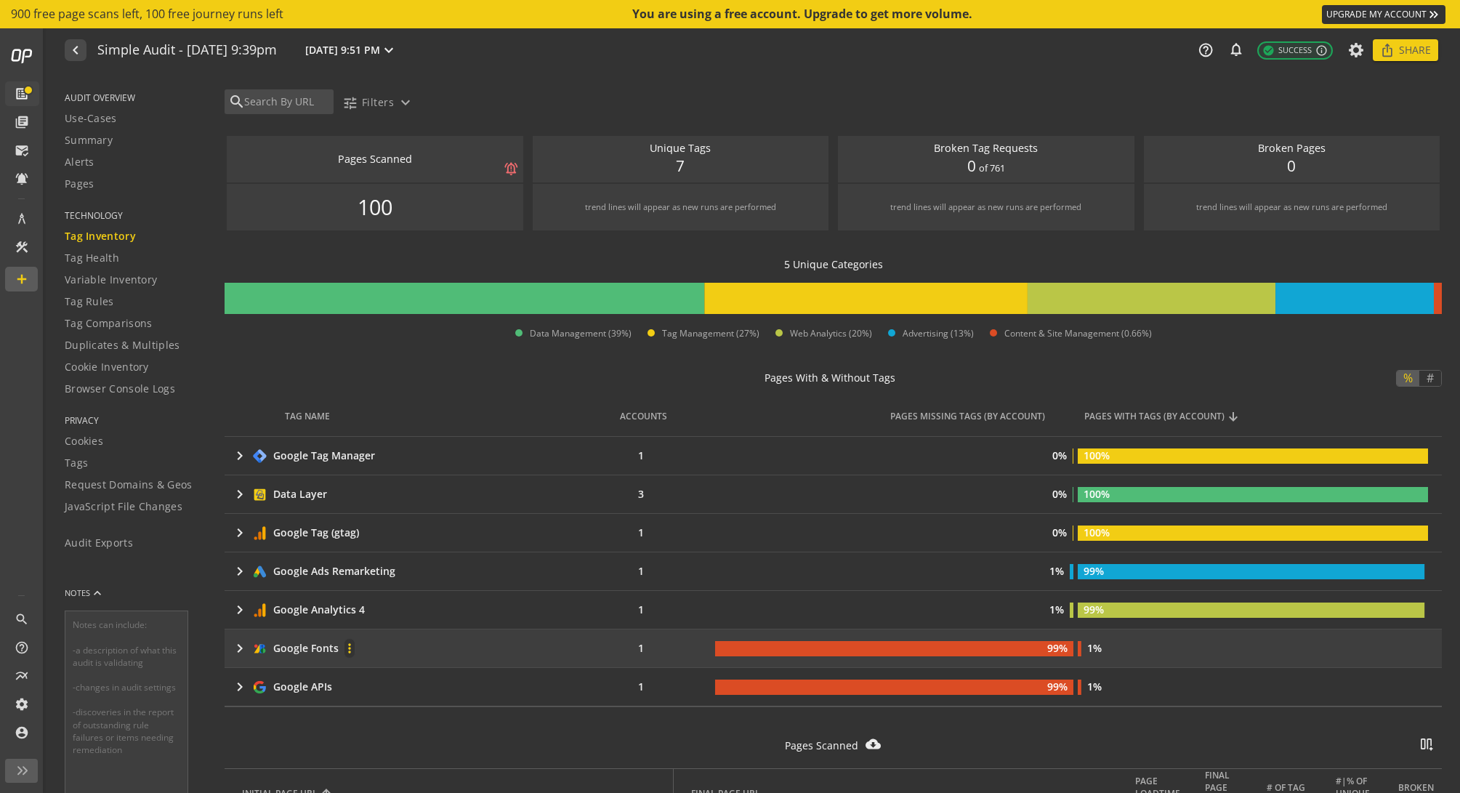
click at [349, 647] on mat-icon "more_vert" at bounding box center [349, 648] width 10 height 15
click at [648, 653] on div at bounding box center [730, 396] width 1460 height 793
click at [769, 645] on rect at bounding box center [894, 648] width 358 height 15
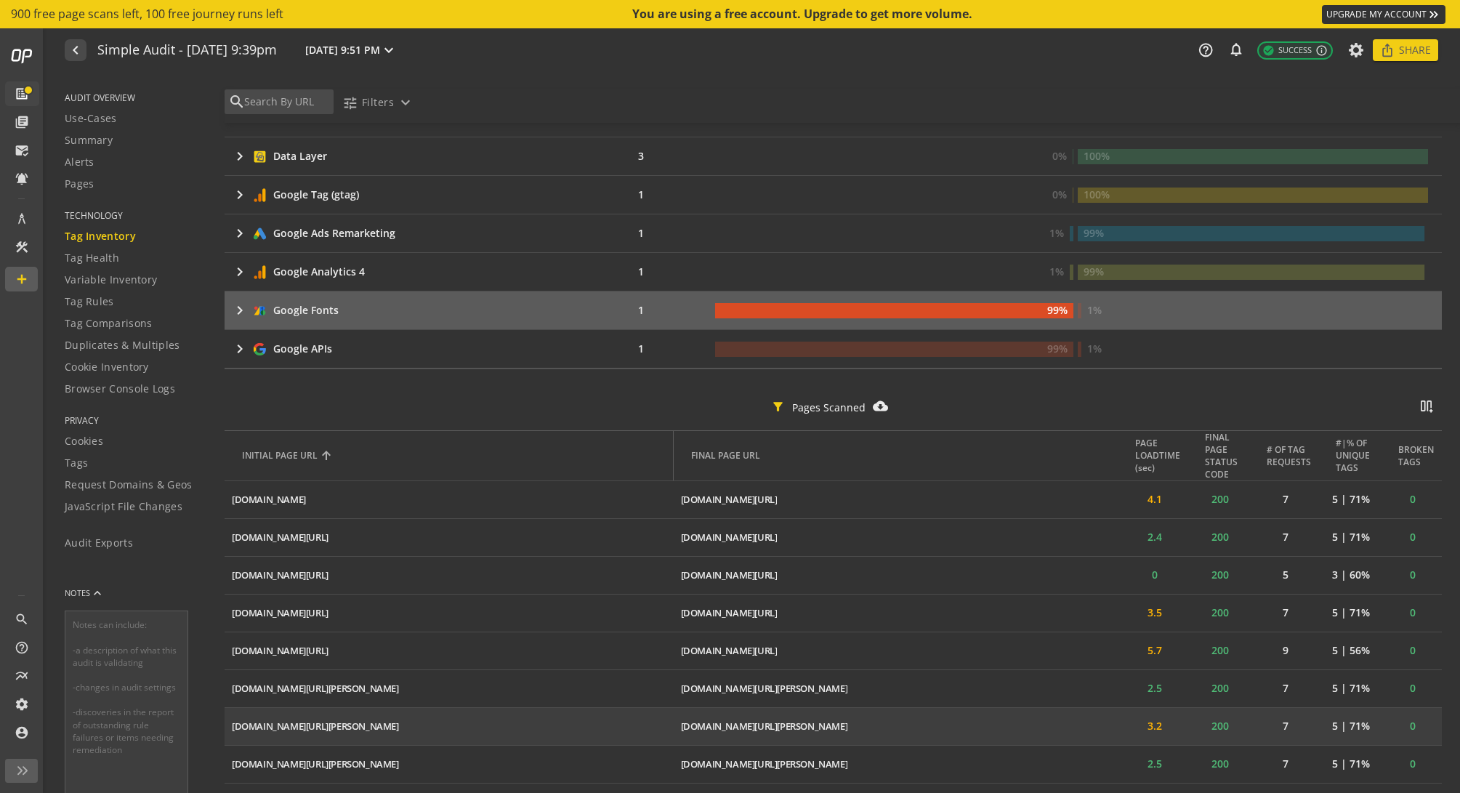
scroll to position [320, 0]
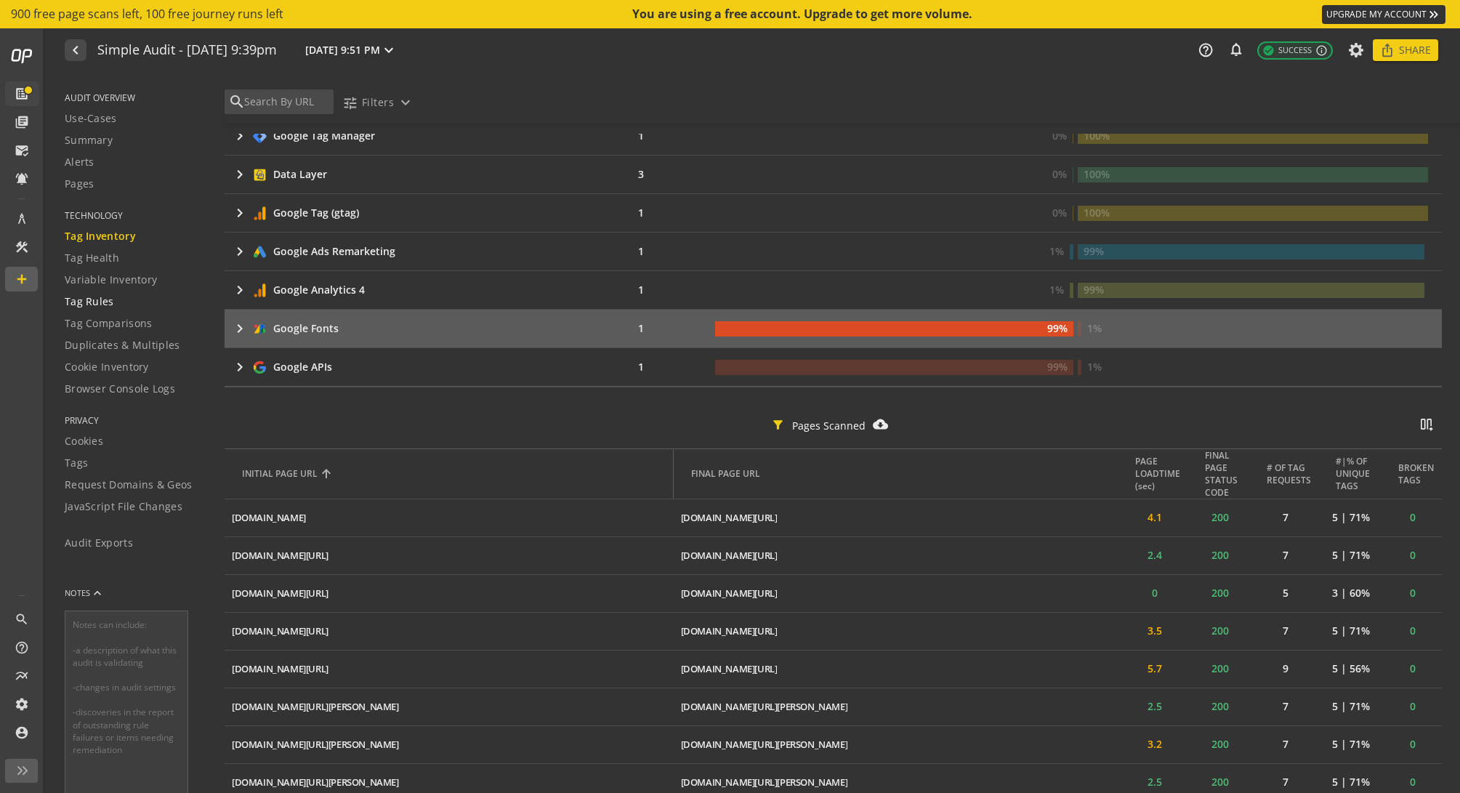
click at [99, 302] on span "Tag Rules" at bounding box center [89, 301] width 49 height 15
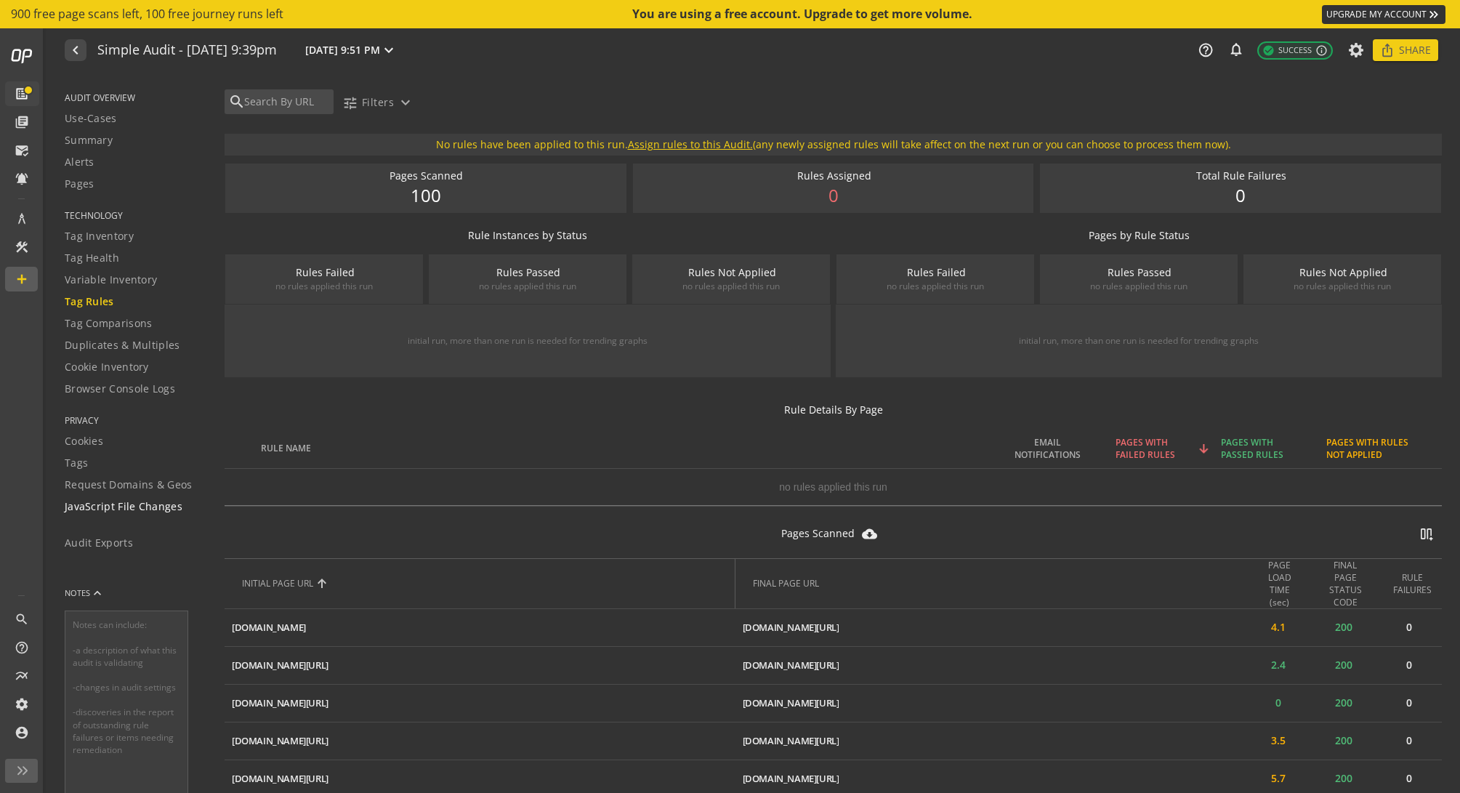
click at [142, 505] on span "JavaScript File Changes" at bounding box center [124, 506] width 118 height 15
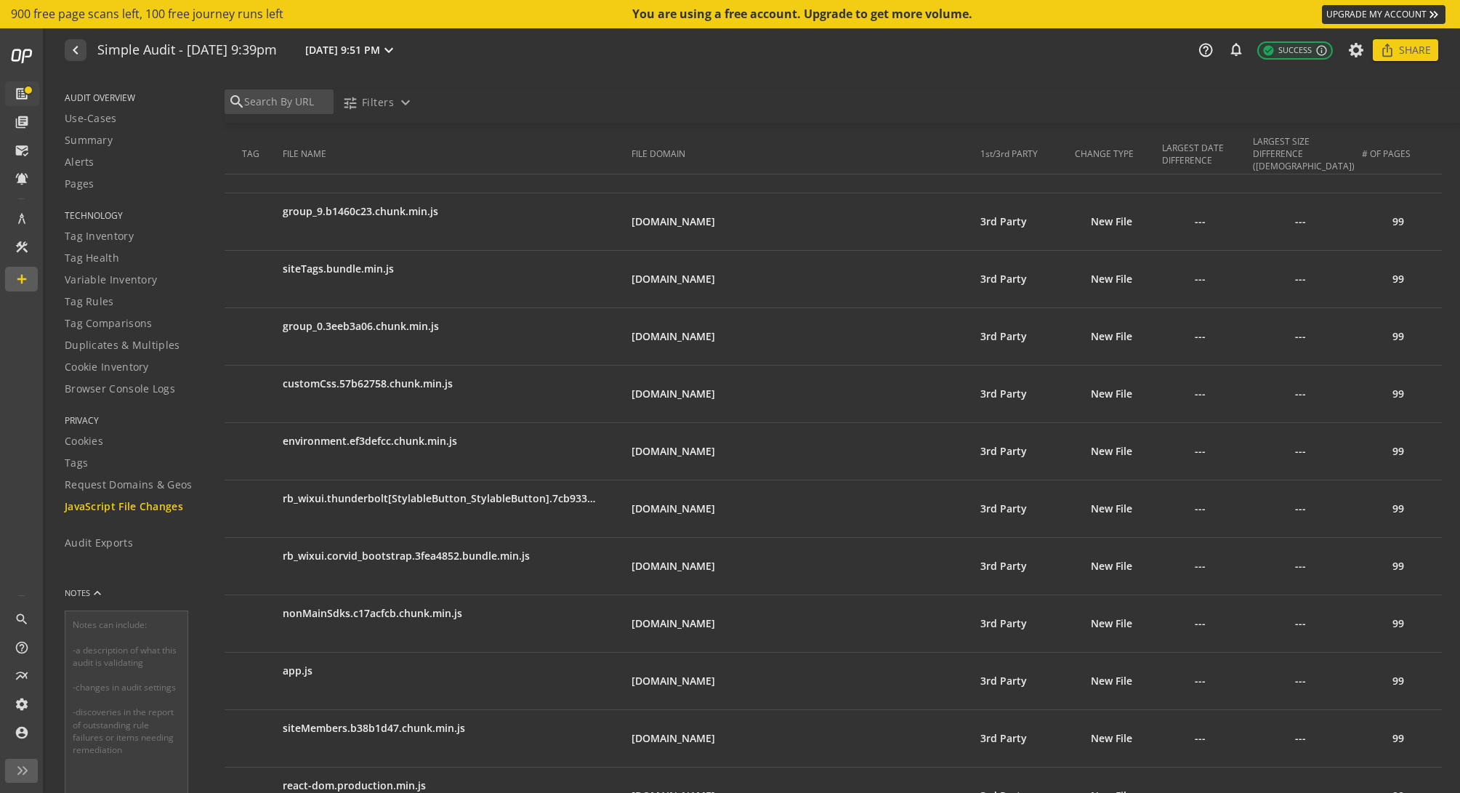
scroll to position [291, 0]
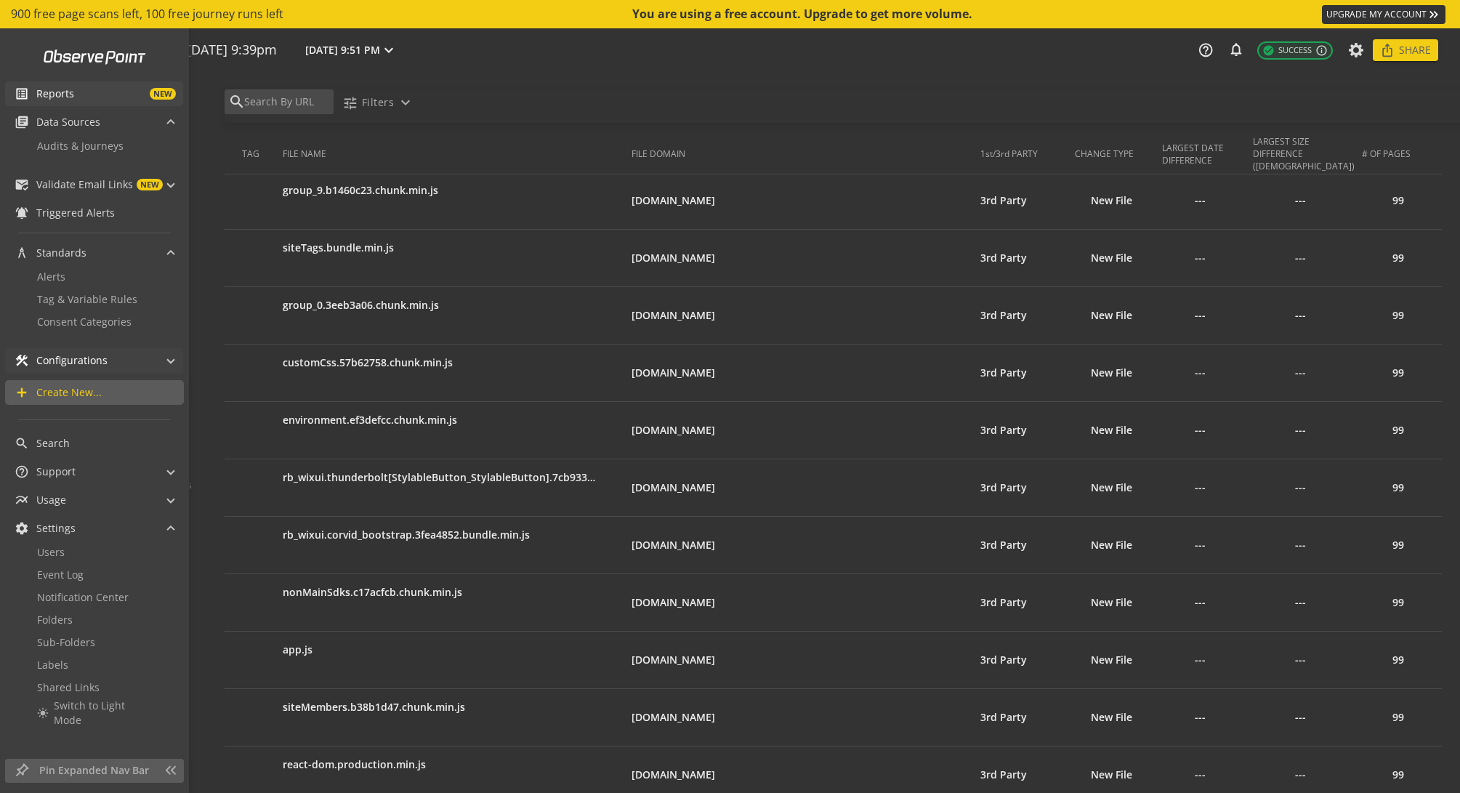
click at [91, 351] on div "construction Configurations" at bounding box center [61, 360] width 93 height 25
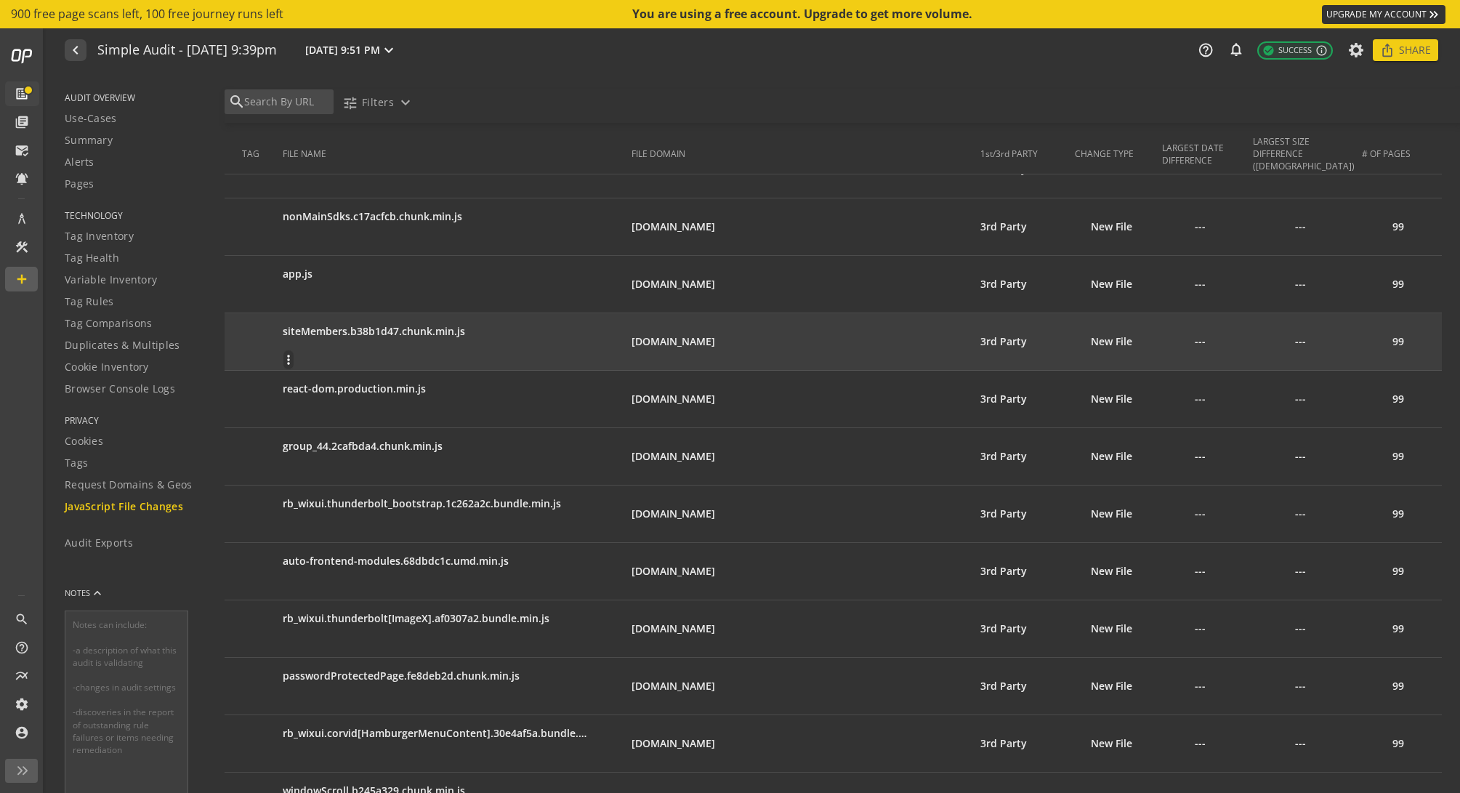
scroll to position [799, 0]
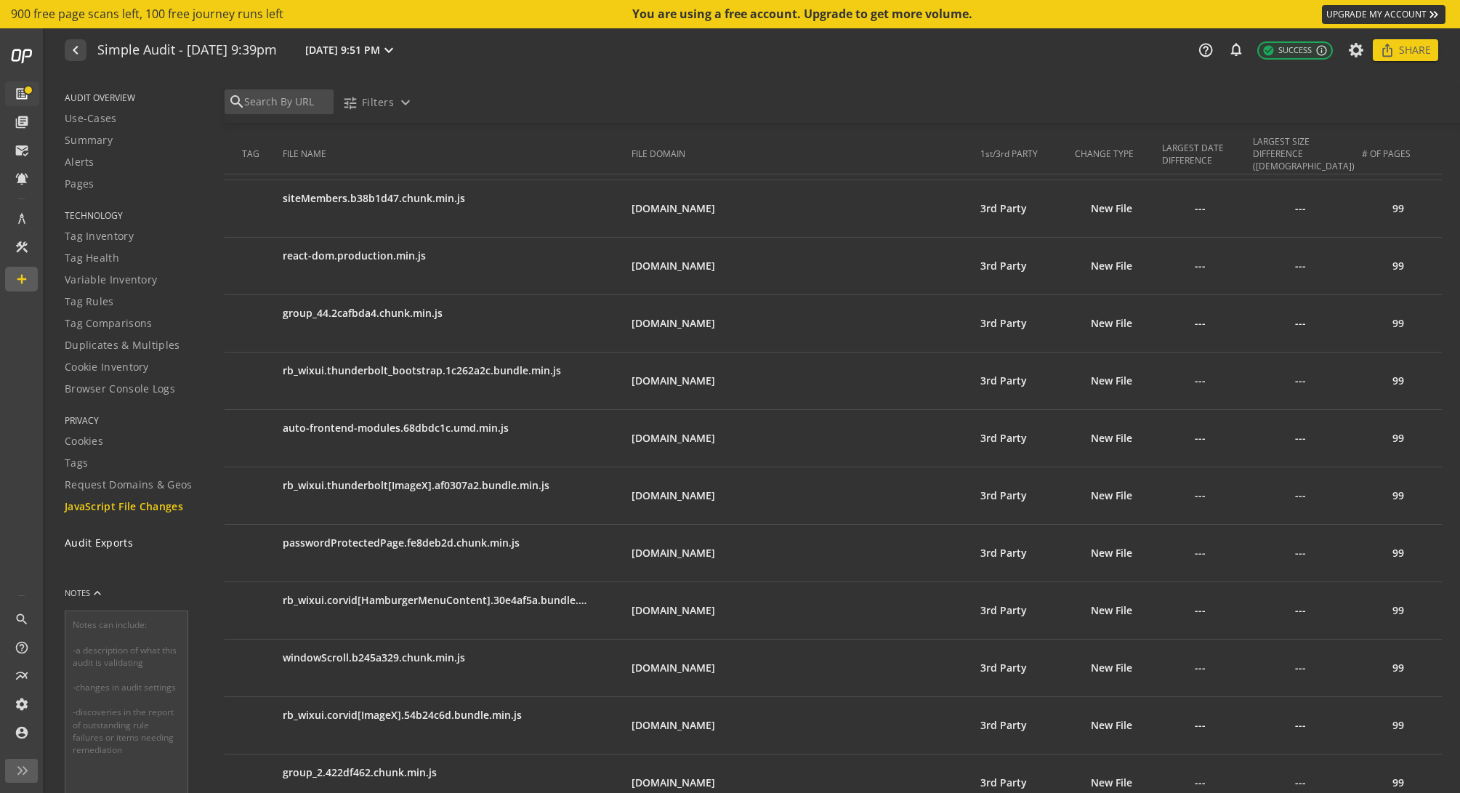
click at [123, 543] on span "Audit Exports" at bounding box center [99, 542] width 68 height 15
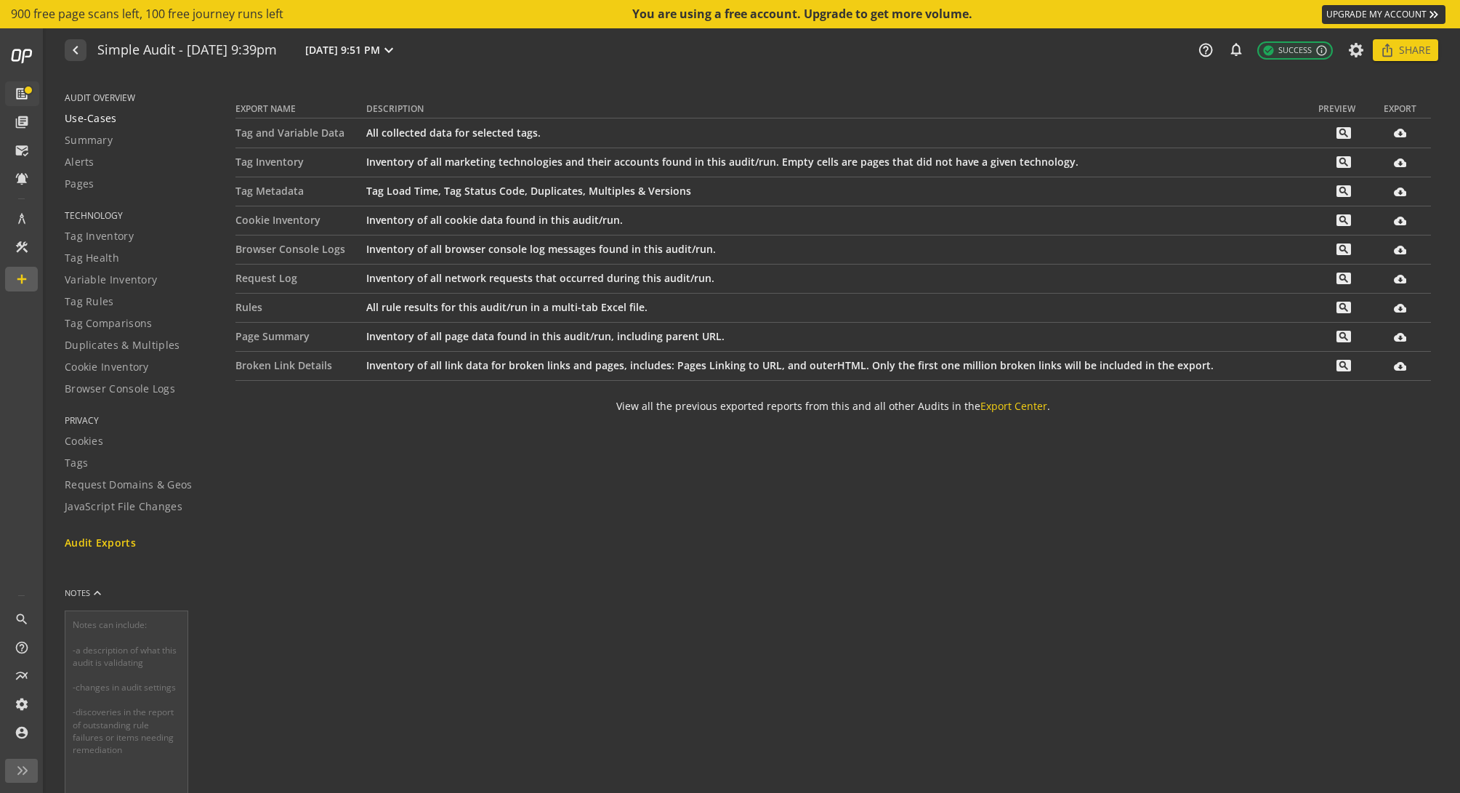
click at [105, 121] on span "Use-Cases" at bounding box center [91, 118] width 52 height 15
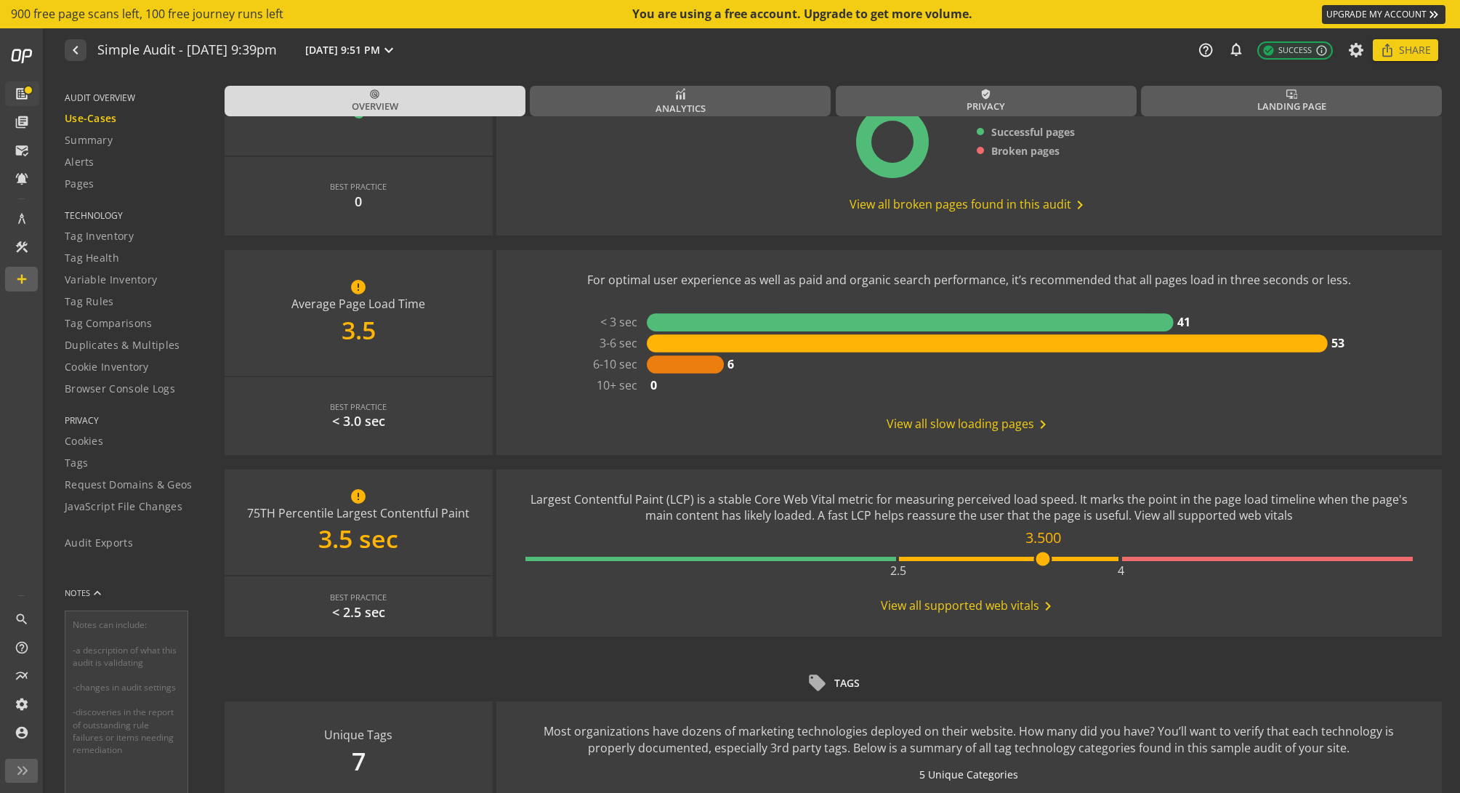
scroll to position [363, 0]
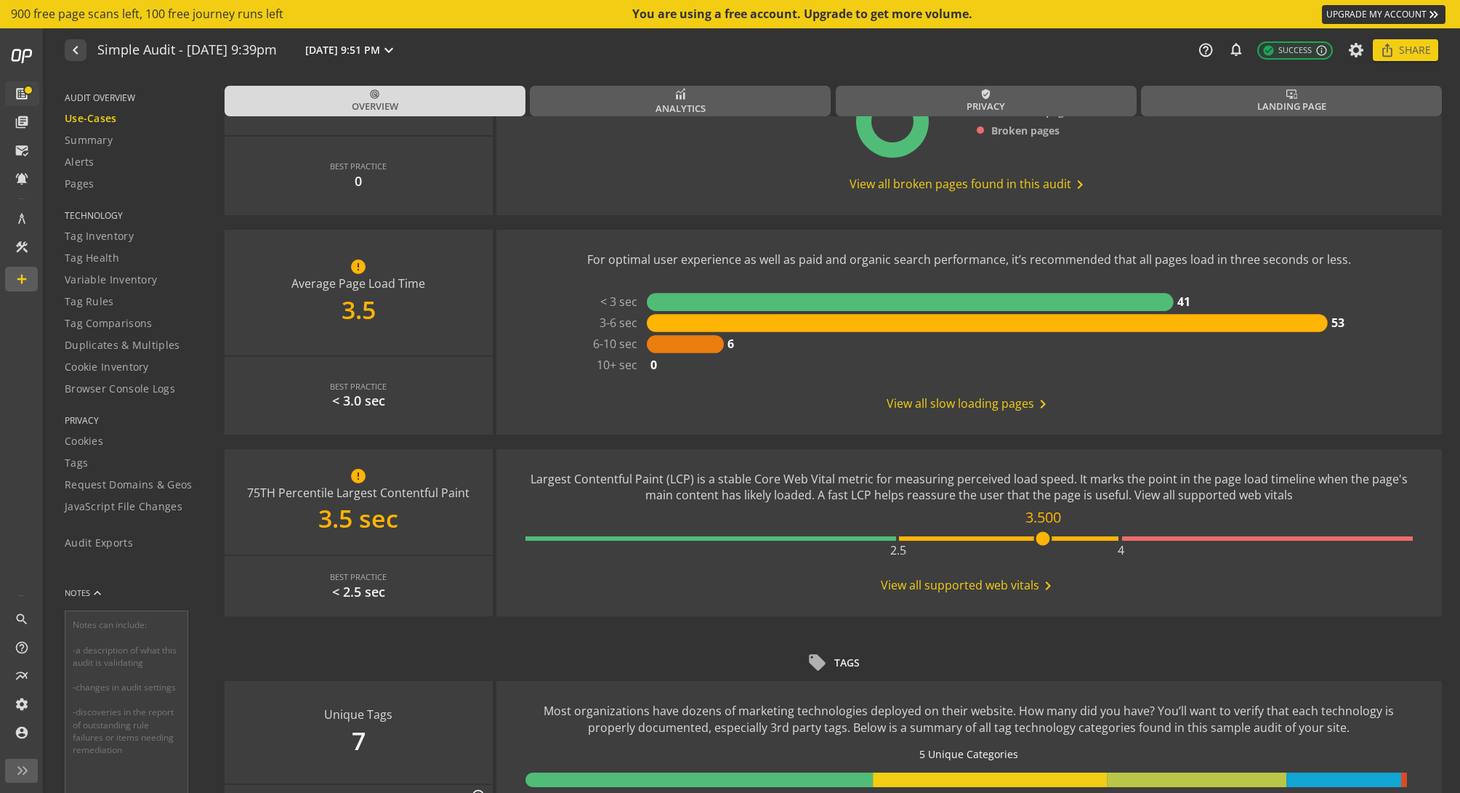
drag, startPoint x: 1038, startPoint y: 541, endPoint x: 1059, endPoint y: 541, distance: 21.8
click at [1059, 541] on div "2.5 4" at bounding box center [969, 538] width 888 height 4
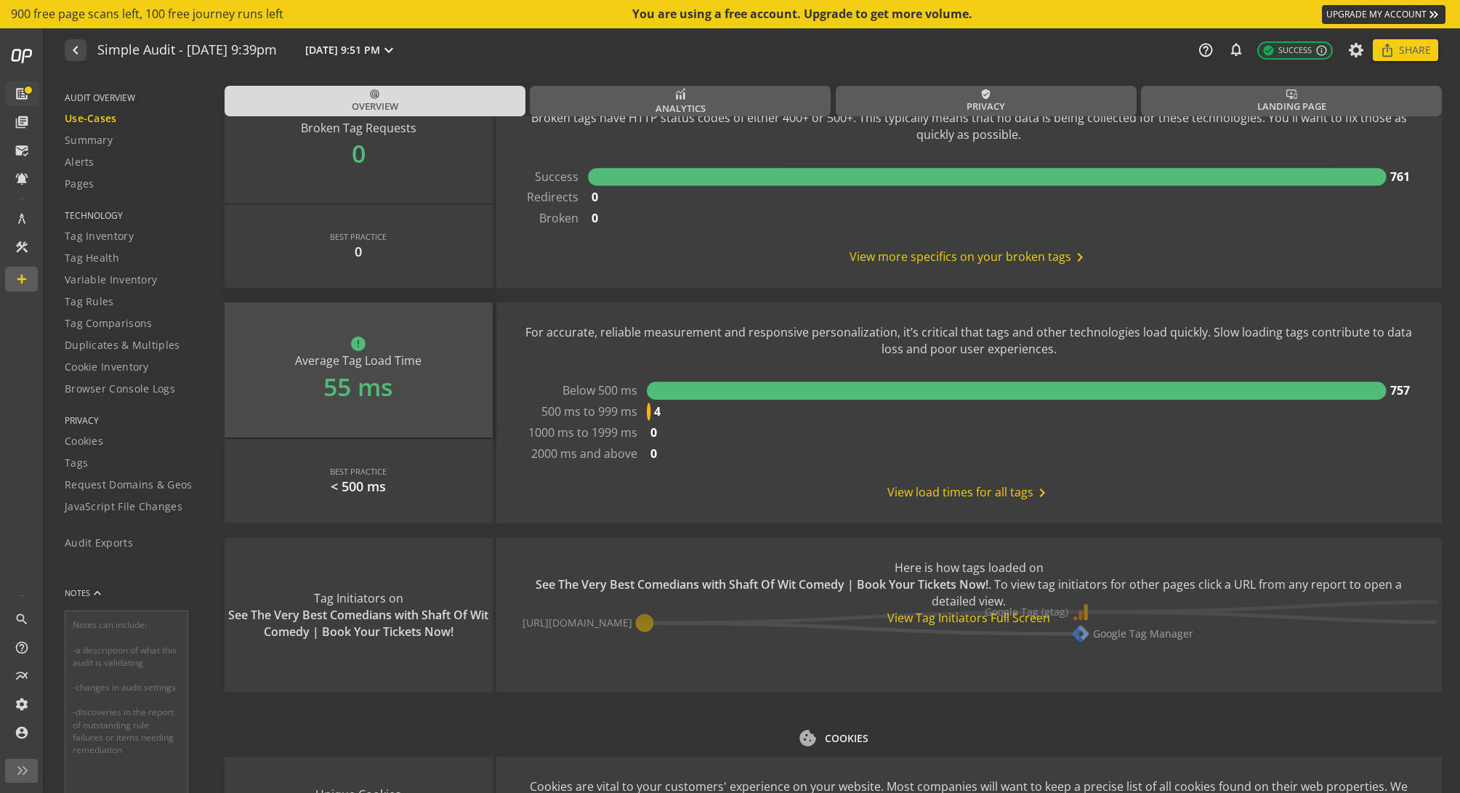
scroll to position [1380, 0]
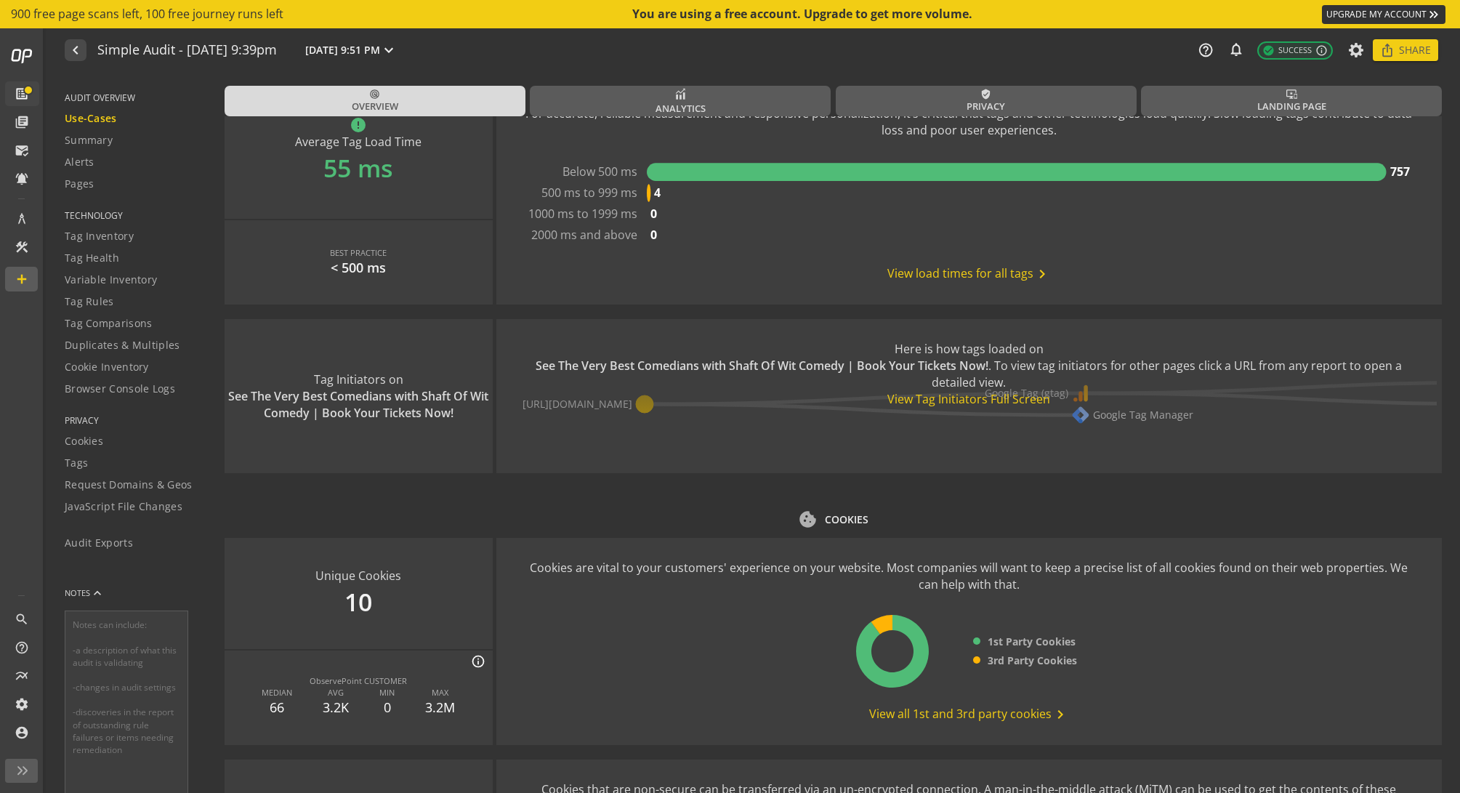
click at [990, 274] on span "View load times for all tags chevron_right" at bounding box center [968, 273] width 163 height 17
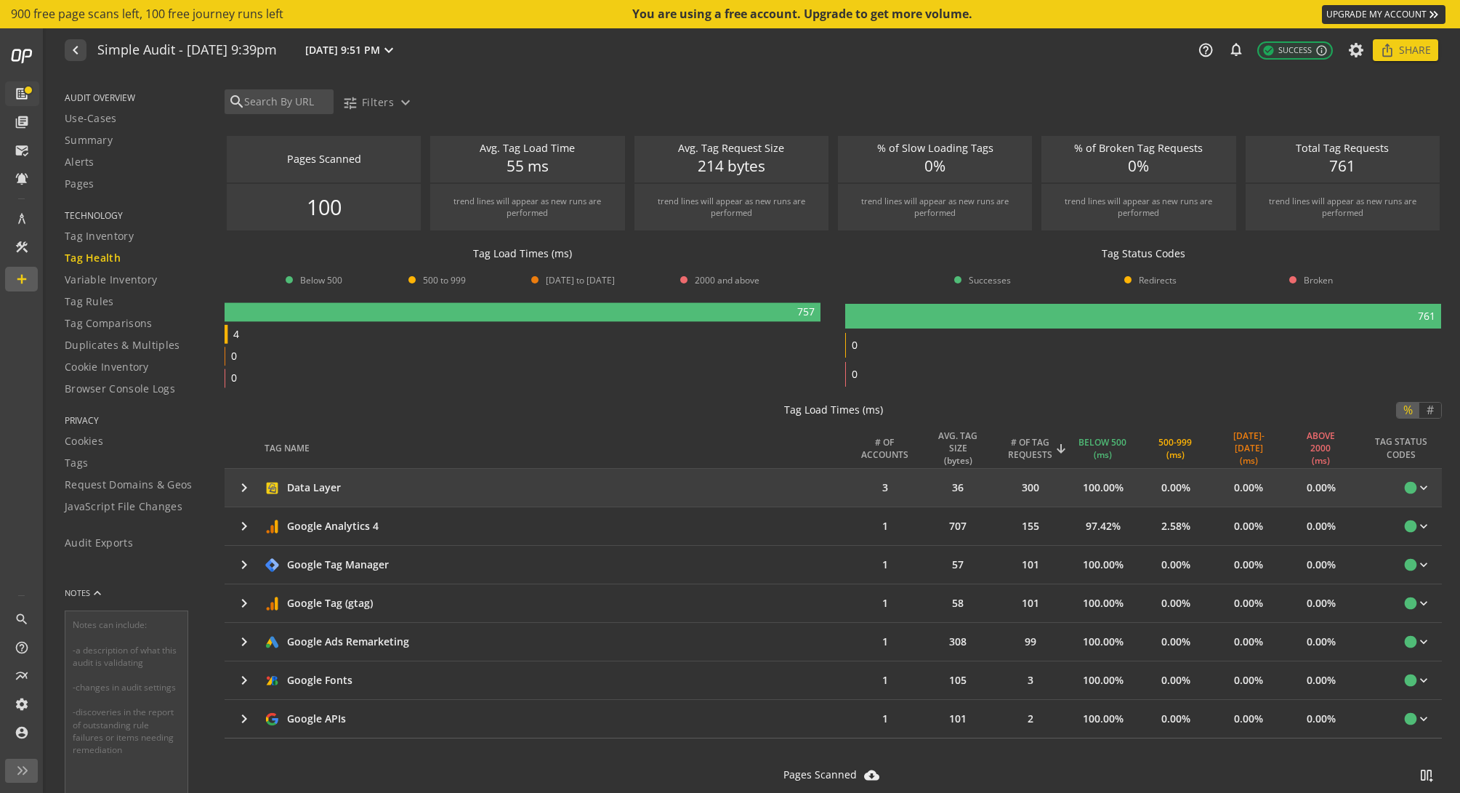
click at [243, 484] on mat-icon "keyboard_arrow_right" at bounding box center [243, 487] width 17 height 17
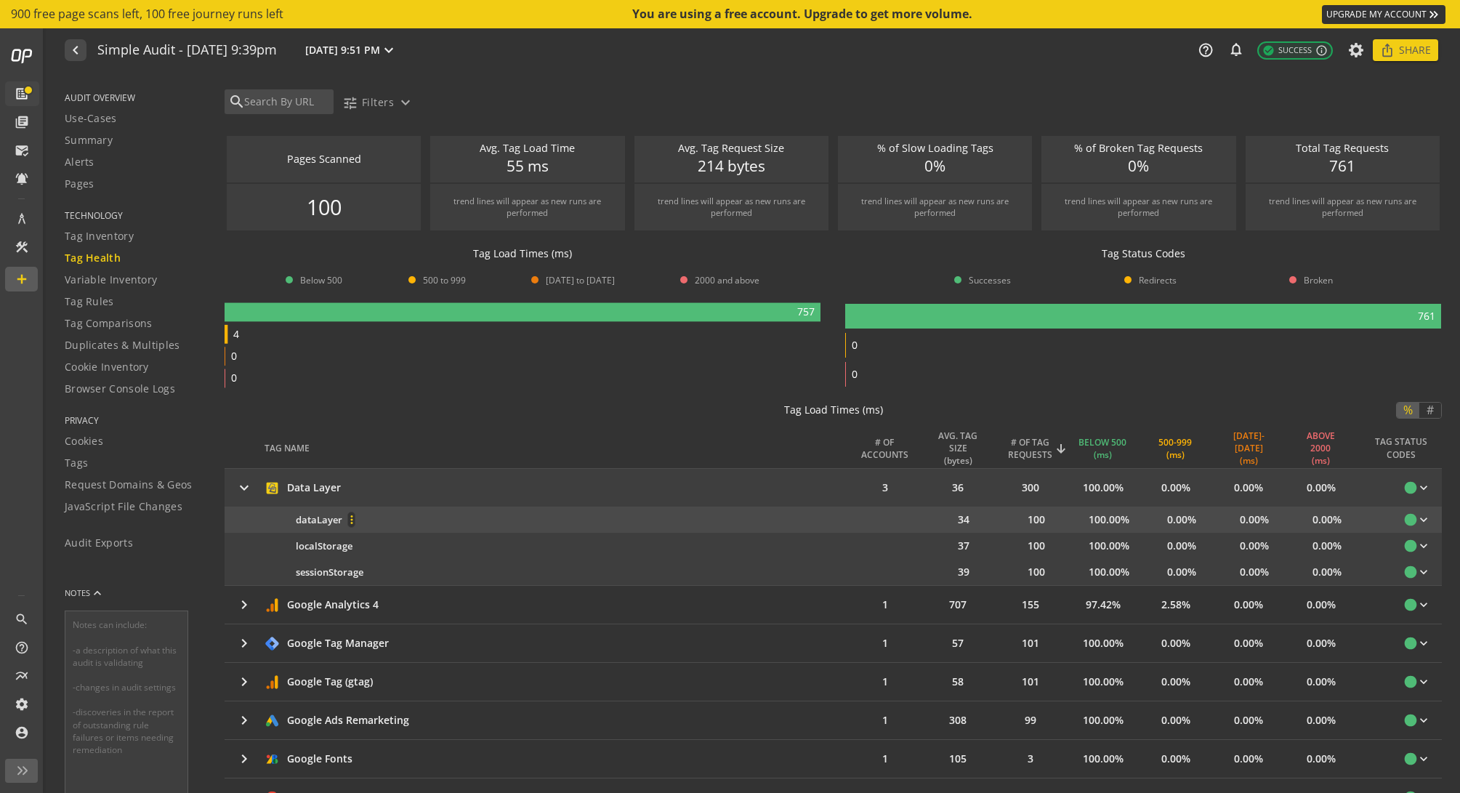
click at [334, 518] on span at bounding box center [351, 519] width 35 height 35
click at [334, 518] on div at bounding box center [730, 396] width 1460 height 793
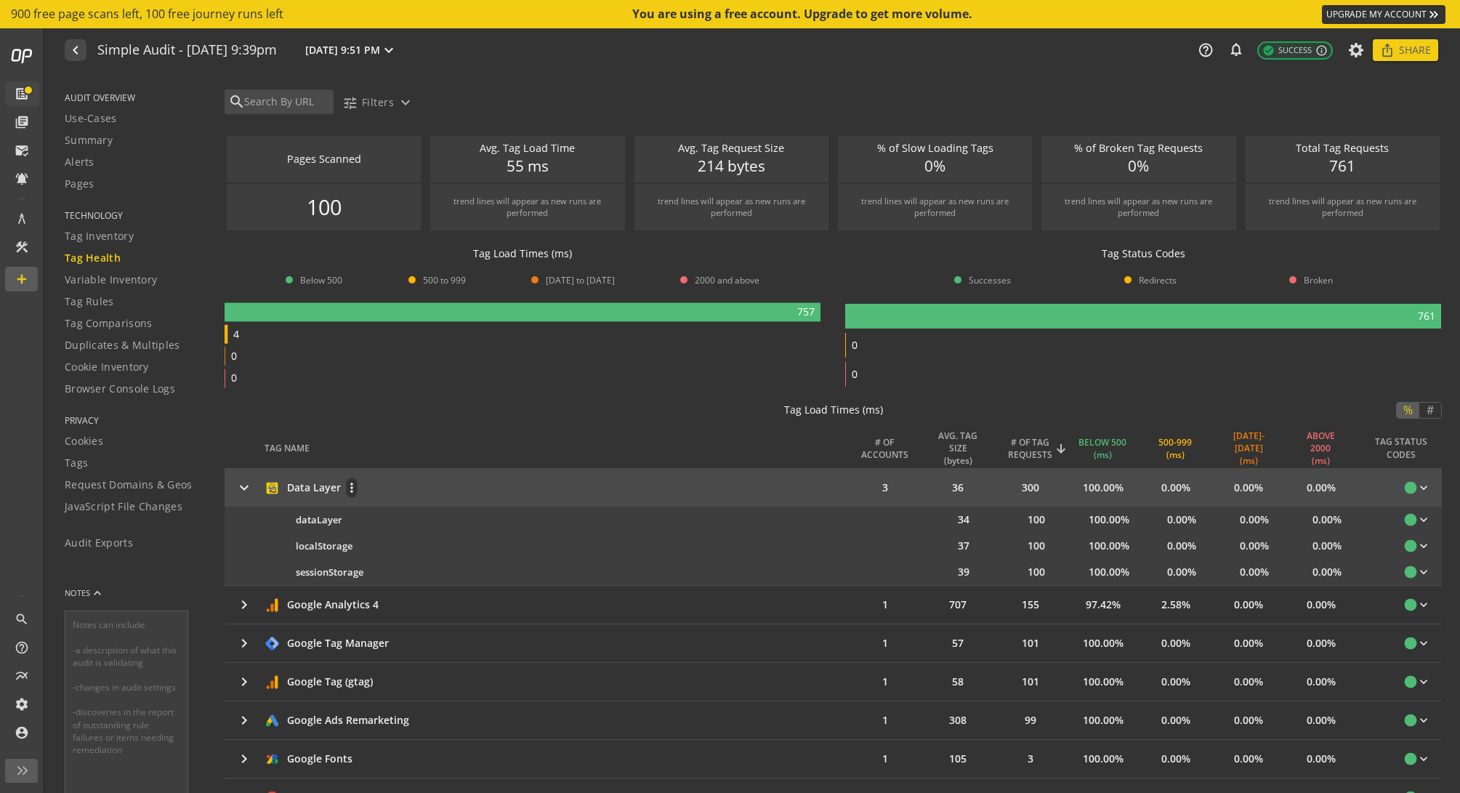
click at [287, 485] on div "Data Layer" at bounding box center [314, 487] width 54 height 15
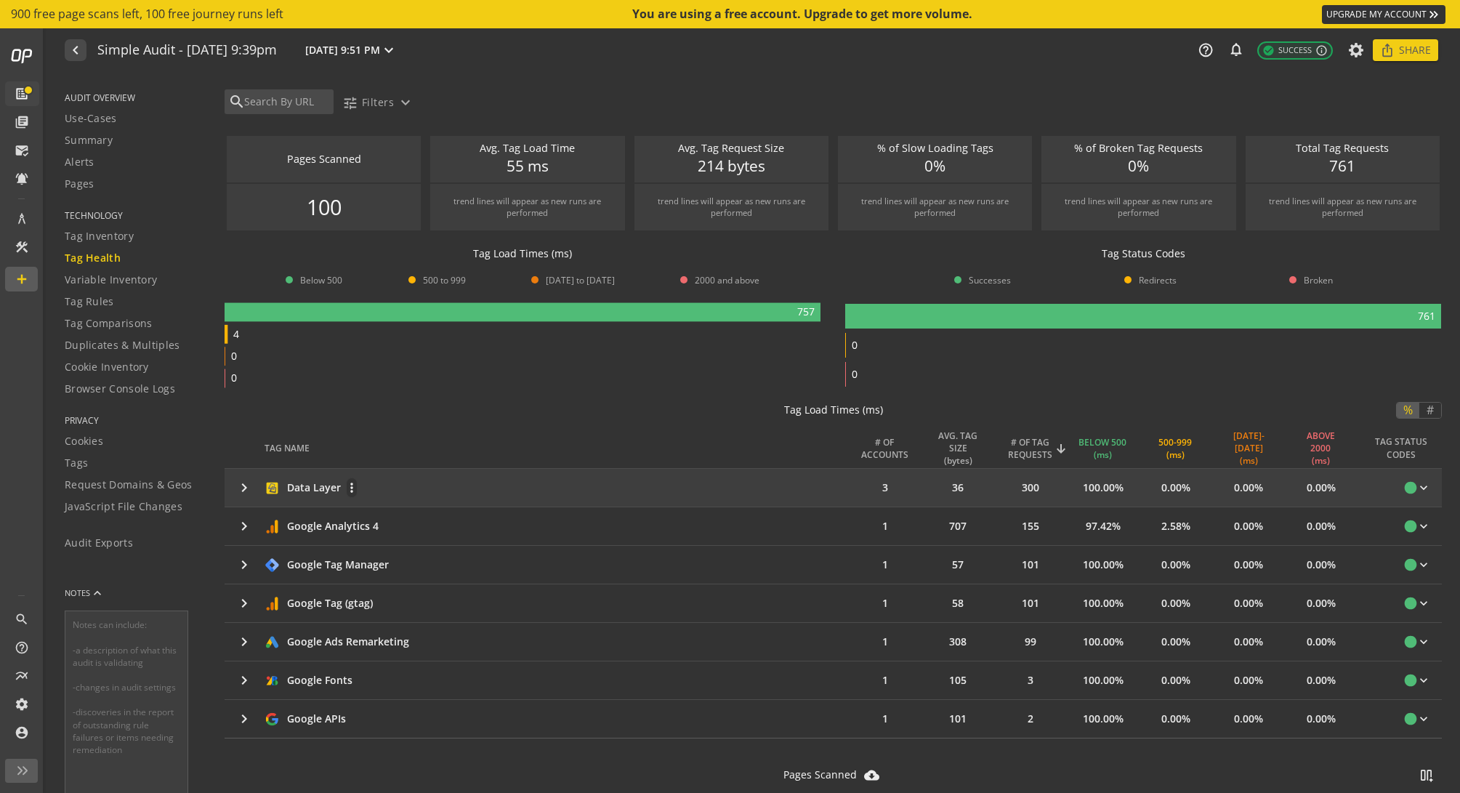
click at [287, 485] on div "Data Layer" at bounding box center [314, 487] width 54 height 15
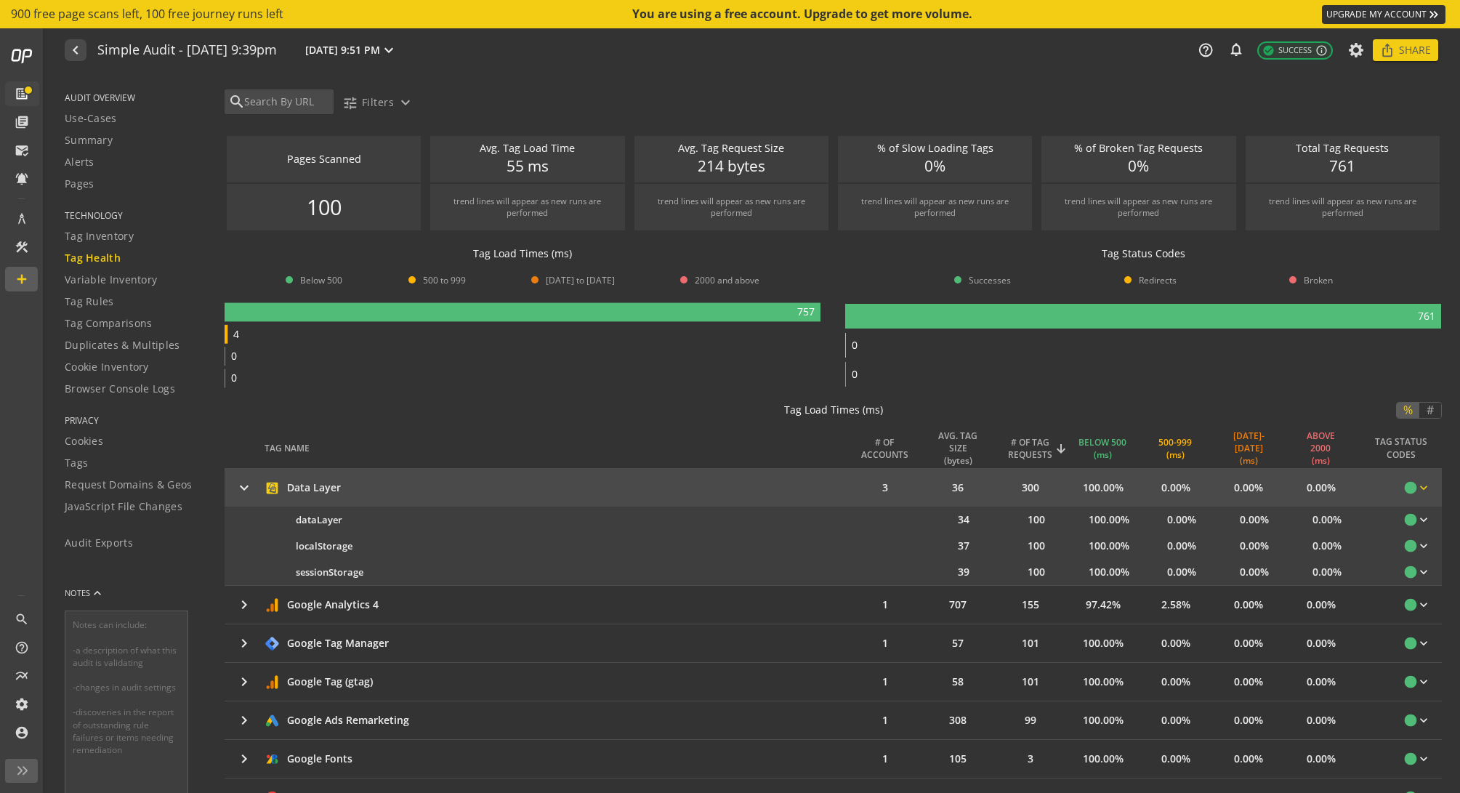
click at [1352, 486] on mat-icon "keyboard_arrow_down" at bounding box center [1423, 487] width 15 height 15
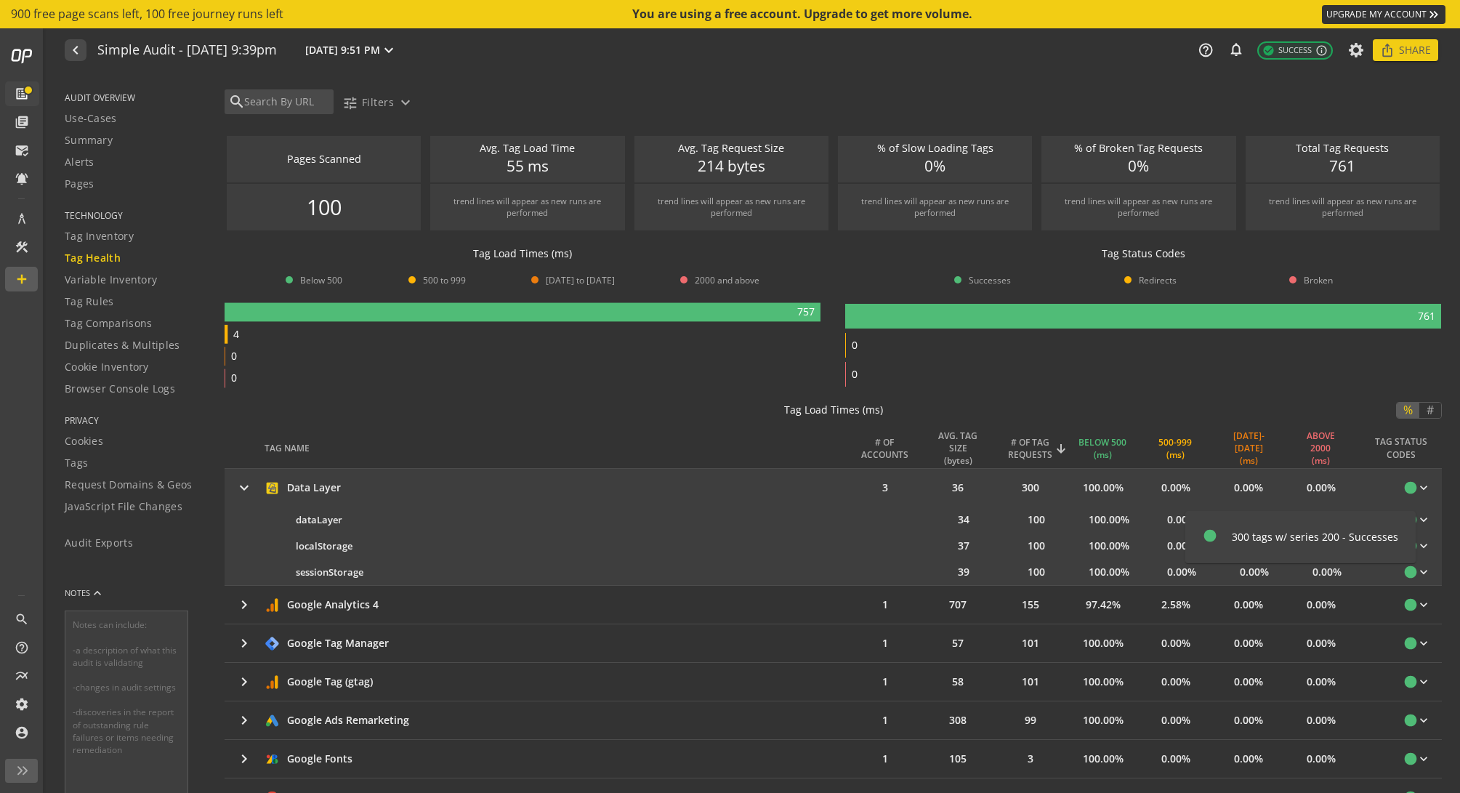
click at [245, 608] on div at bounding box center [730, 396] width 1460 height 793
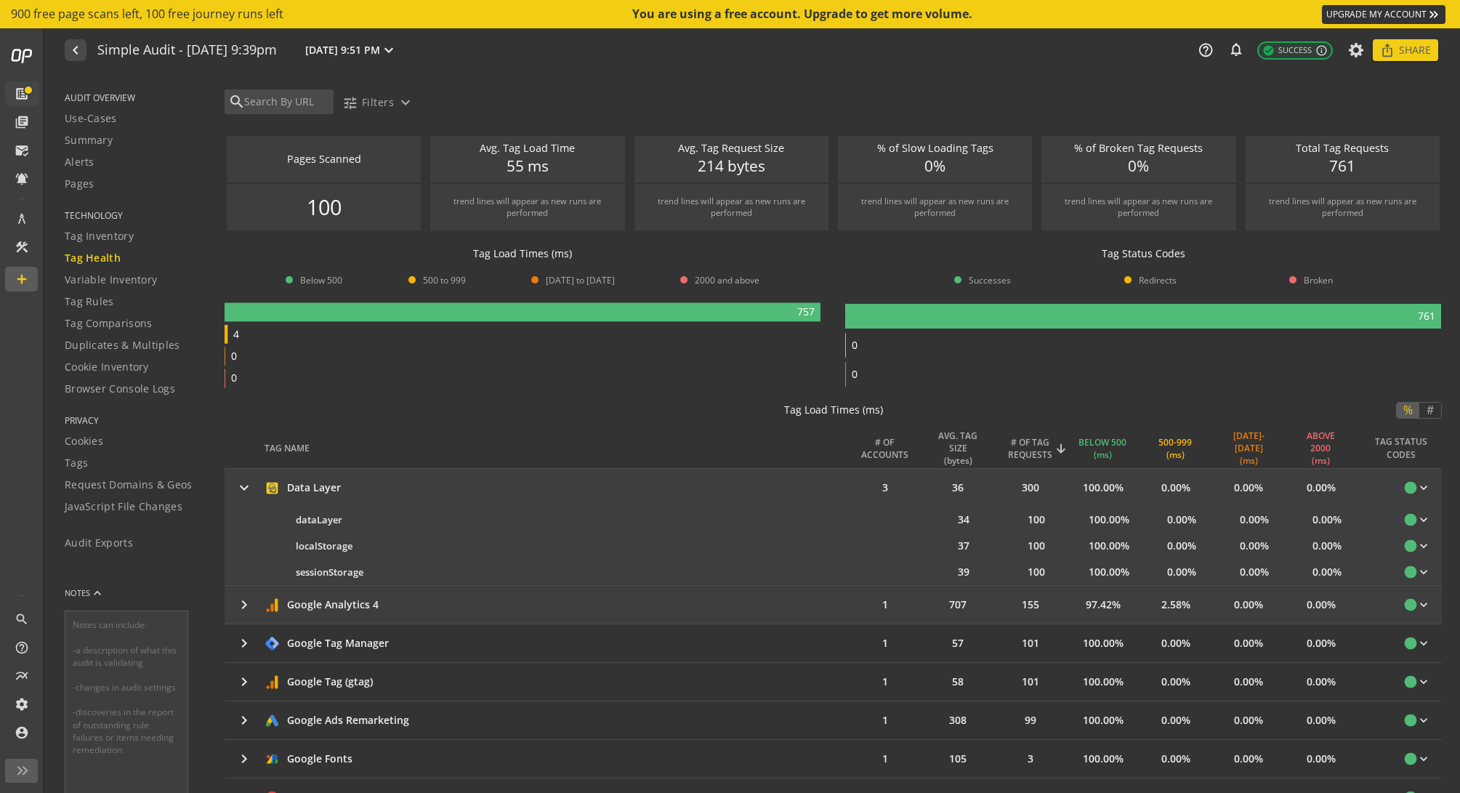
click at [245, 604] on mat-icon "keyboard_arrow_right" at bounding box center [243, 604] width 17 height 17
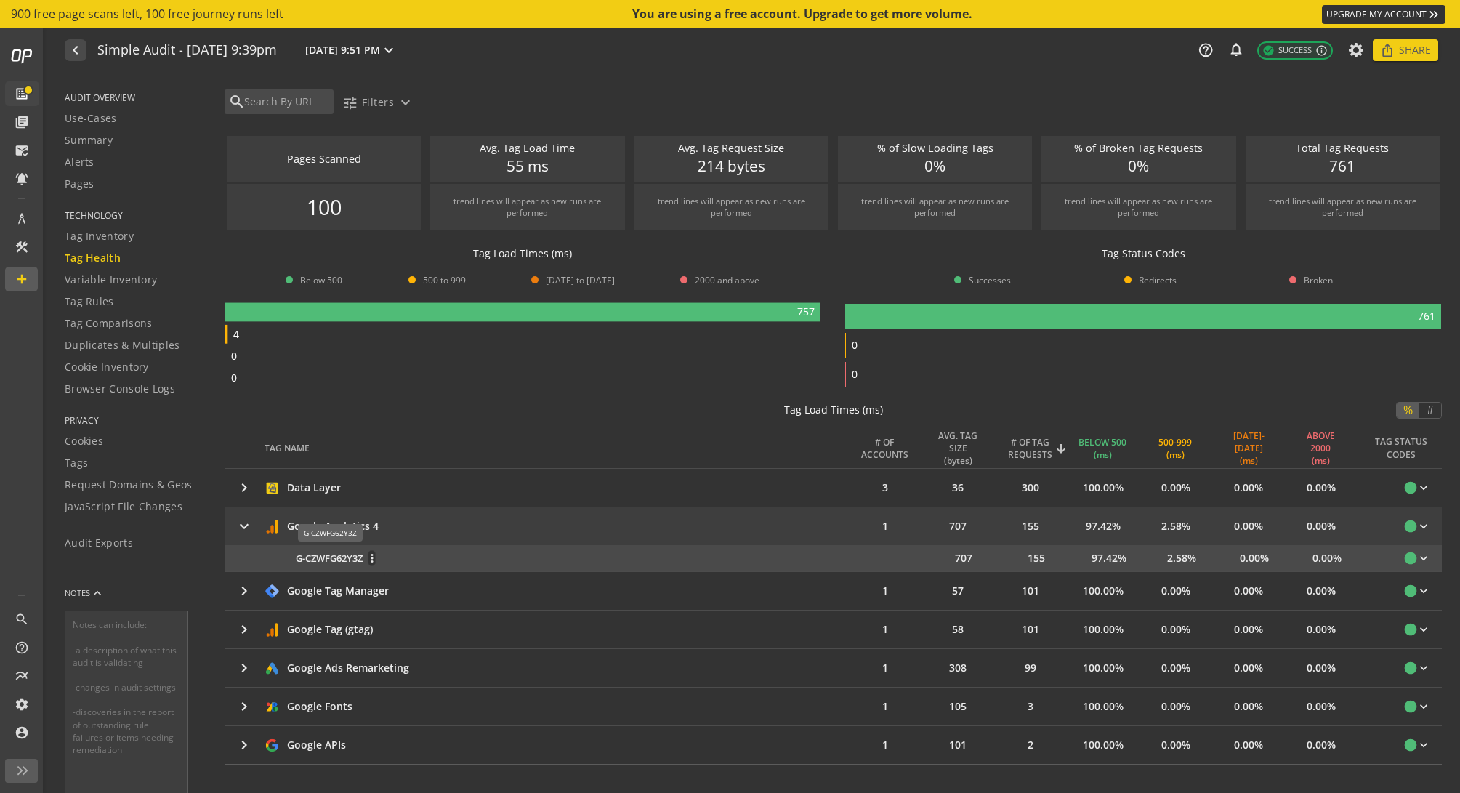
click at [347, 554] on span "G-CZWFG62Y3Z" at bounding box center [329, 558] width 67 height 14
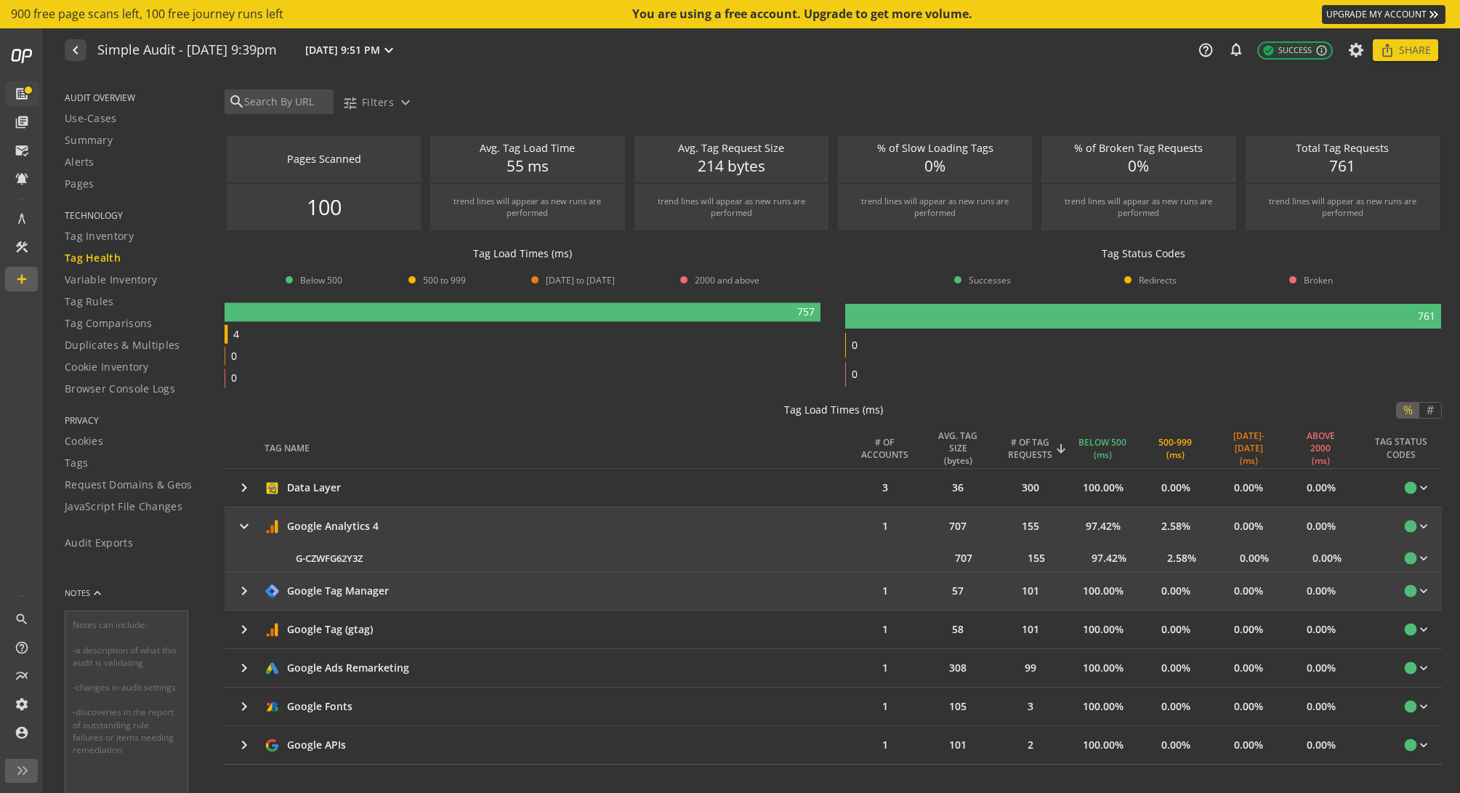
click at [238, 587] on mat-icon "keyboard_arrow_right" at bounding box center [243, 590] width 17 height 17
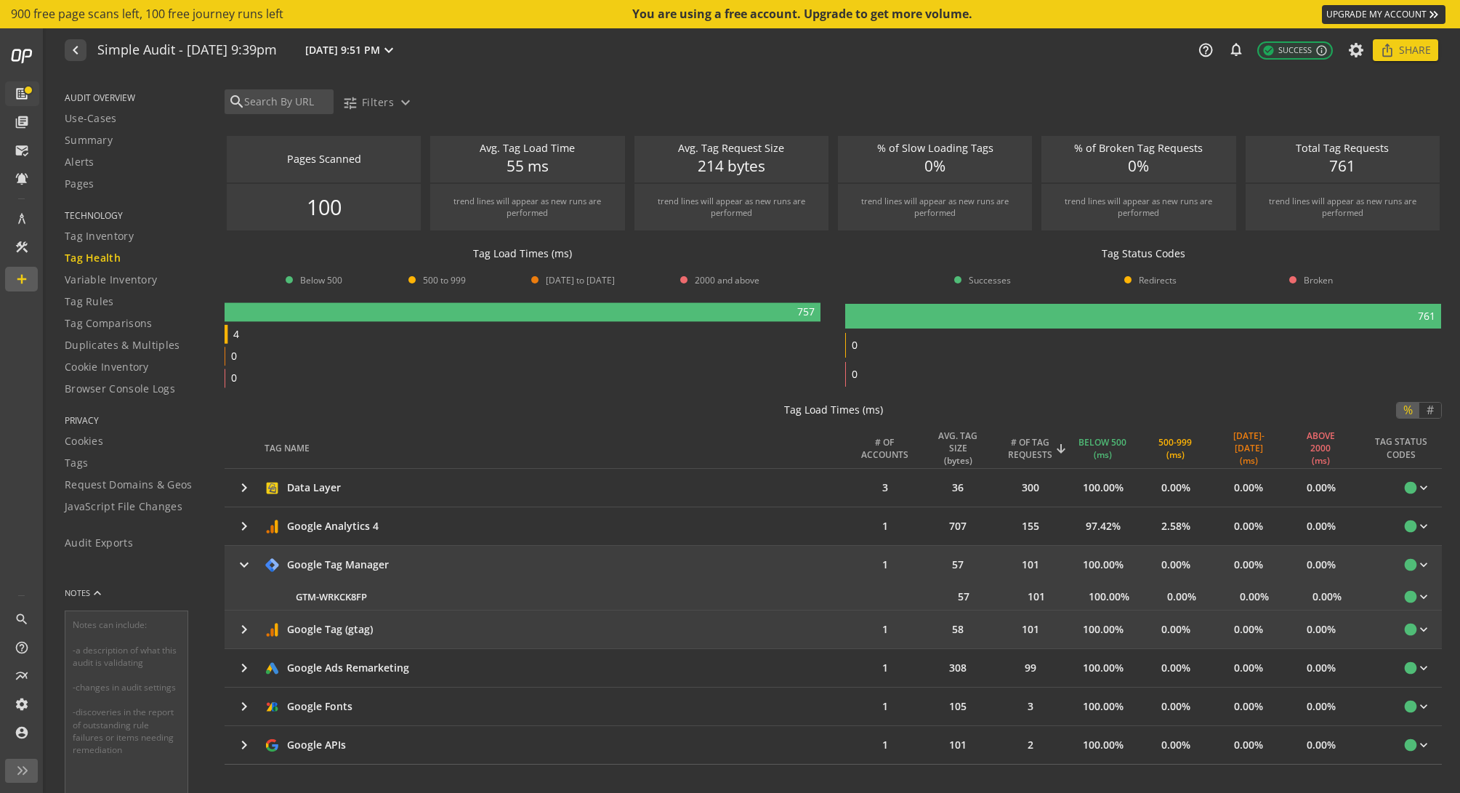
click at [251, 625] on mat-icon "keyboard_arrow_right" at bounding box center [243, 628] width 17 height 17
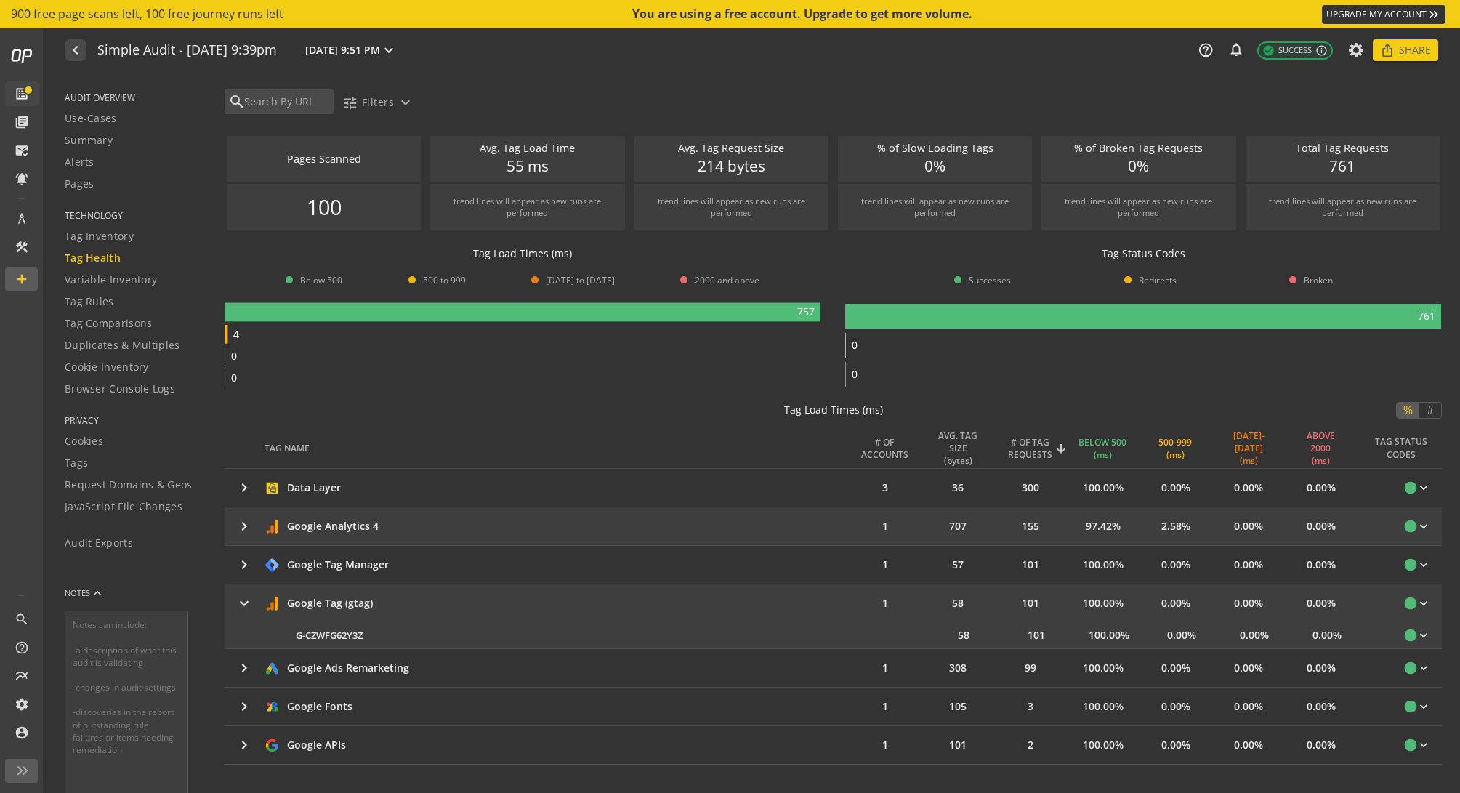
click at [247, 526] on mat-icon "keyboard_arrow_right" at bounding box center [243, 525] width 17 height 17
